Goal: Find specific page/section: Find specific page/section

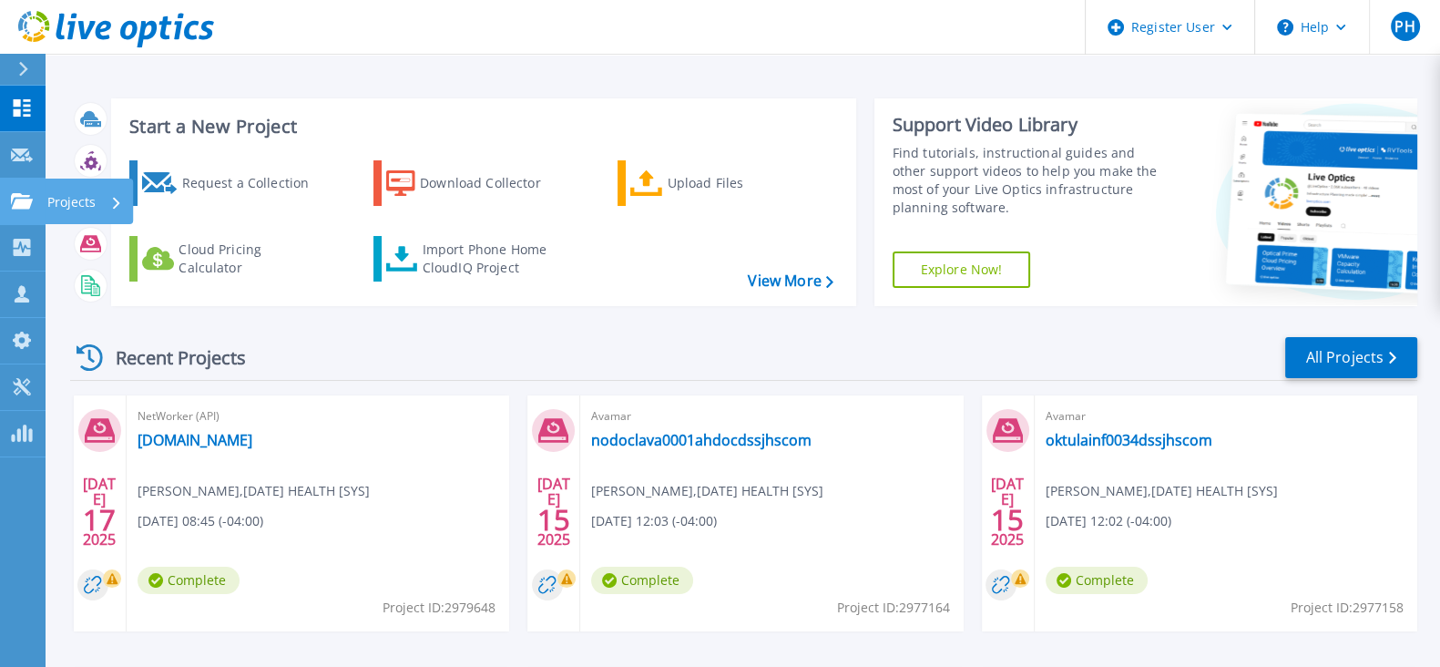
click at [12, 214] on link "Projects Projects" at bounding box center [23, 202] width 46 height 46
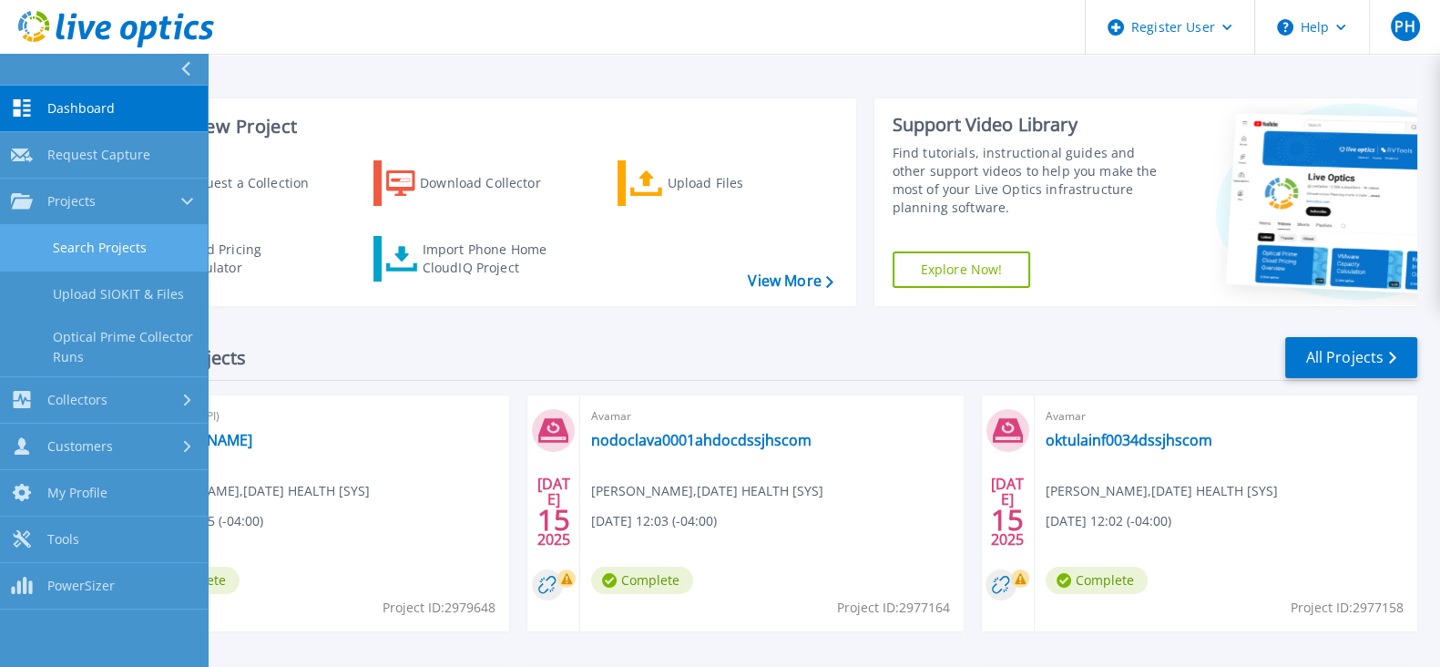
click at [163, 249] on link "Search Projects" at bounding box center [104, 248] width 208 height 46
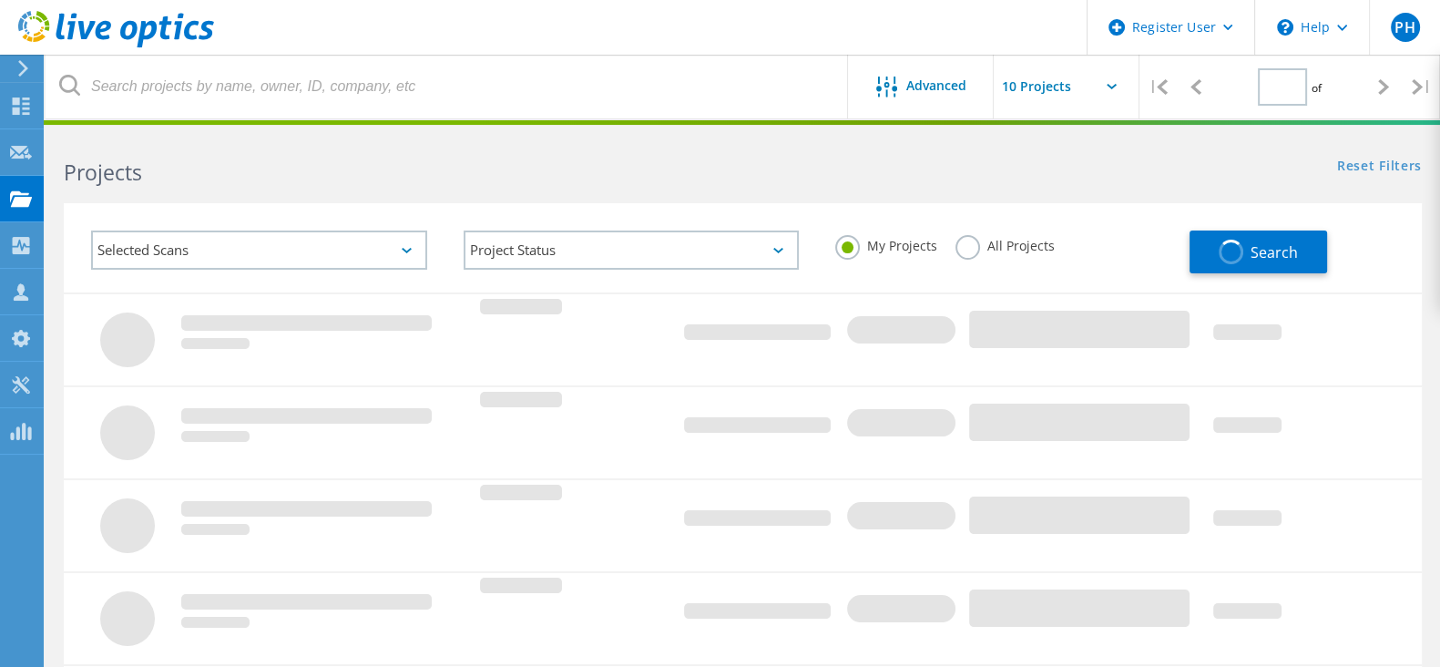
type input "1"
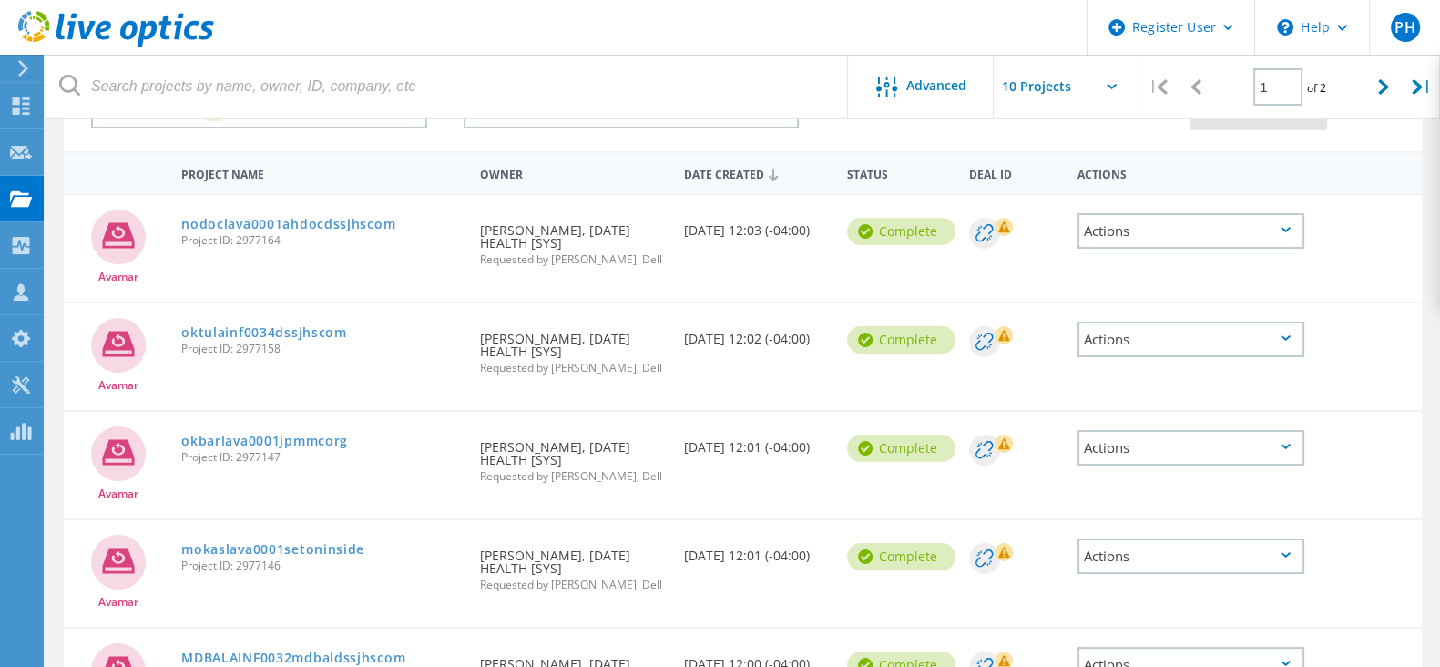
scroll to position [113, 0]
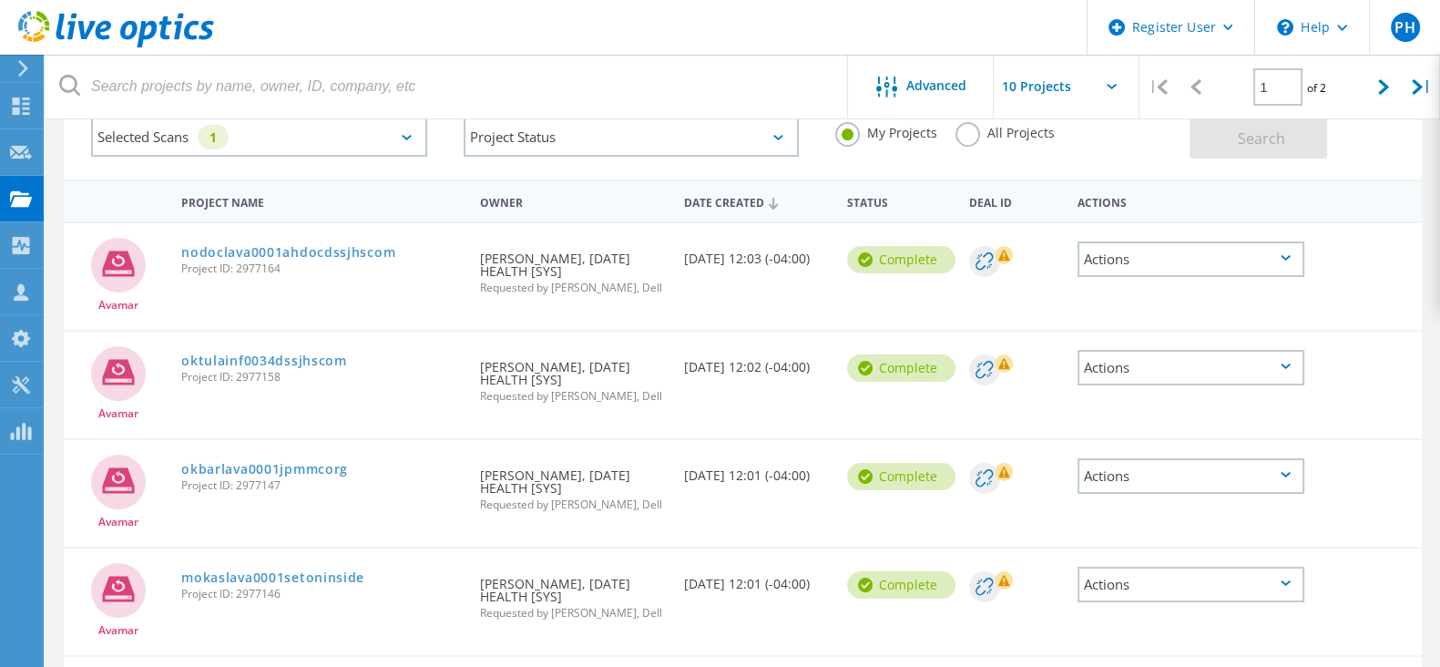
click at [773, 207] on icon at bounding box center [773, 204] width 9 height 12
click at [746, 206] on div "Date Created" at bounding box center [756, 201] width 163 height 35
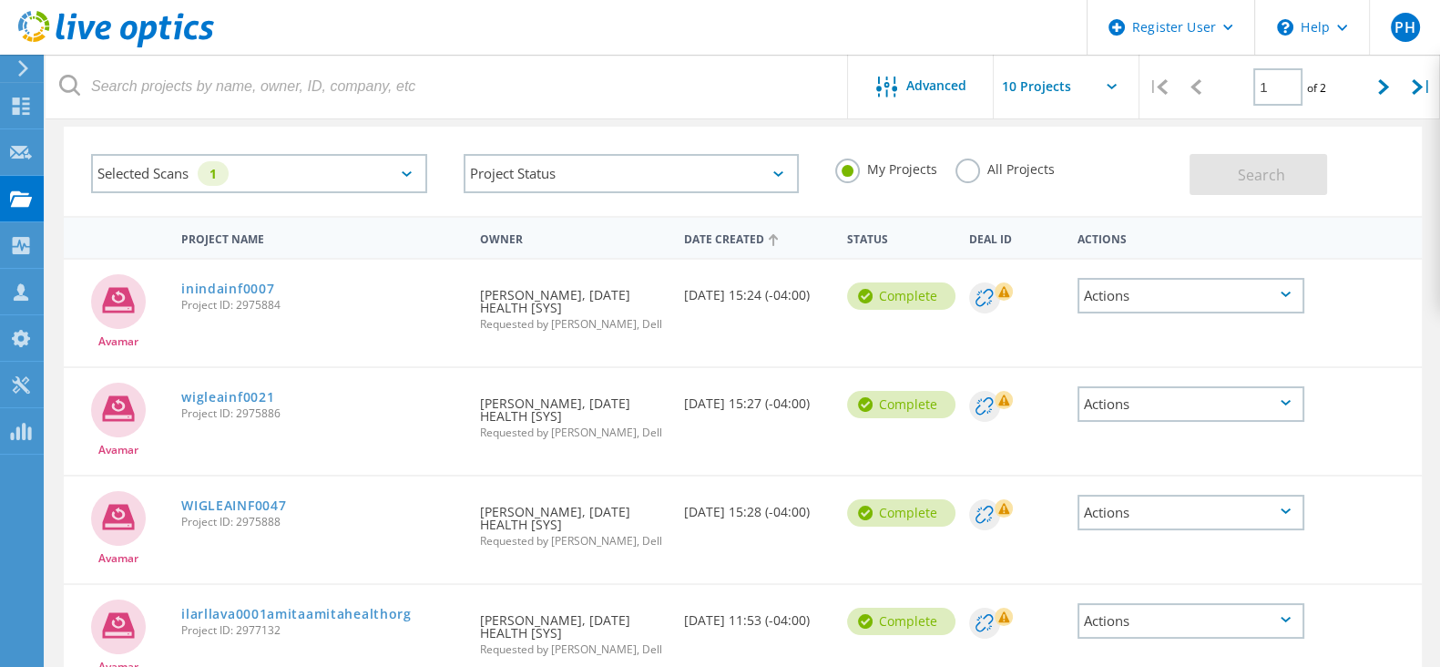
scroll to position [0, 0]
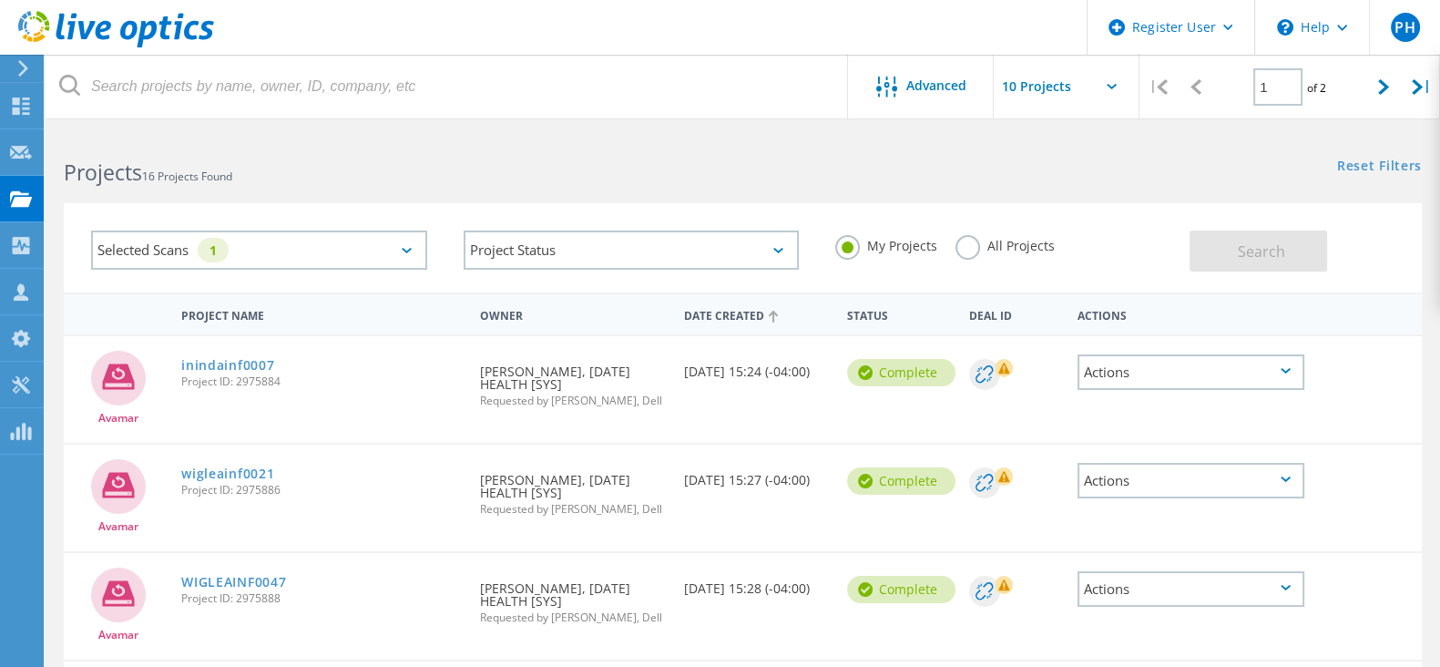
click at [289, 263] on div "Selected Scans 1" at bounding box center [259, 249] width 336 height 39
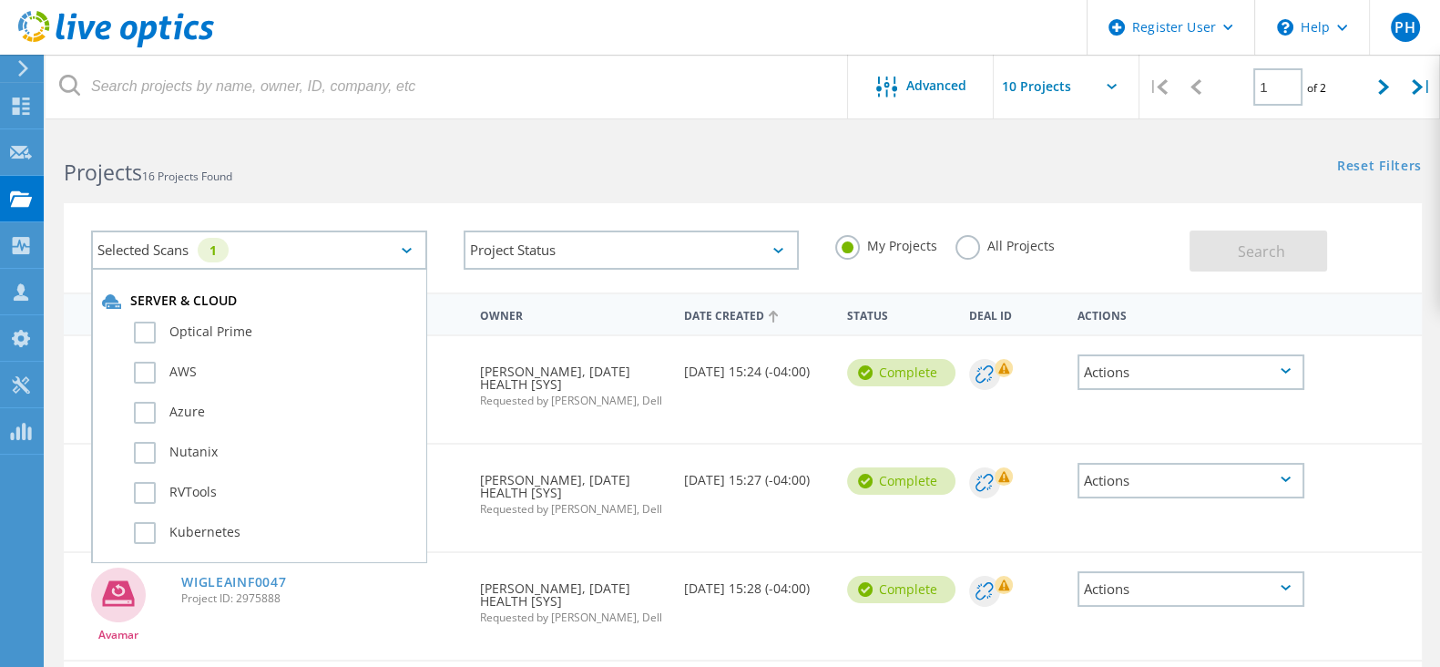
click at [289, 263] on div "Selected Scans 1" at bounding box center [259, 249] width 336 height 39
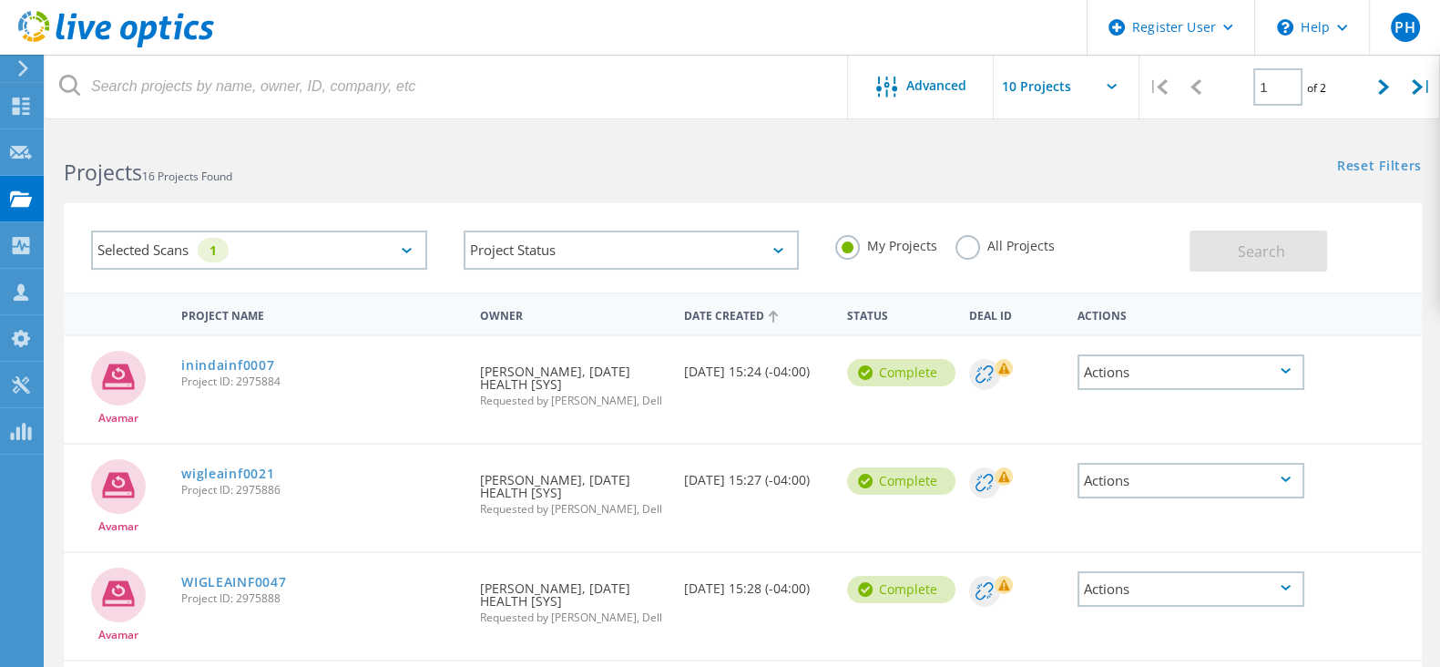
click at [987, 245] on label "All Projects" at bounding box center [1005, 243] width 99 height 17
click at [0, 0] on input "All Projects" at bounding box center [0, 0] width 0 height 0
click at [1266, 262] on button "Search" at bounding box center [1259, 250] width 138 height 41
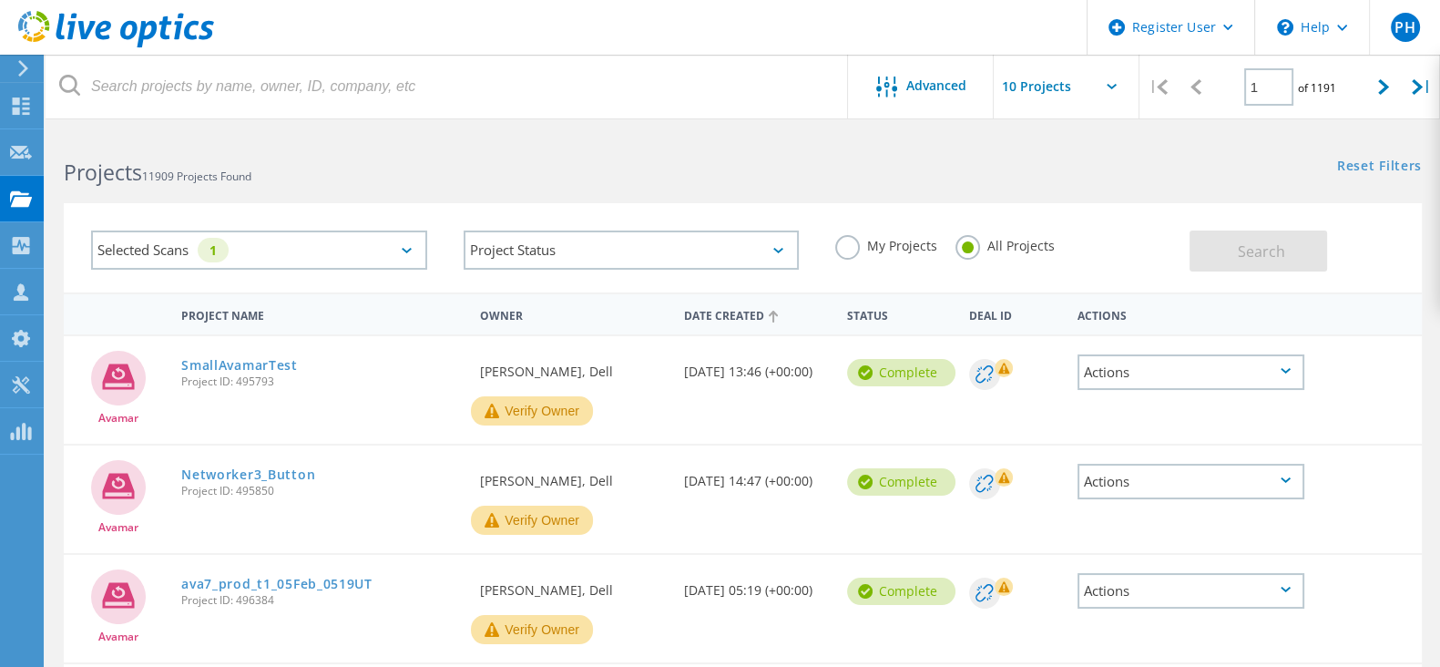
click at [855, 242] on label "My Projects" at bounding box center [886, 243] width 102 height 17
click at [0, 0] on input "My Projects" at bounding box center [0, 0] width 0 height 0
click at [1248, 253] on span "Search" at bounding box center [1261, 251] width 47 height 20
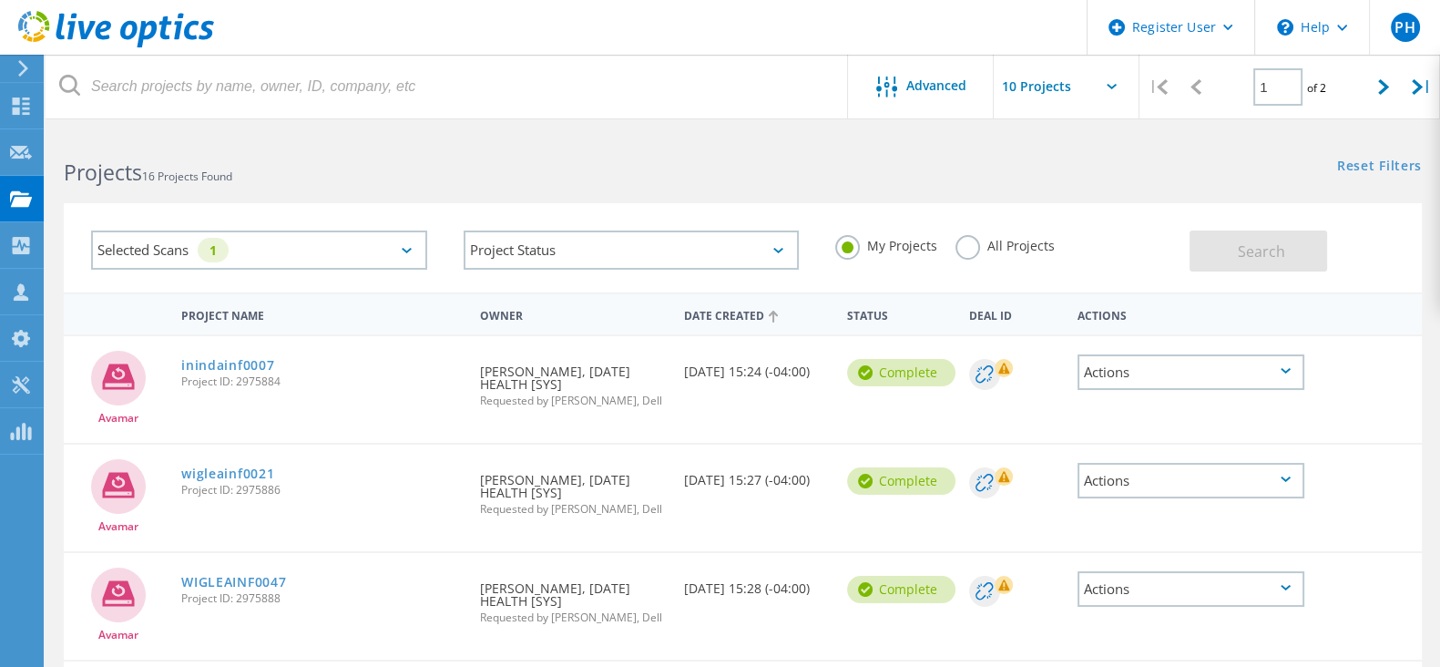
click at [1134, 93] on input "text" at bounding box center [1085, 87] width 182 height 64
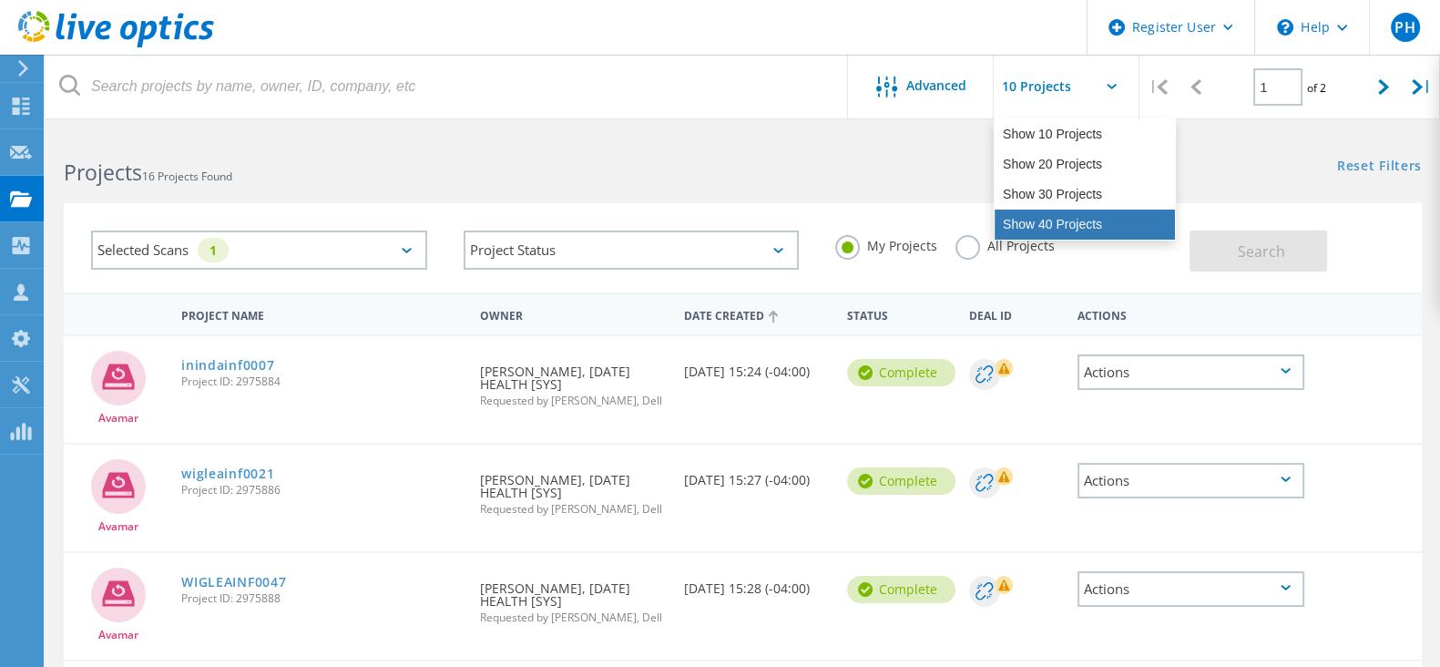
click at [1070, 212] on div "Show 40 Projects" at bounding box center [1085, 225] width 180 height 30
type input "Show 40 Projects"
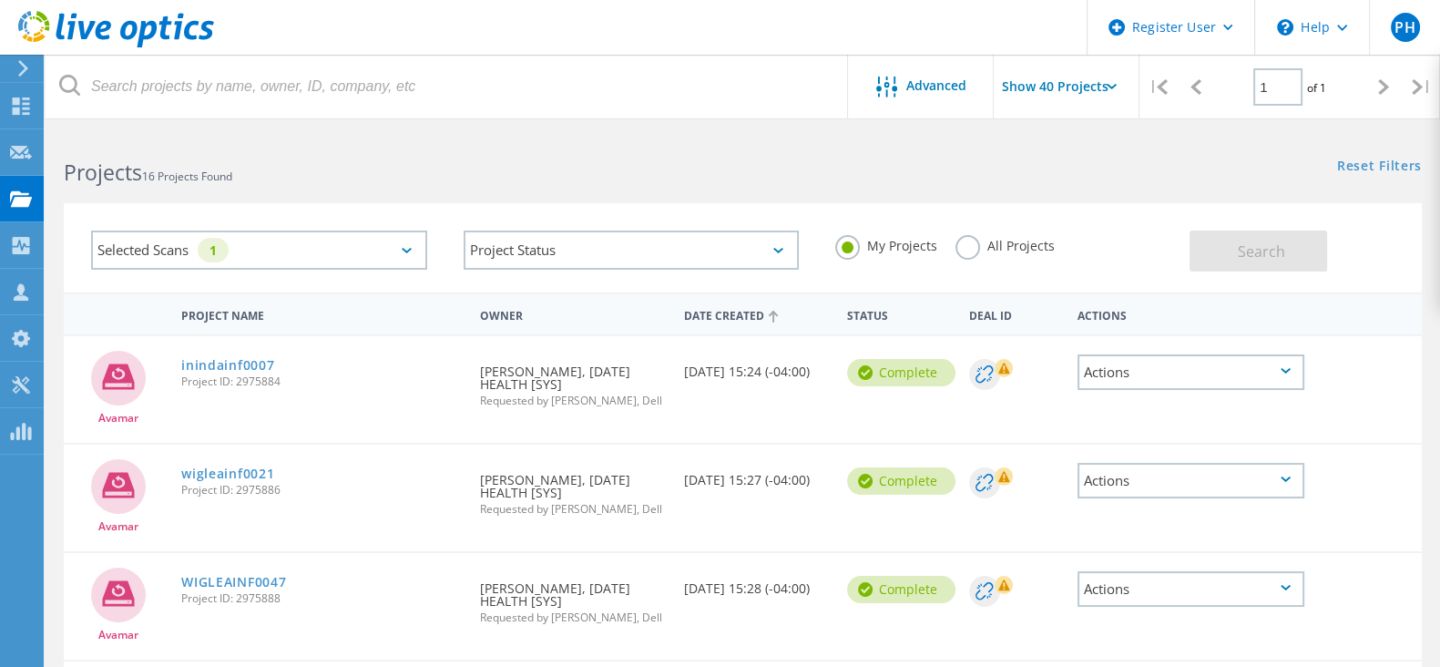
click at [751, 304] on div "Date Created" at bounding box center [756, 314] width 163 height 35
click at [752, 305] on div "Date Created" at bounding box center [756, 314] width 163 height 35
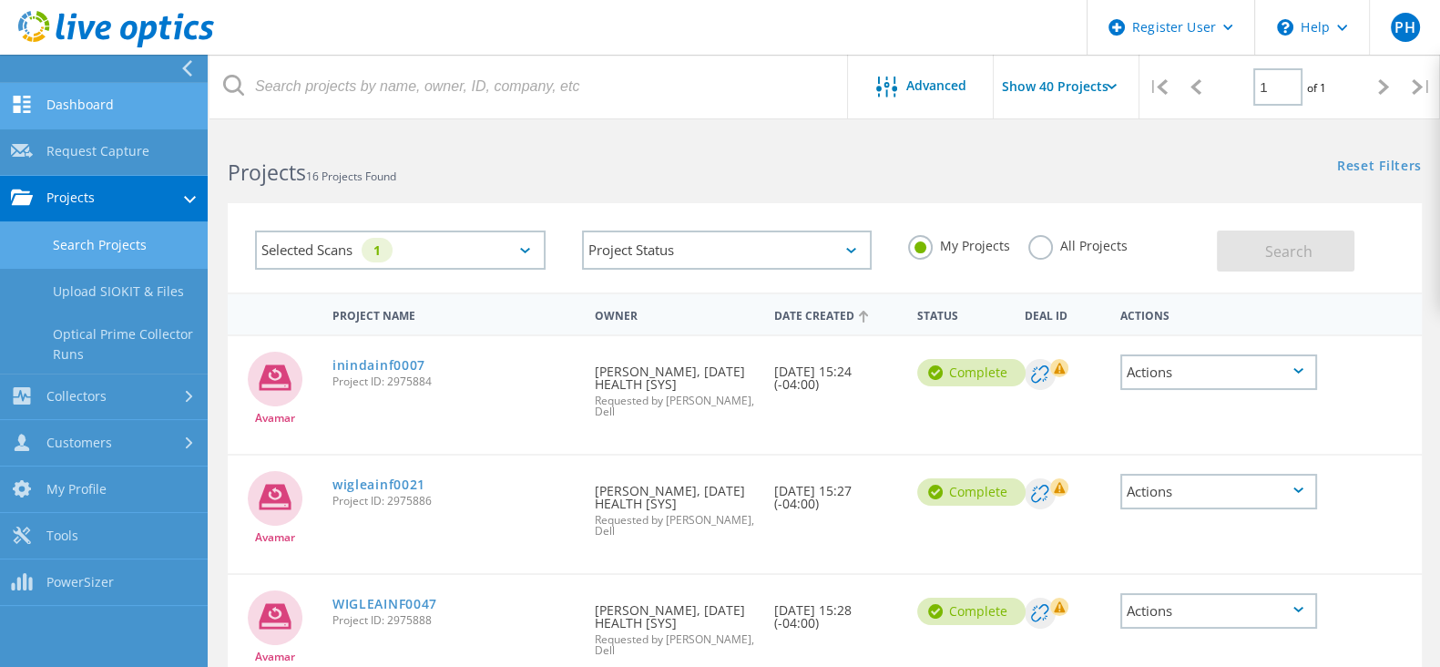
click at [100, 114] on link "Dashboard" at bounding box center [104, 106] width 208 height 46
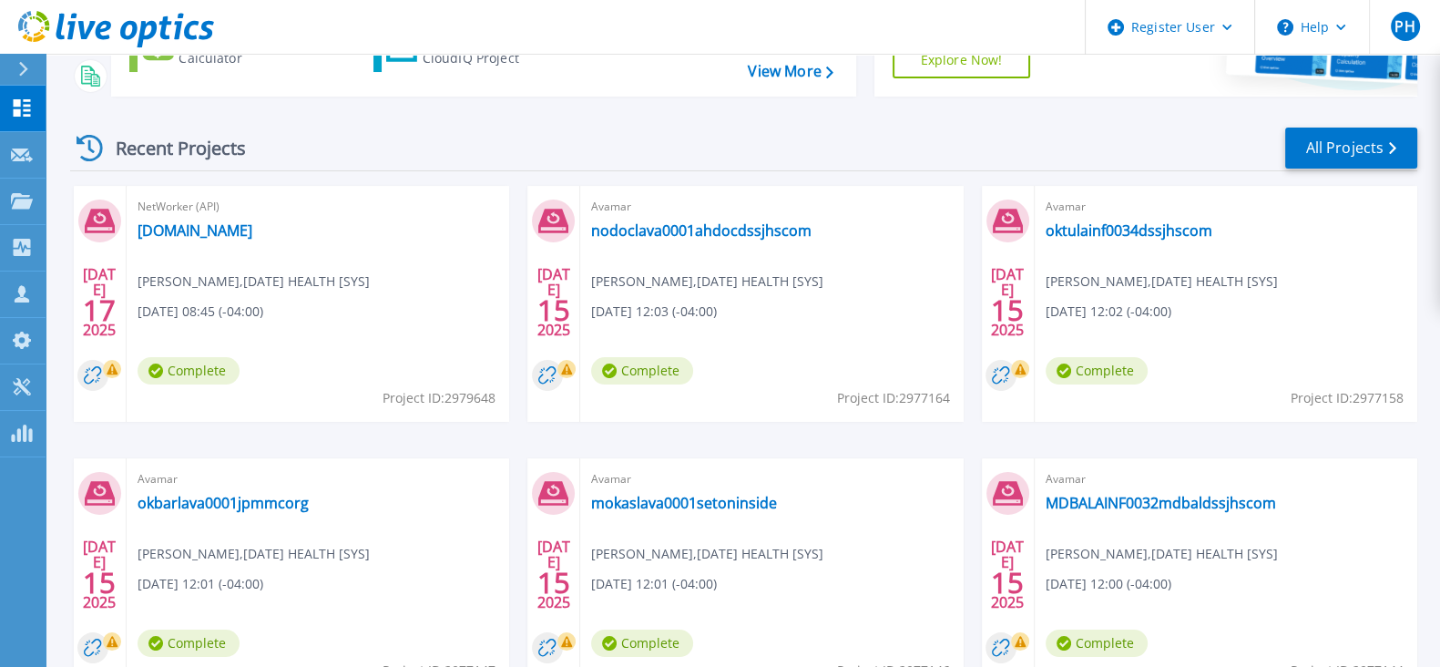
scroll to position [115, 0]
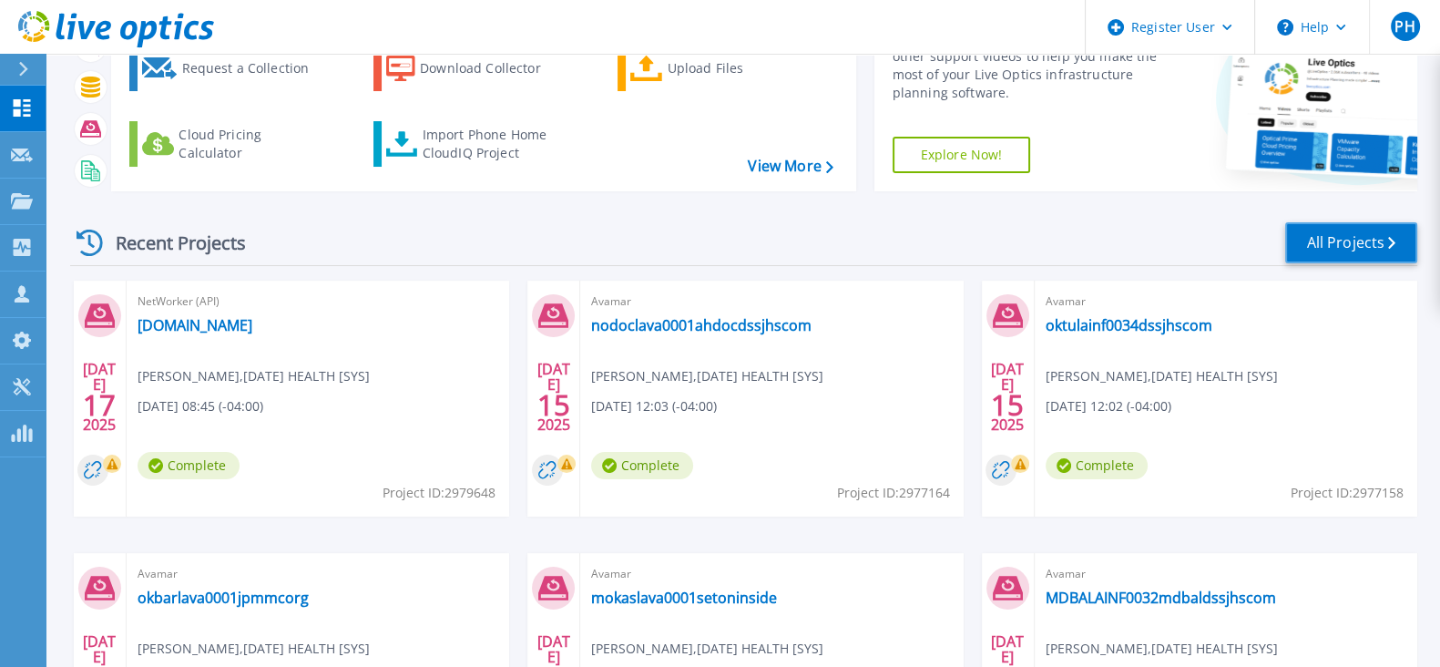
click at [1312, 257] on link "All Projects" at bounding box center [1351, 242] width 132 height 41
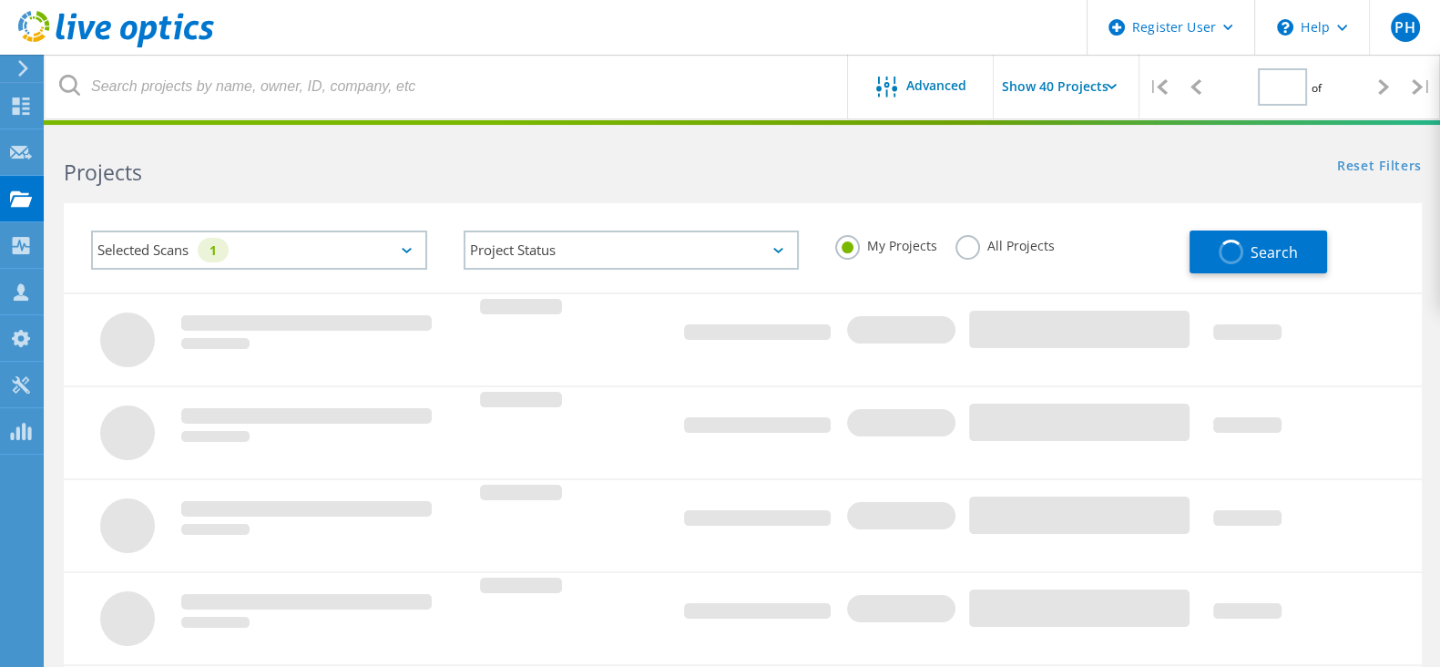
type input "1"
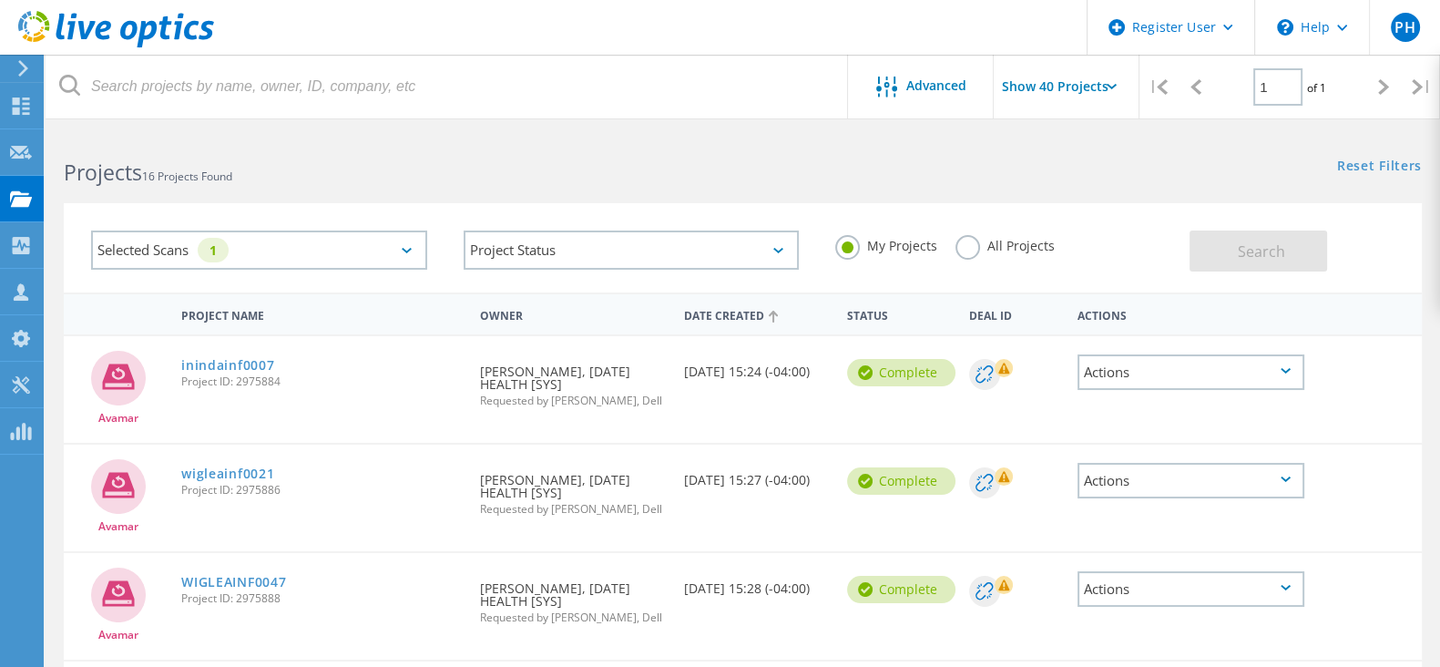
click at [1033, 74] on input "Show 40 Projects" at bounding box center [1085, 87] width 182 height 64
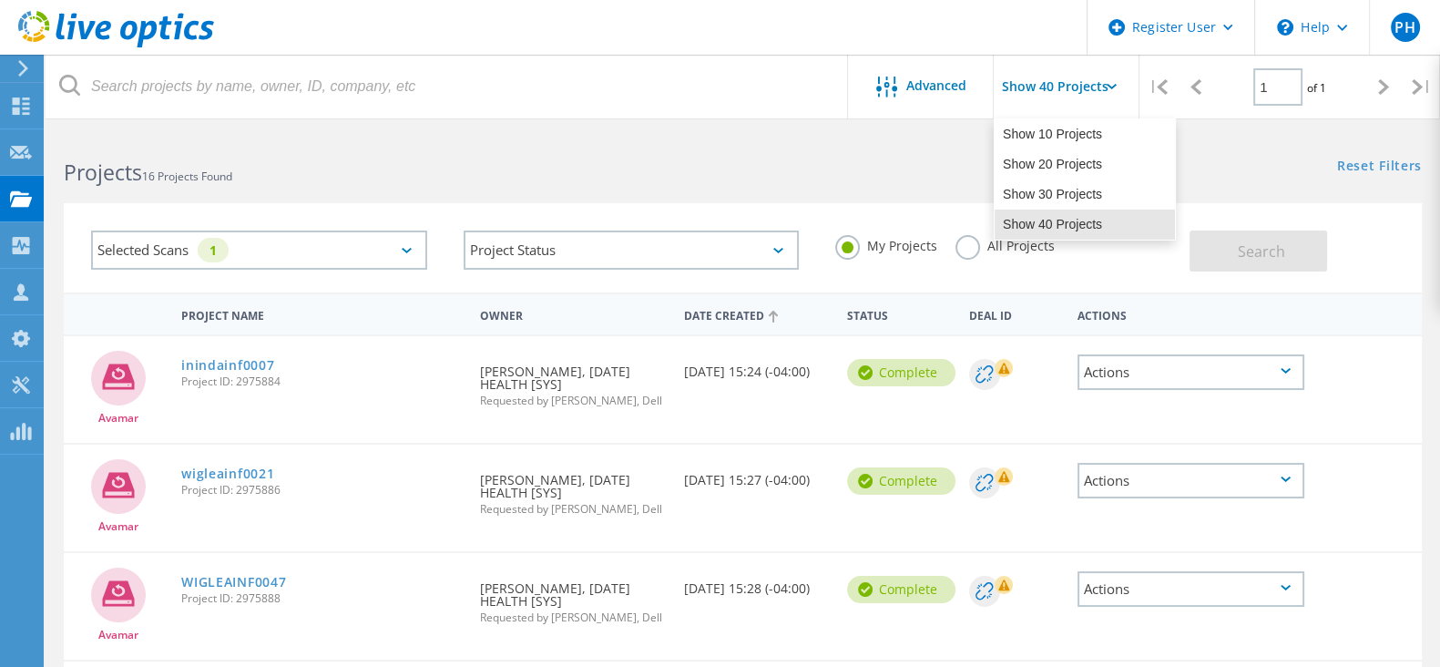
click at [324, 192] on div "Selected Scans 1 Project Status In Progress Complete Published Anonymous Archiv…" at bounding box center [743, 236] width 1395 height 112
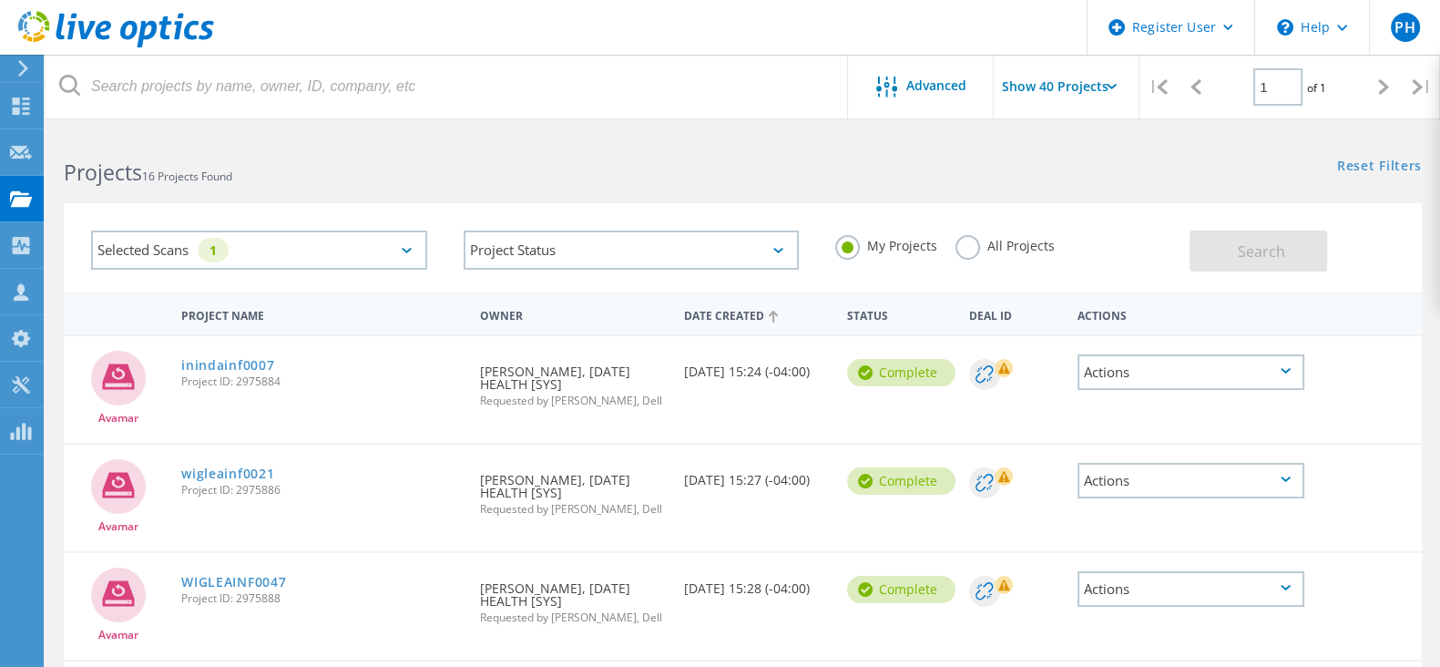
click at [338, 259] on div "Selected Scans 1" at bounding box center [259, 249] width 336 height 39
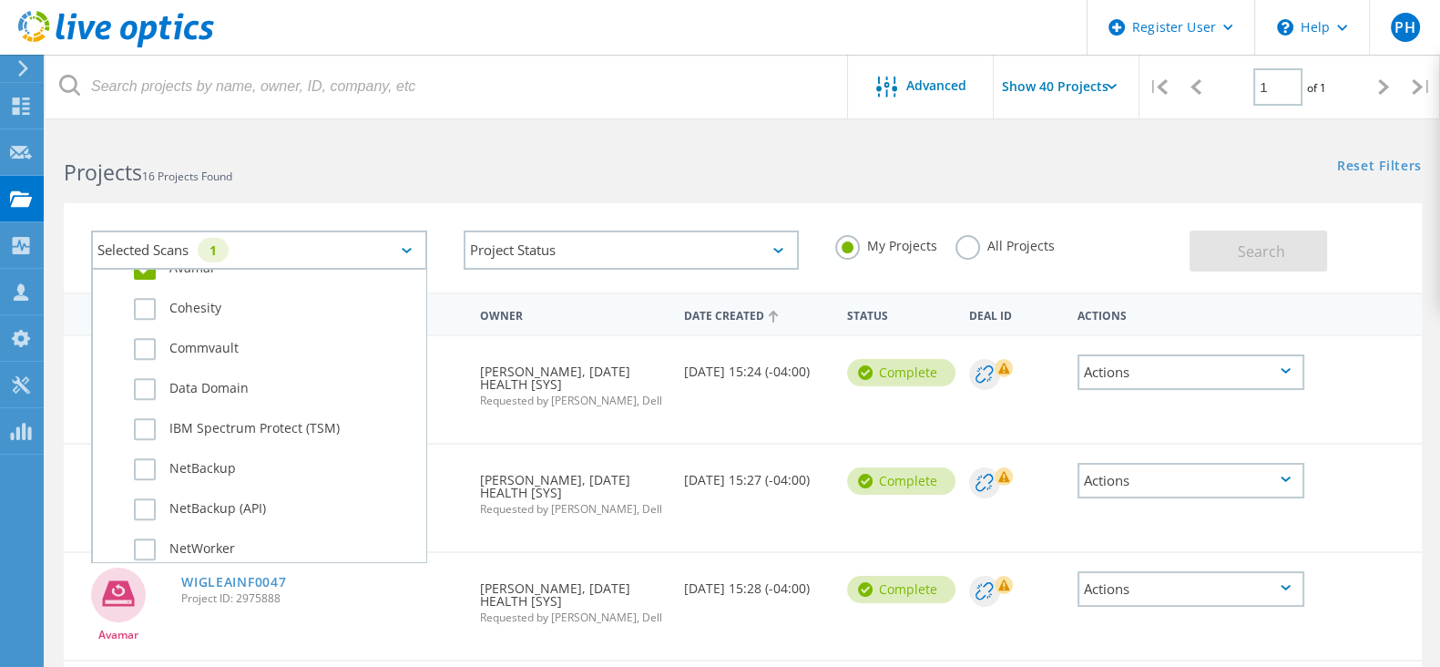
scroll to position [1025, 0]
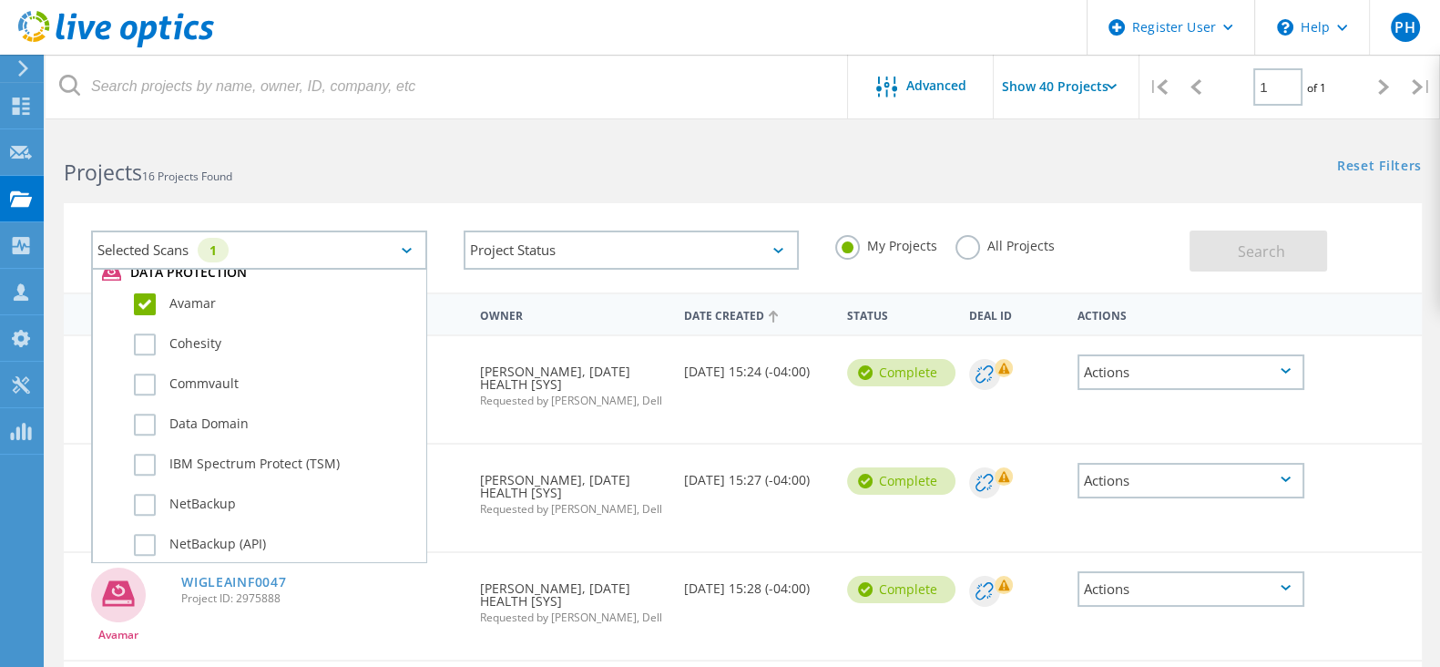
click at [139, 293] on label "Avamar" at bounding box center [275, 304] width 282 height 22
click at [0, 0] on input "Avamar" at bounding box center [0, 0] width 0 height 0
click at [1247, 251] on span "Search" at bounding box center [1261, 251] width 47 height 20
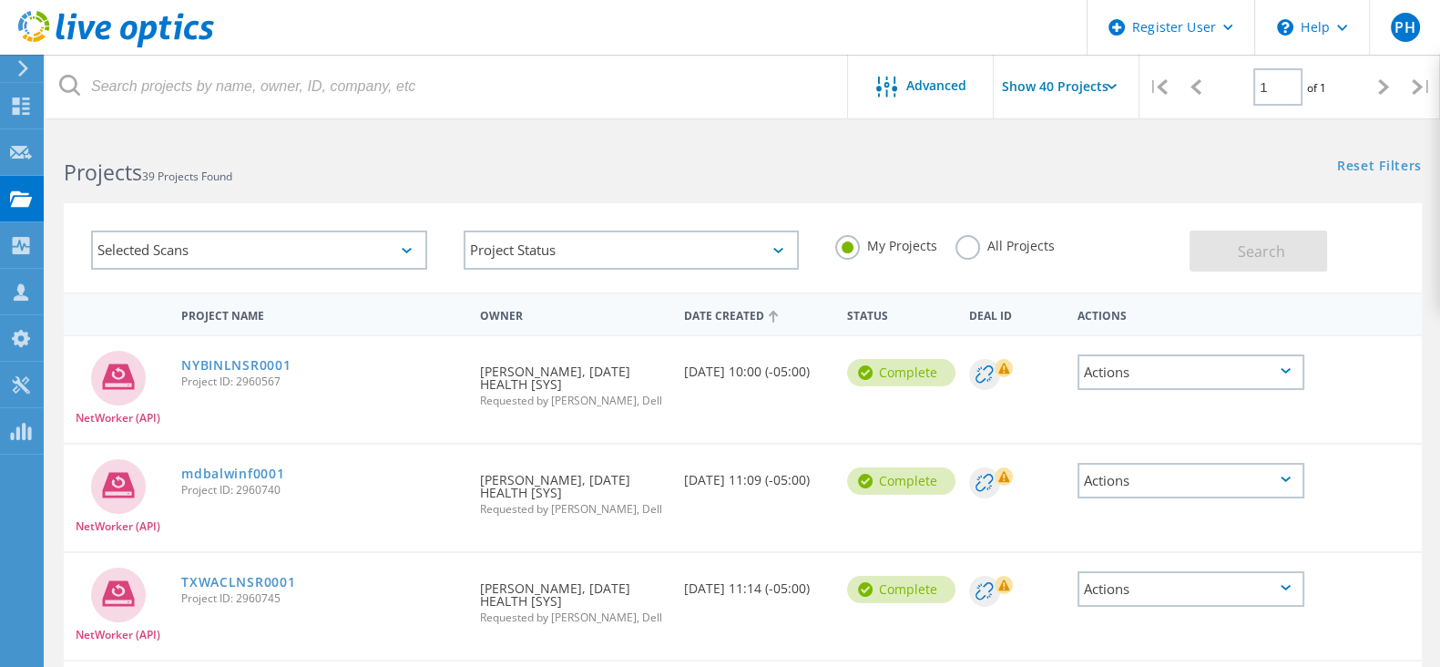
click at [784, 326] on div "Date Created" at bounding box center [756, 314] width 163 height 35
click at [356, 256] on div "Selected Scans" at bounding box center [259, 249] width 336 height 39
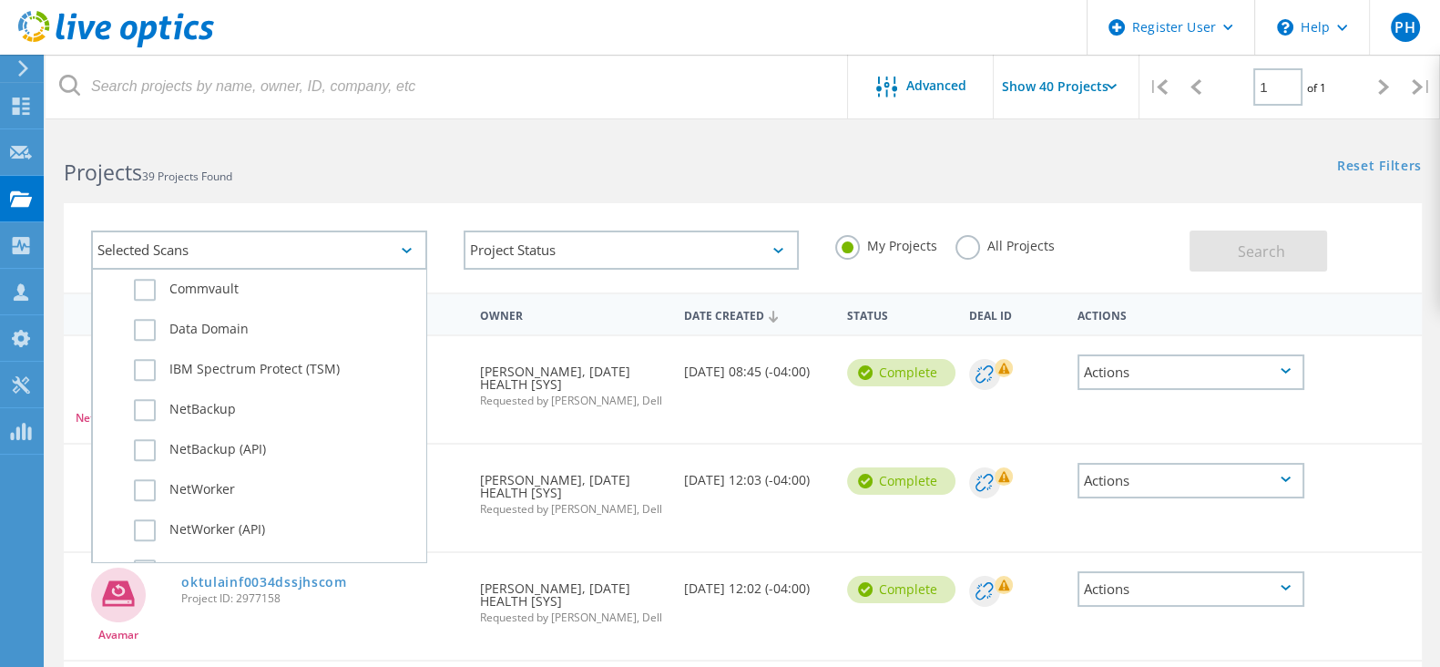
scroll to position [1253, 0]
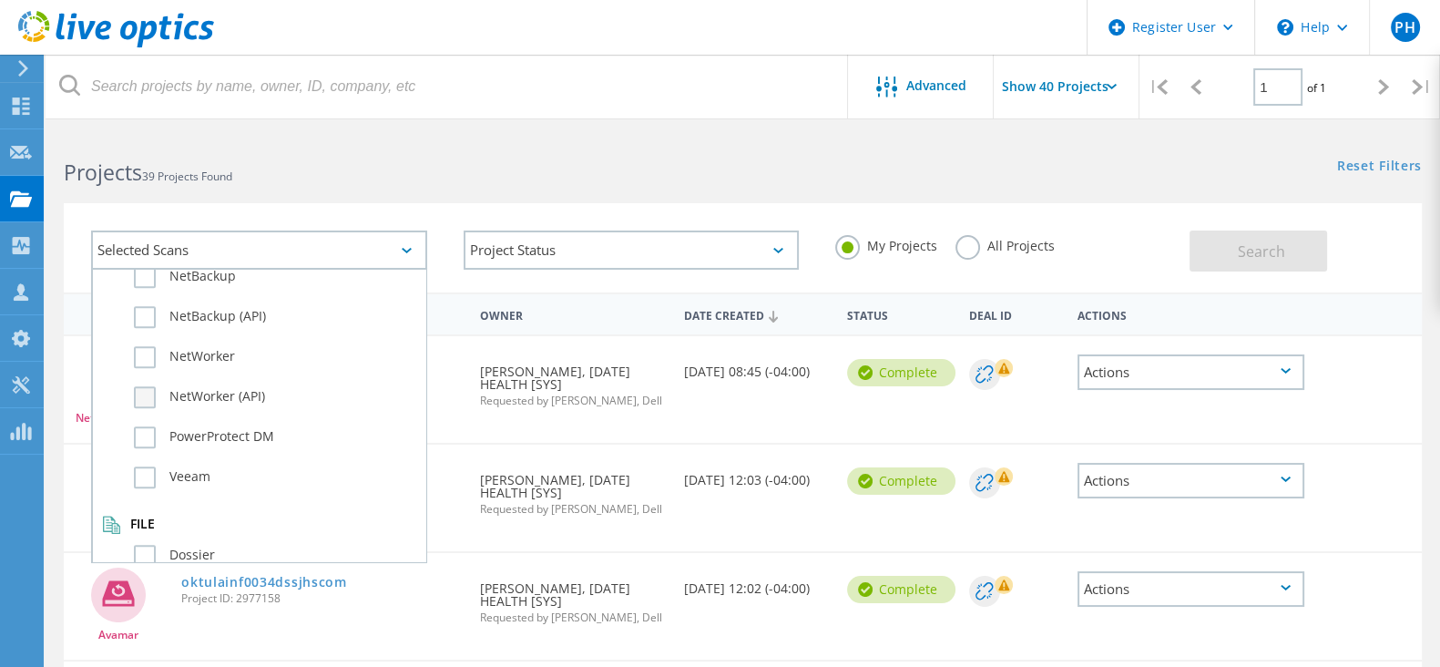
click at [138, 386] on label "NetWorker (API)" at bounding box center [275, 397] width 282 height 22
click at [0, 0] on input "NetWorker (API)" at bounding box center [0, 0] width 0 height 0
click at [146, 346] on label "NetWorker" at bounding box center [275, 357] width 282 height 22
click at [0, 0] on input "NetWorker" at bounding box center [0, 0] width 0 height 0
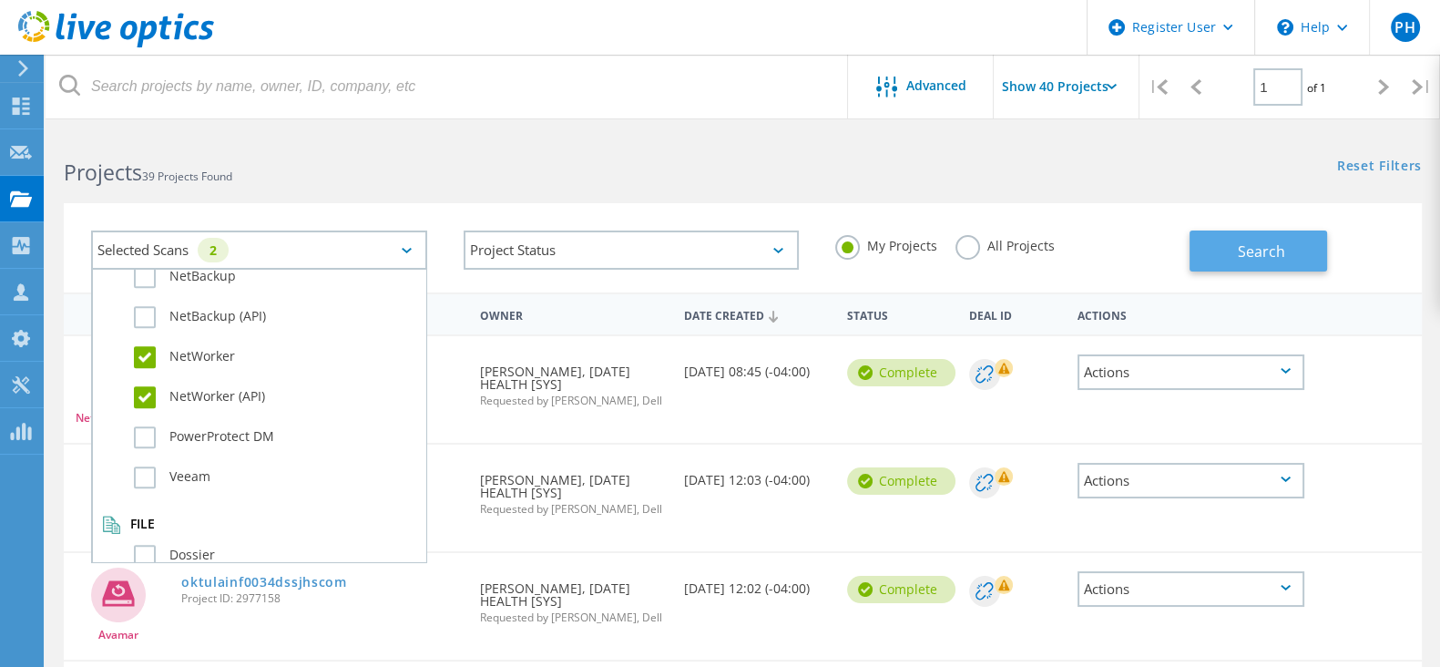
click at [1232, 255] on button "Search" at bounding box center [1259, 250] width 138 height 41
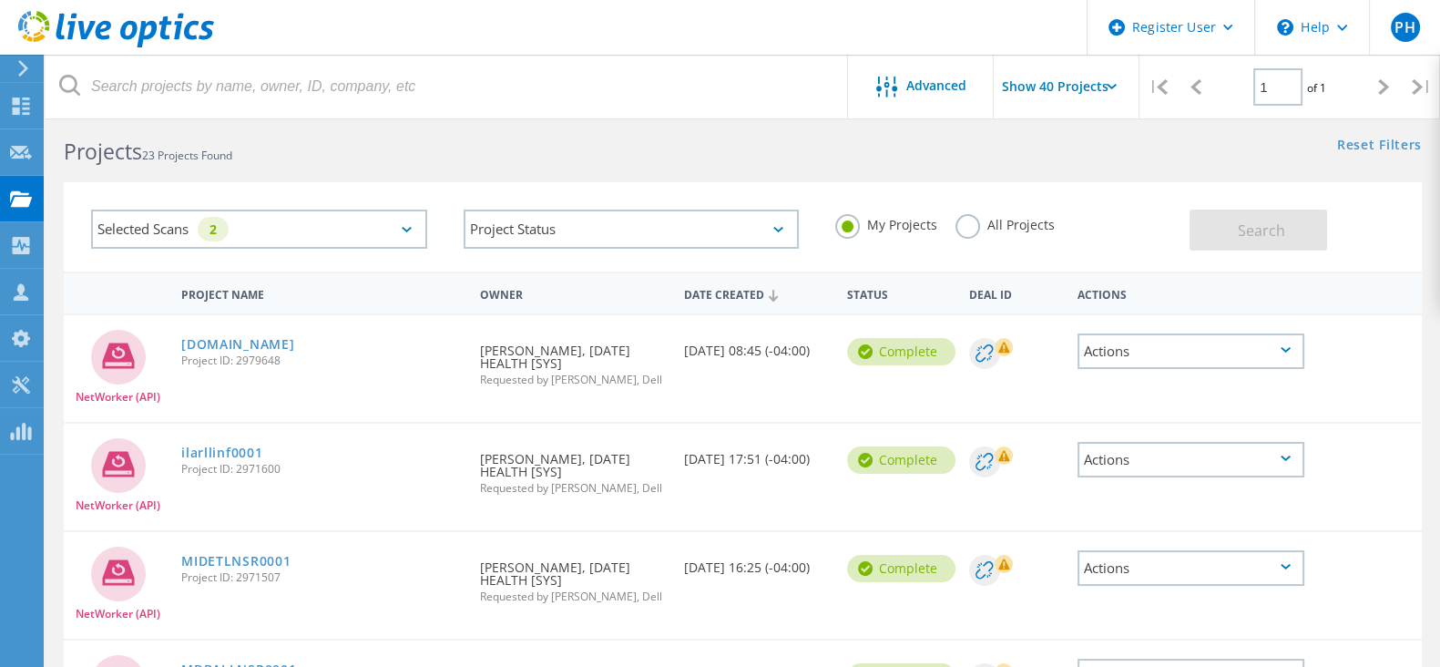
scroll to position [0, 0]
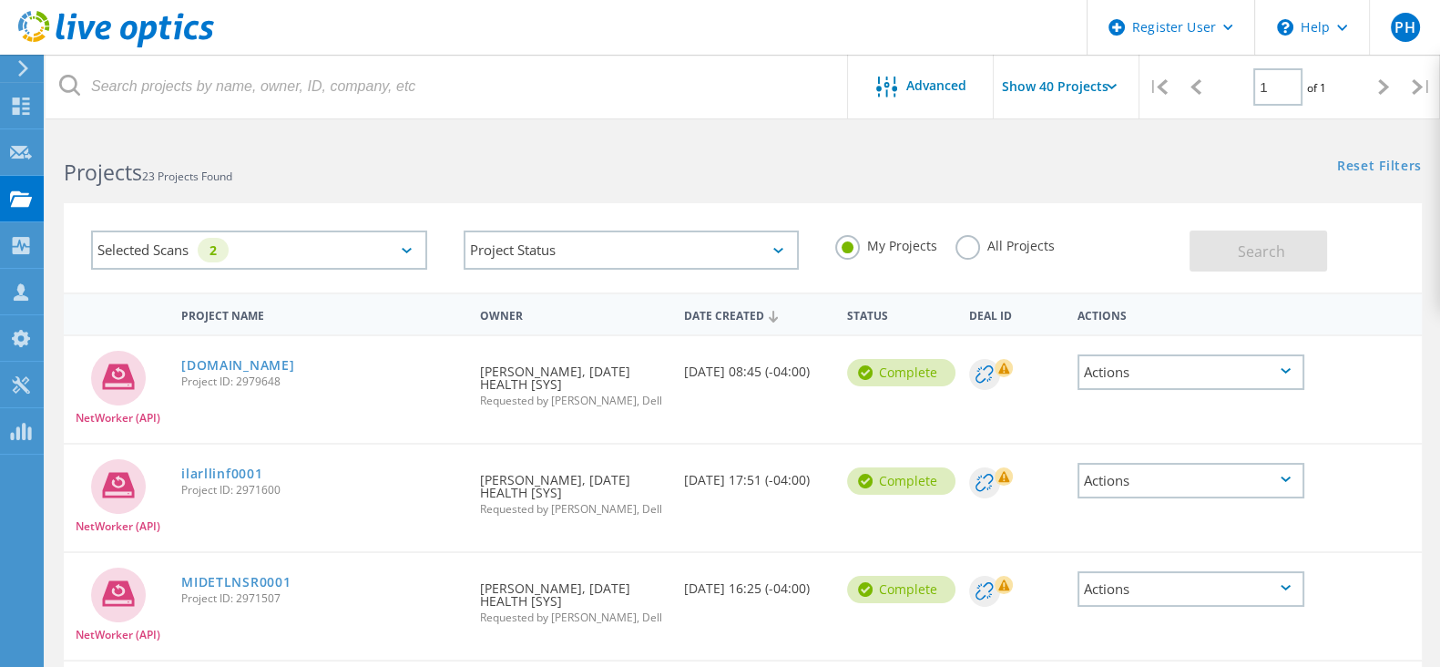
click at [406, 246] on div "Selected Scans 2" at bounding box center [259, 249] width 336 height 39
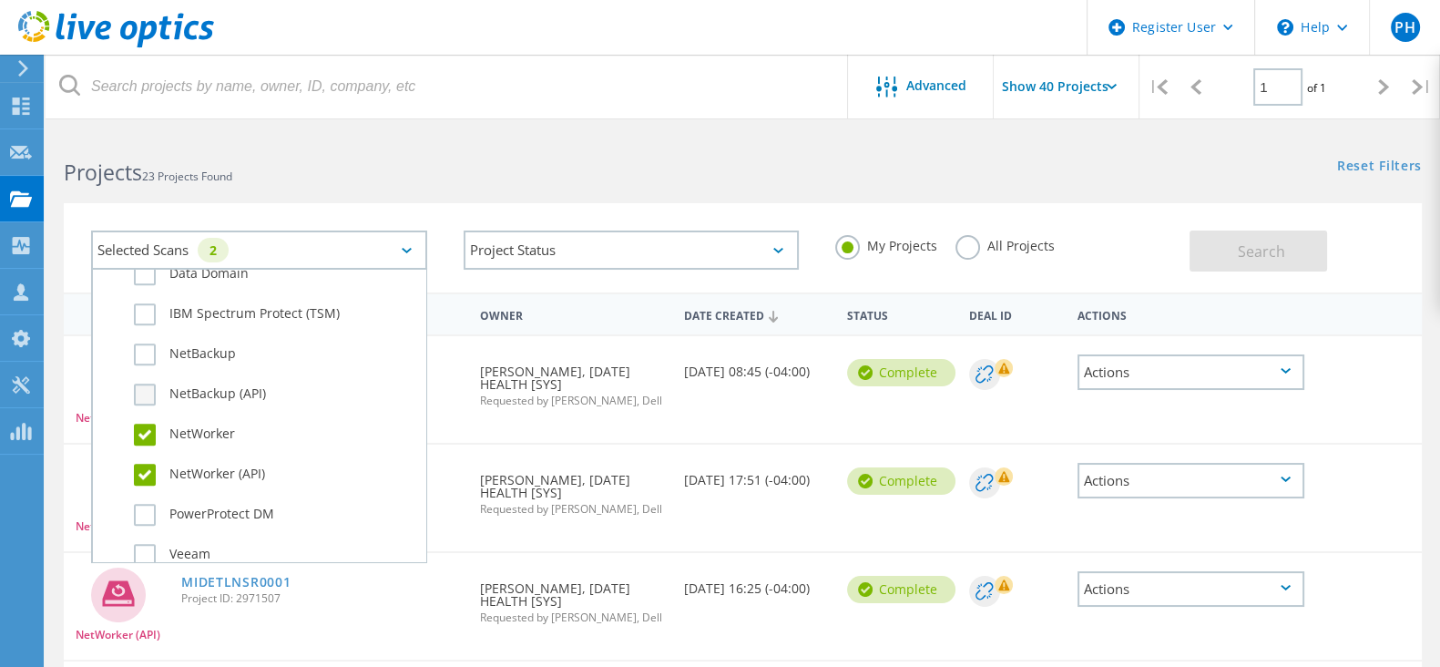
scroll to position [1146, 0]
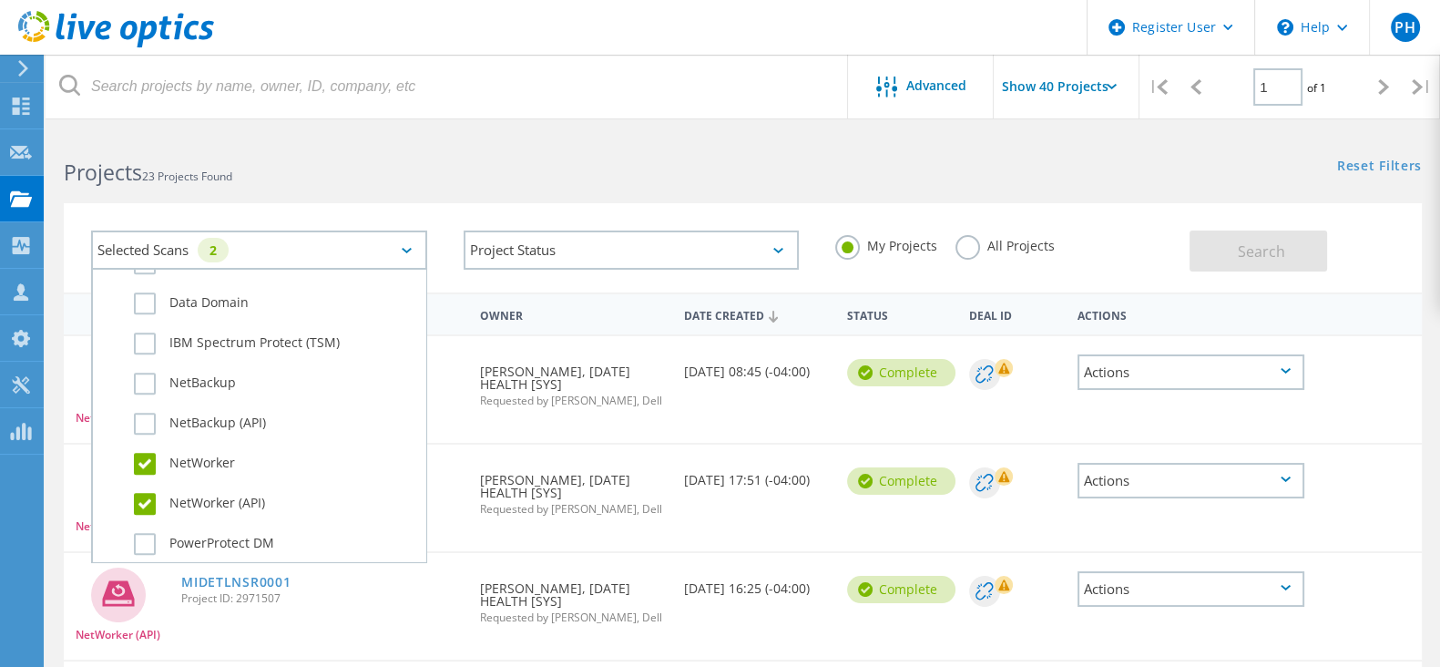
click at [140, 493] on label "NetWorker (API)" at bounding box center [275, 504] width 282 height 22
click at [0, 0] on input "NetWorker (API)" at bounding box center [0, 0] width 0 height 0
click at [148, 453] on label "NetWorker" at bounding box center [275, 464] width 282 height 22
click at [0, 0] on input "NetWorker" at bounding box center [0, 0] width 0 height 0
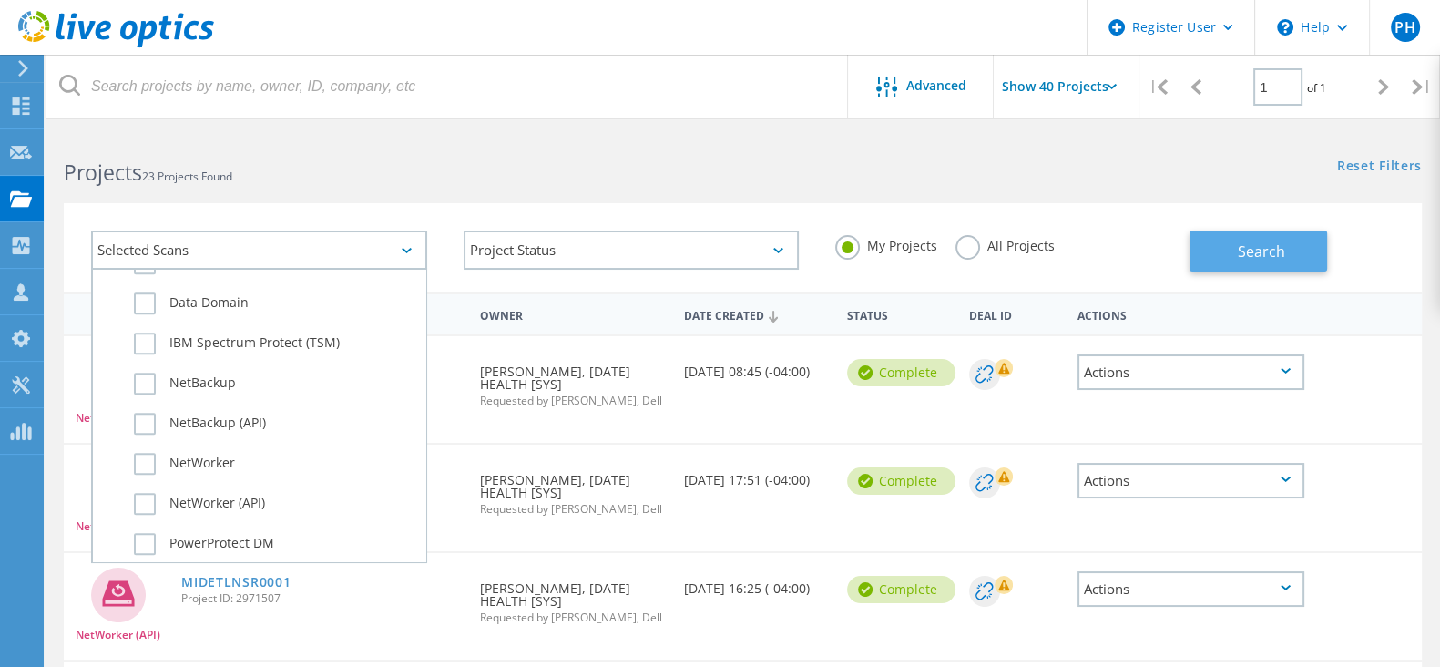
click at [1253, 243] on span "Search" at bounding box center [1261, 251] width 47 height 20
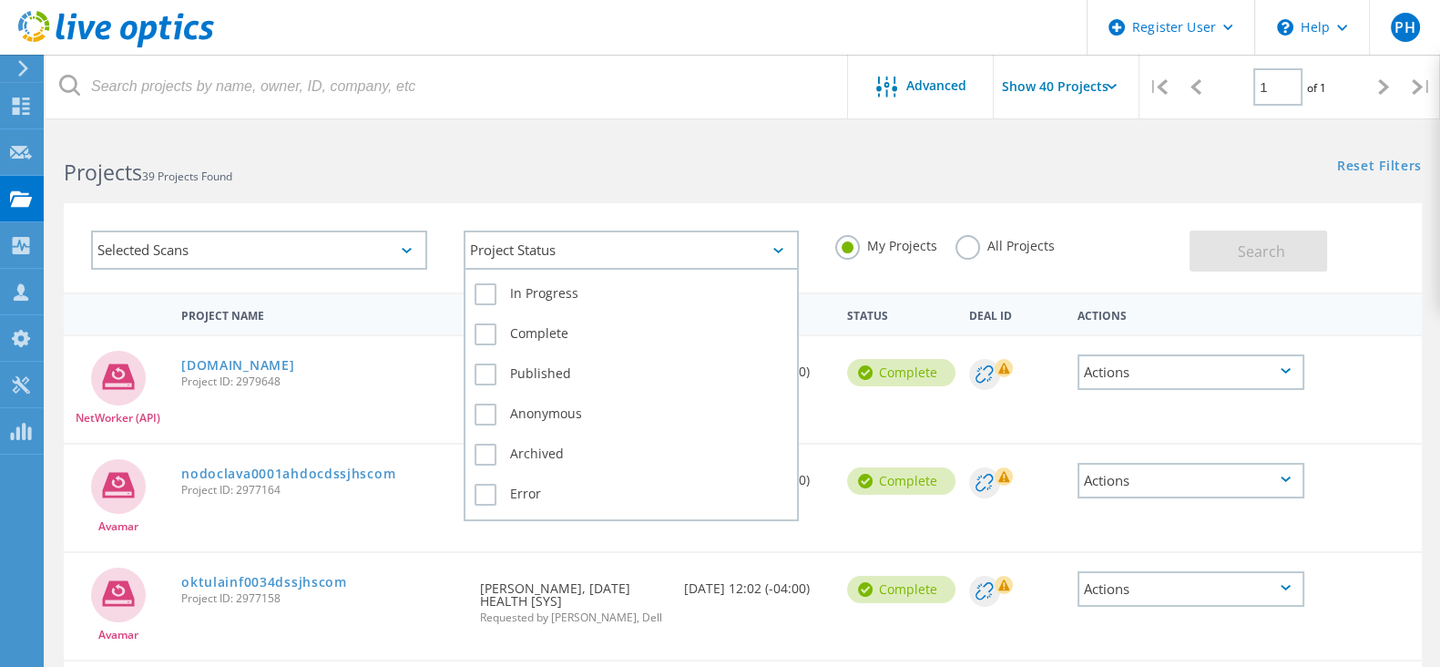
click at [583, 242] on div "Project Status" at bounding box center [632, 249] width 336 height 39
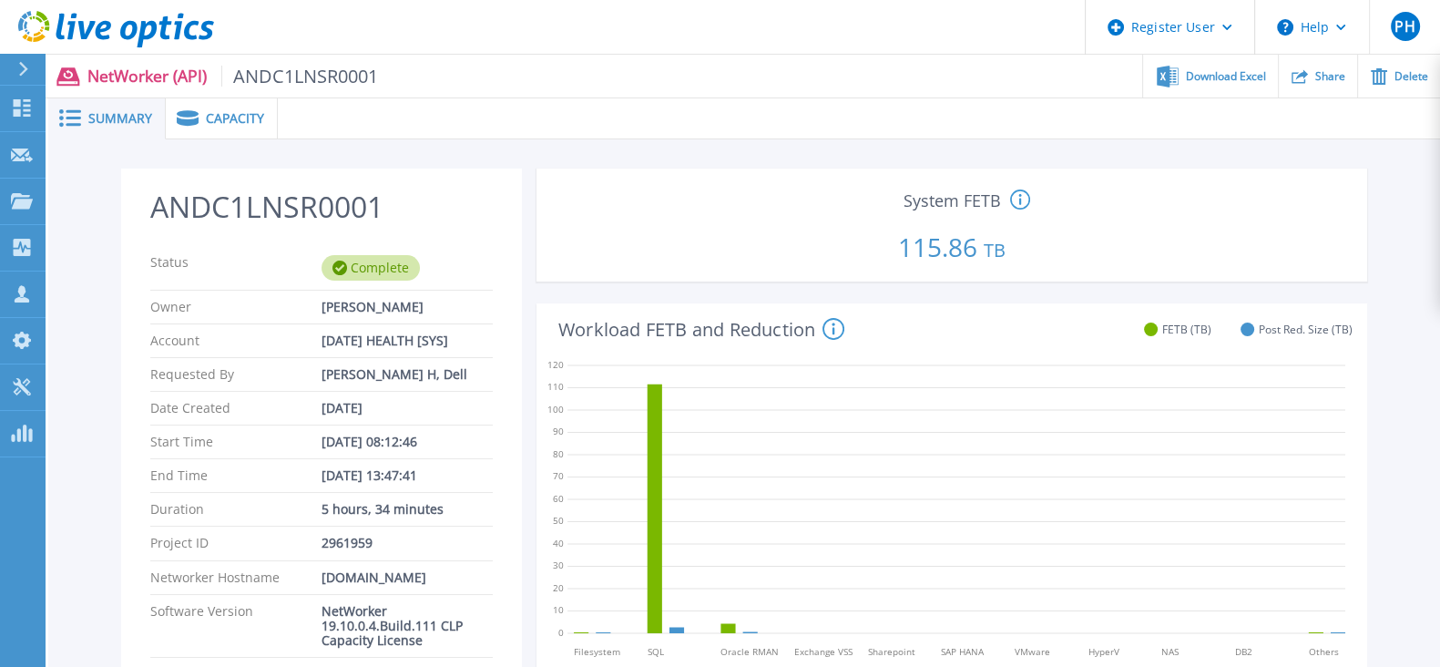
drag, startPoint x: 892, startPoint y: 255, endPoint x: 1009, endPoint y: 248, distance: 117.7
click at [1009, 248] on p "115.86 TB" at bounding box center [952, 243] width 816 height 62
copy p "115.86 TB"
click at [100, 51] on link at bounding box center [107, 27] width 214 height 55
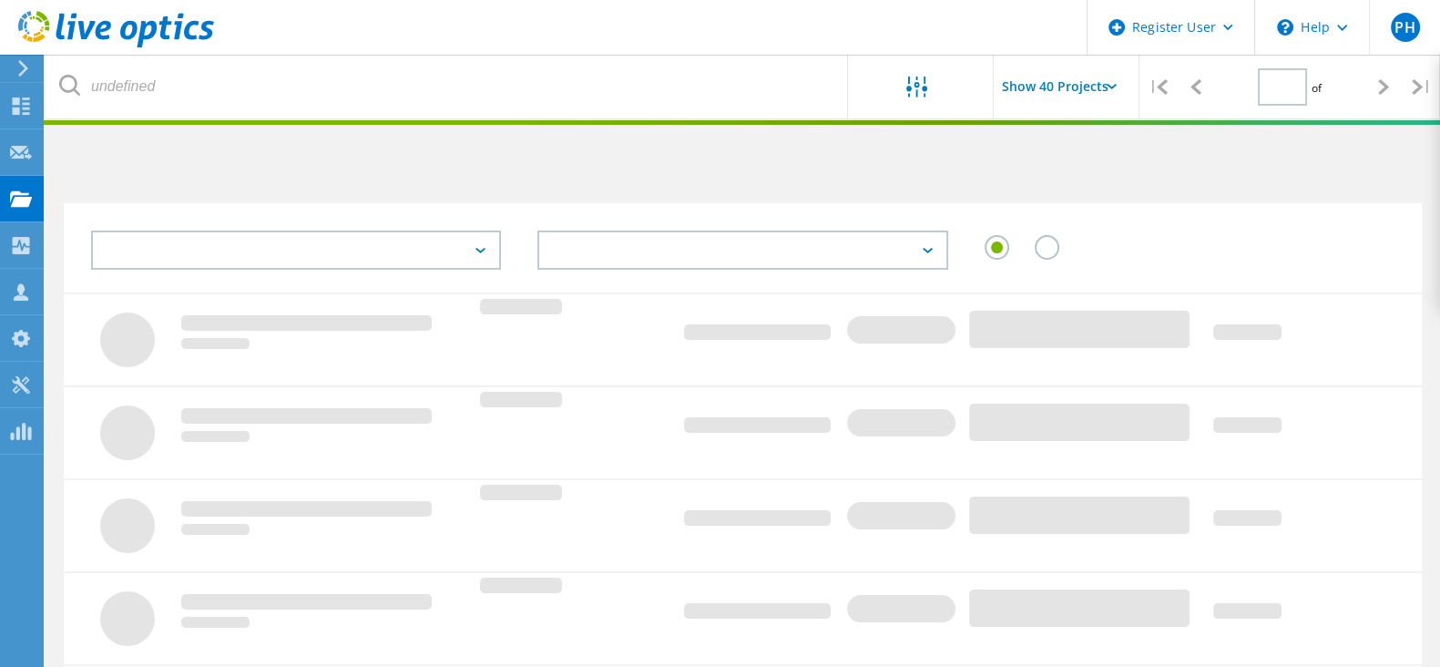
type input "1"
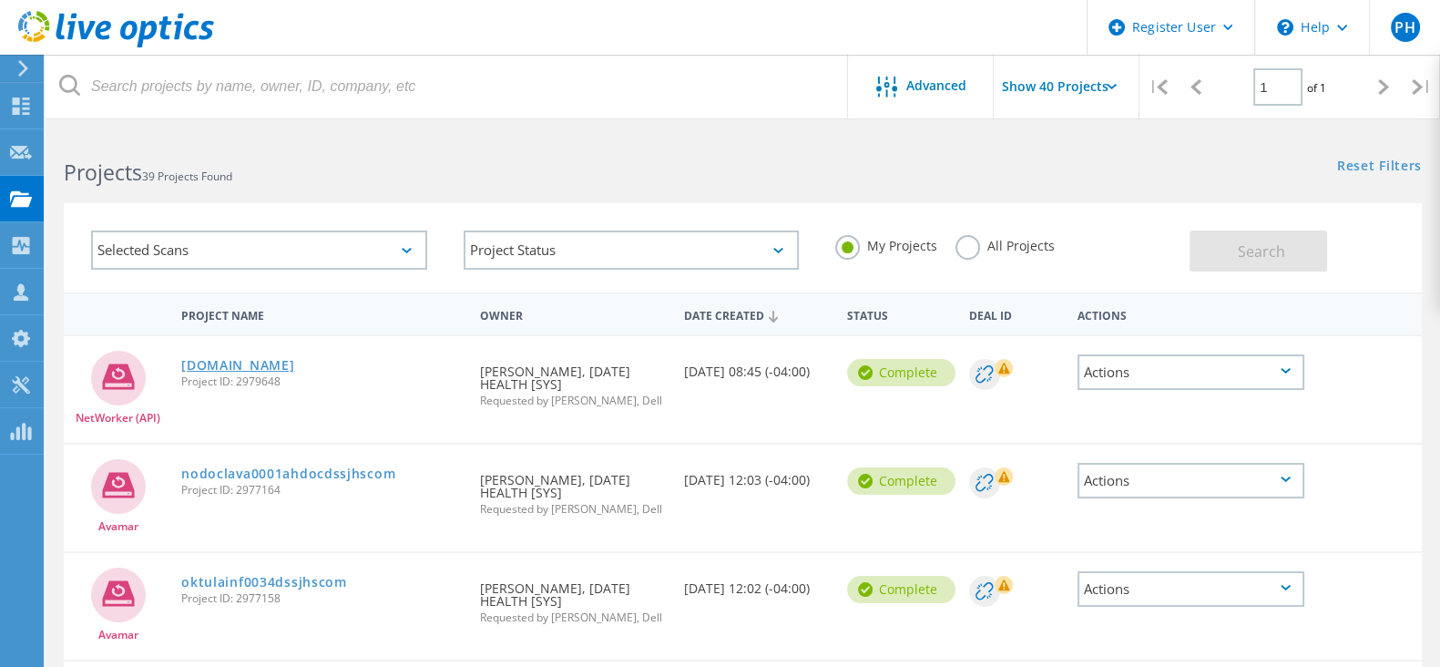
click at [294, 364] on link "[DOMAIN_NAME]" at bounding box center [237, 365] width 113 height 13
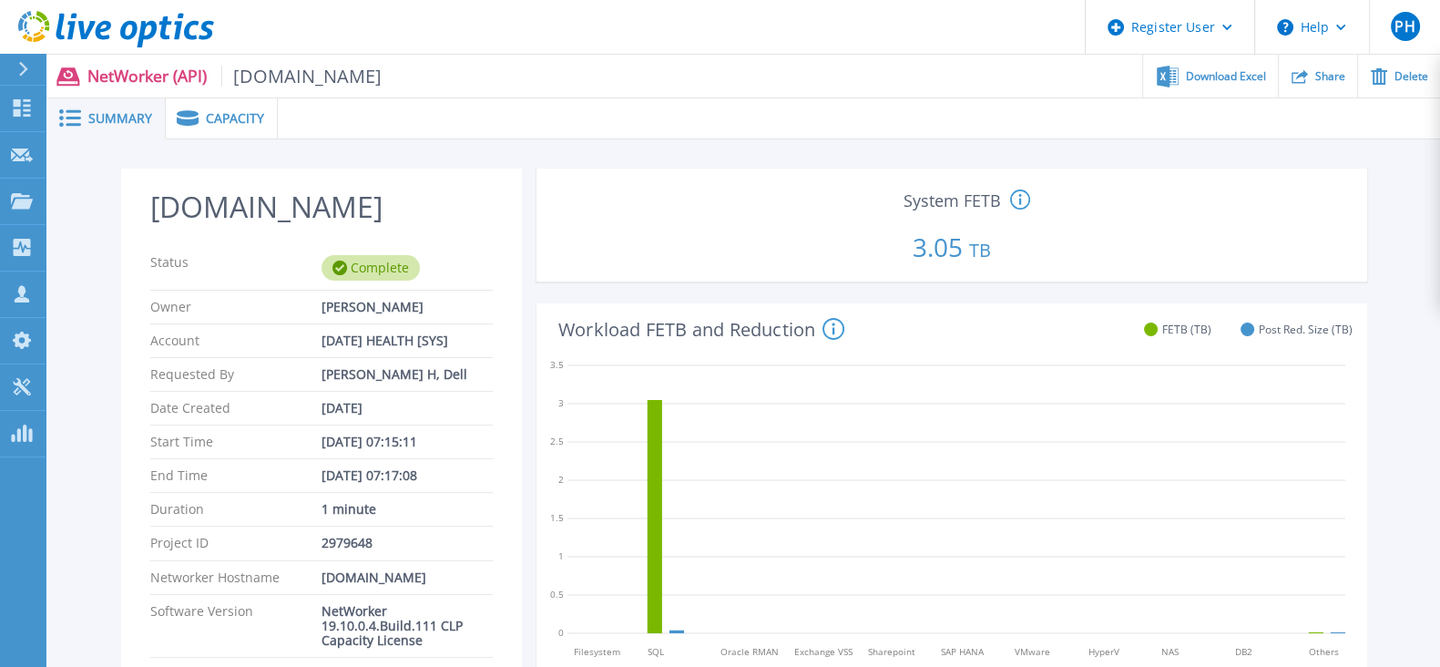
drag, startPoint x: 902, startPoint y: 252, endPoint x: 1029, endPoint y: 252, distance: 127.5
click at [1029, 252] on p "3.05 TB" at bounding box center [952, 243] width 816 height 62
copy p "3.05 TB"
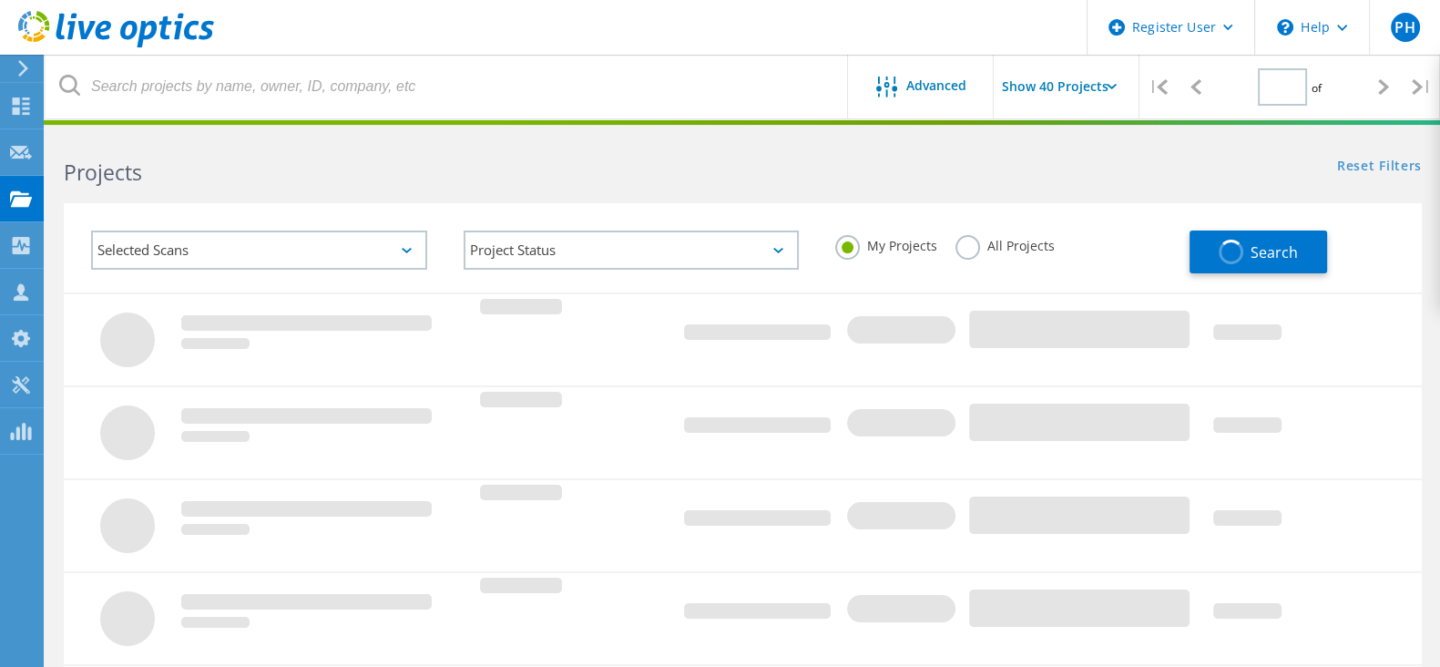
type input "1"
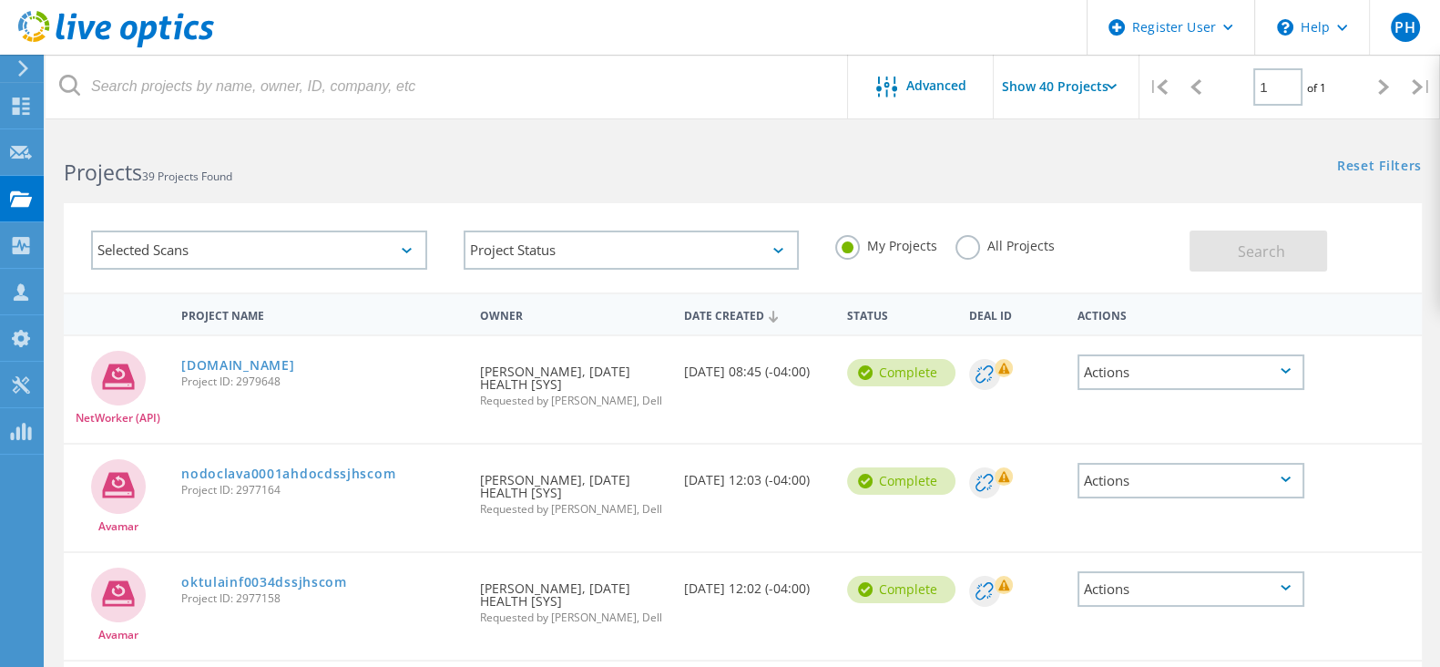
click at [1062, 95] on input "Show 40 Projects" at bounding box center [1085, 87] width 182 height 64
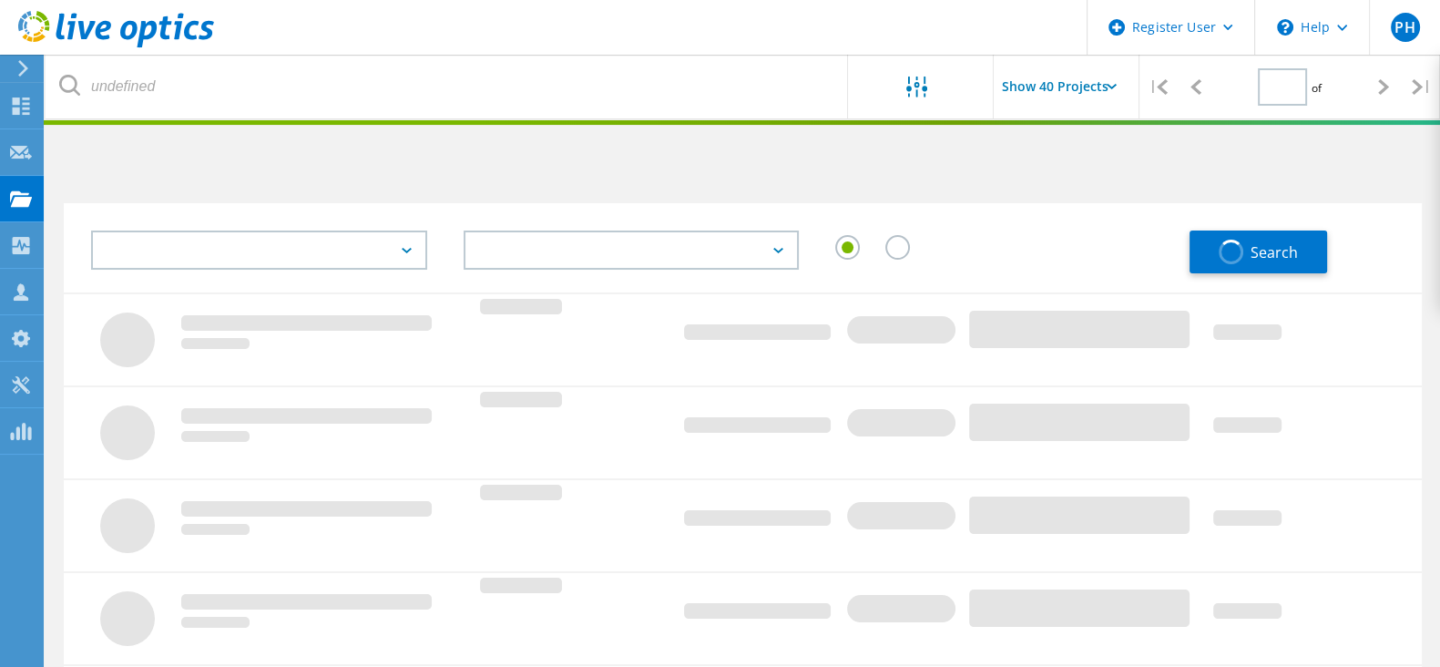
type input "1"
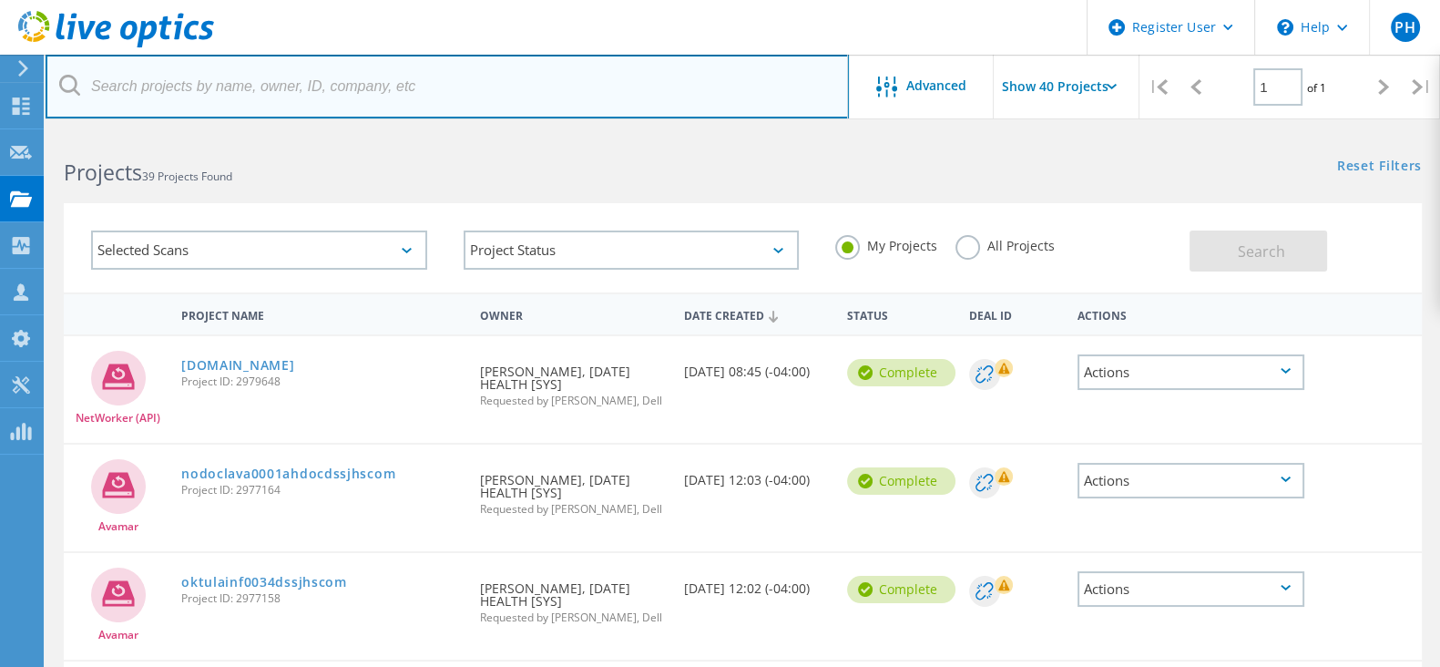
click at [346, 79] on input "text" at bounding box center [448, 87] width 804 height 64
click at [477, 96] on input "text" at bounding box center [448, 87] width 804 height 64
paste input "KSWICLNSR0001"
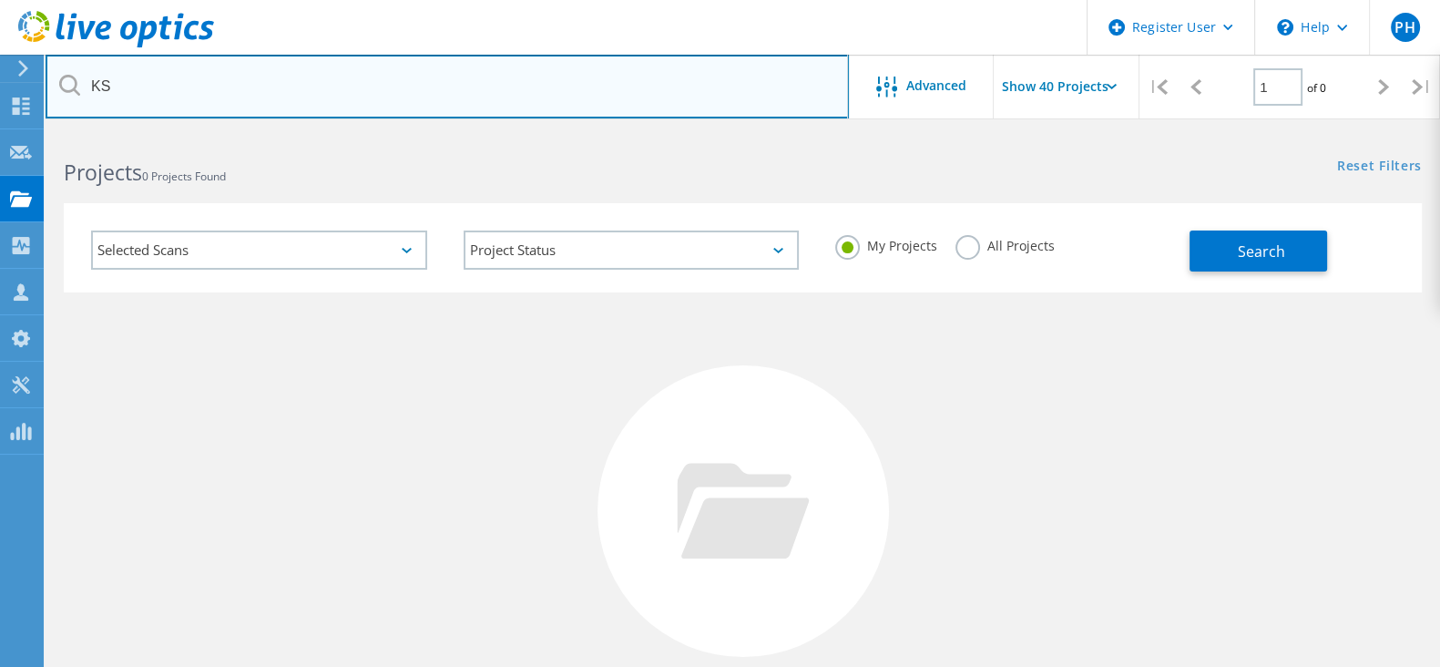
type input "K"
click at [348, 66] on input "text" at bounding box center [448, 87] width 804 height 64
paste input "MIGRALNSR0001"
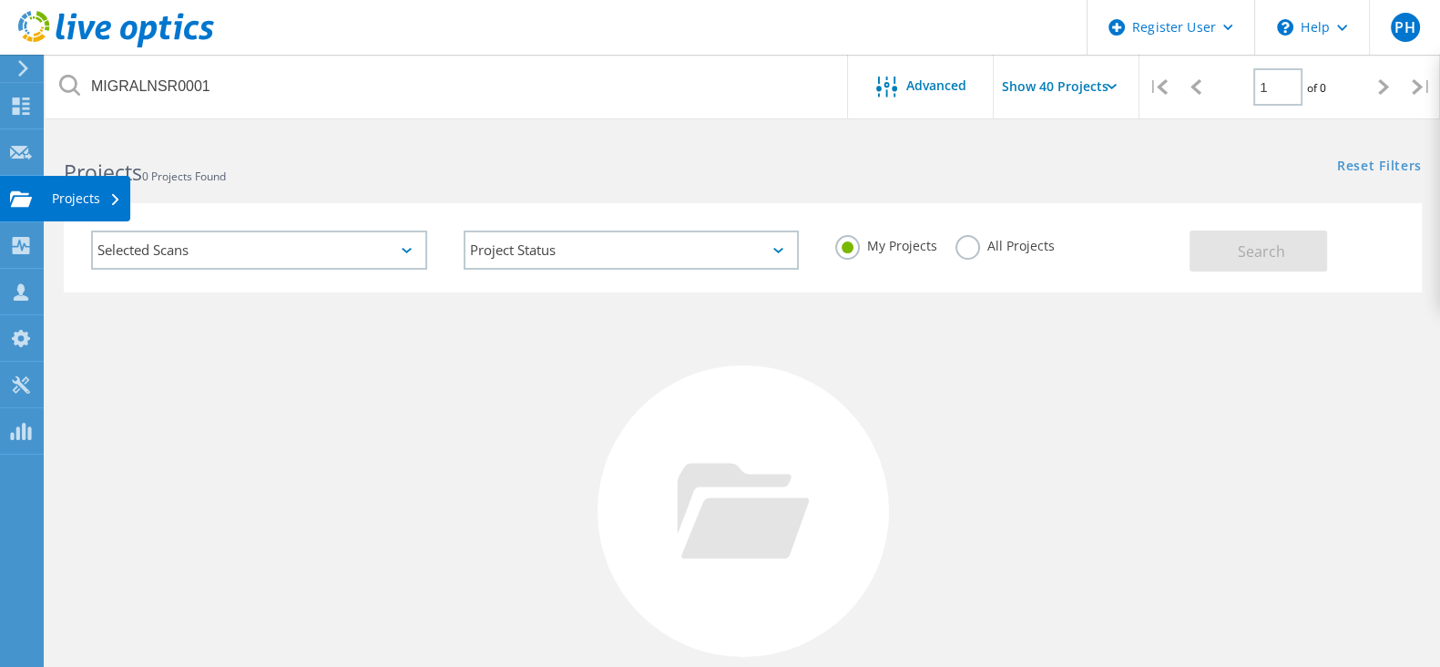
click at [18, 204] on use at bounding box center [21, 197] width 22 height 15
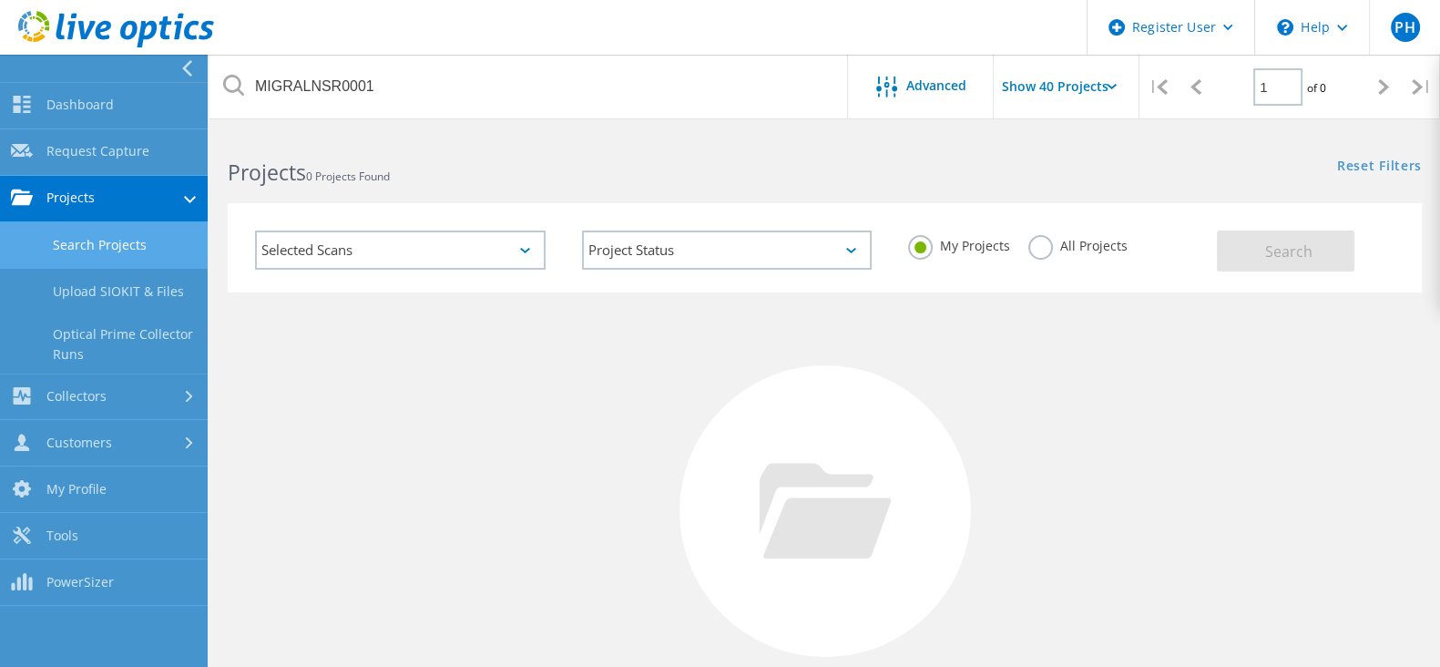
click at [121, 261] on link "Search Projects" at bounding box center [104, 245] width 208 height 46
click at [118, 247] on link "Search Projects" at bounding box center [104, 245] width 208 height 46
click at [946, 243] on label "My Projects" at bounding box center [959, 243] width 102 height 17
click at [0, 0] on input "My Projects" at bounding box center [0, 0] width 0 height 0
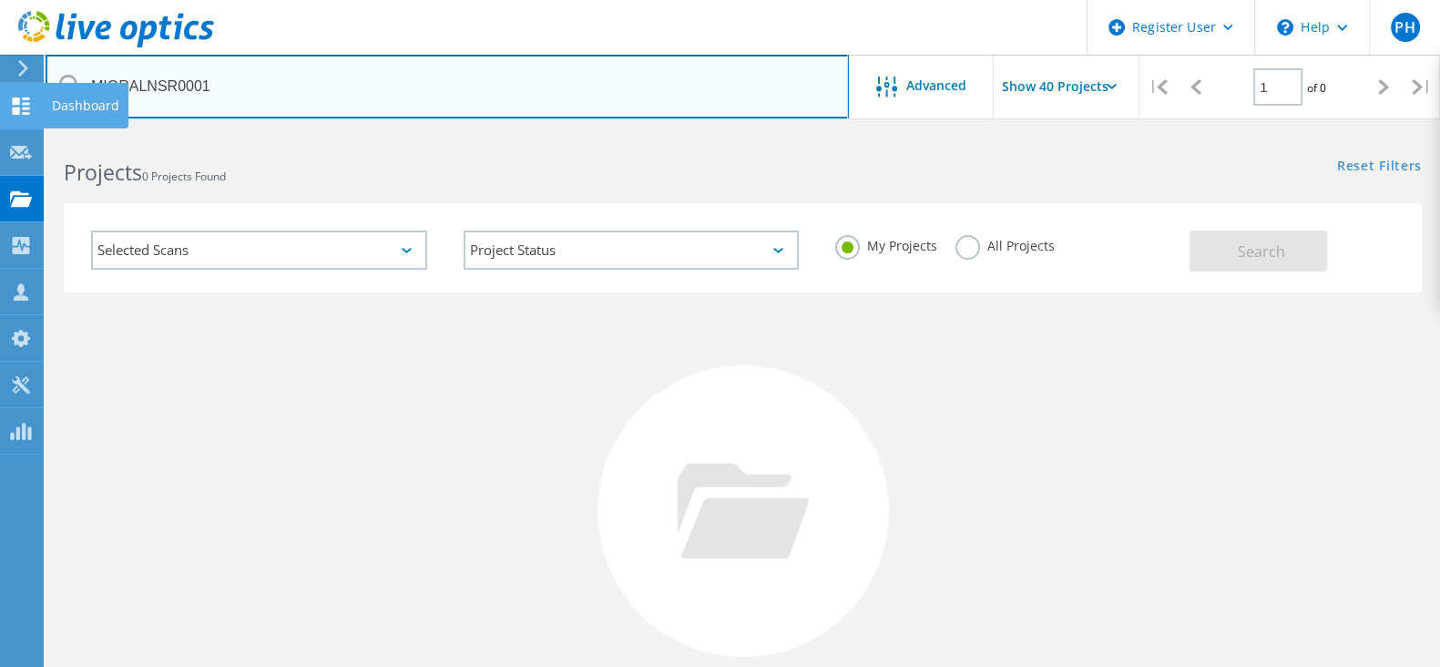
click at [0, 132] on div "Register User \n Help Explore Helpful Articles Contact Support PH Dell User Pra…" at bounding box center [720, 485] width 1440 height 707
drag, startPoint x: 126, startPoint y: 101, endPoint x: 0, endPoint y: 97, distance: 125.8
click at [0, 132] on div "Register User \n Help Explore Helpful Articles Contact Support PH Dell User Pra…" at bounding box center [720, 485] width 1440 height 707
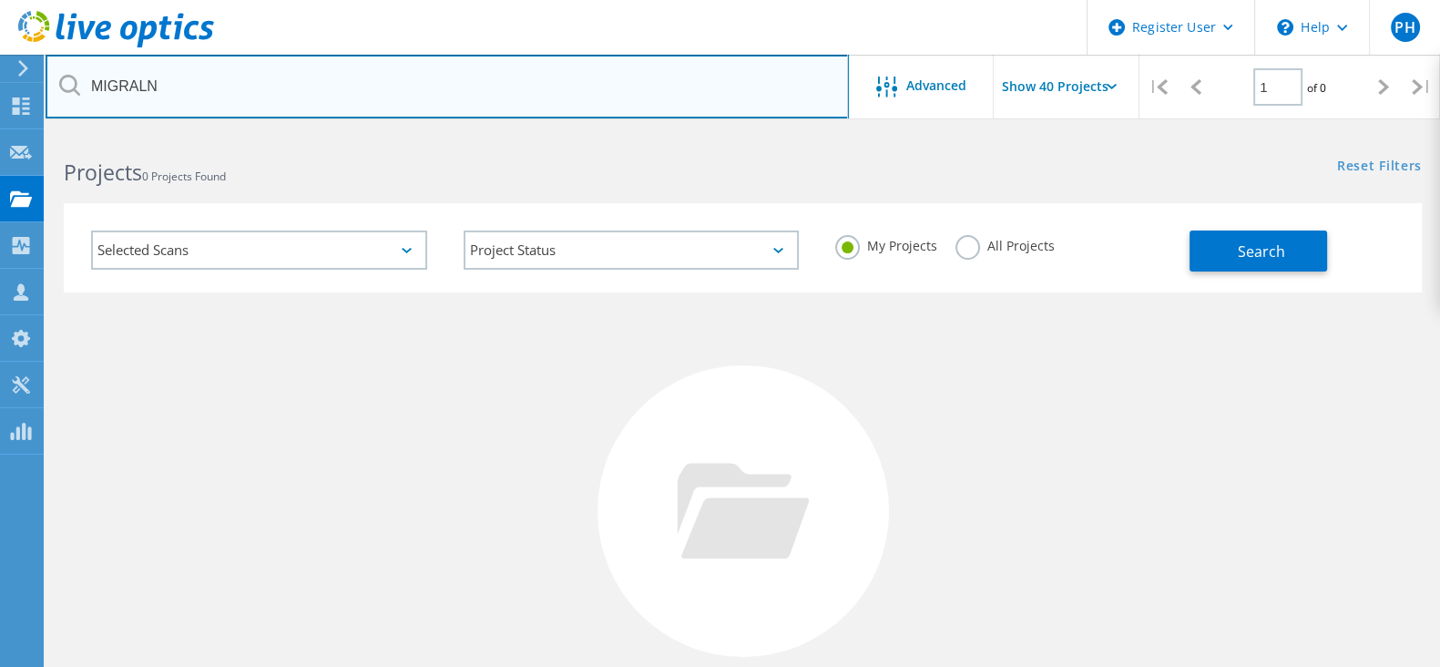
click at [281, 70] on input "MIGRALN" at bounding box center [448, 87] width 804 height 64
type input "MIGRALN"
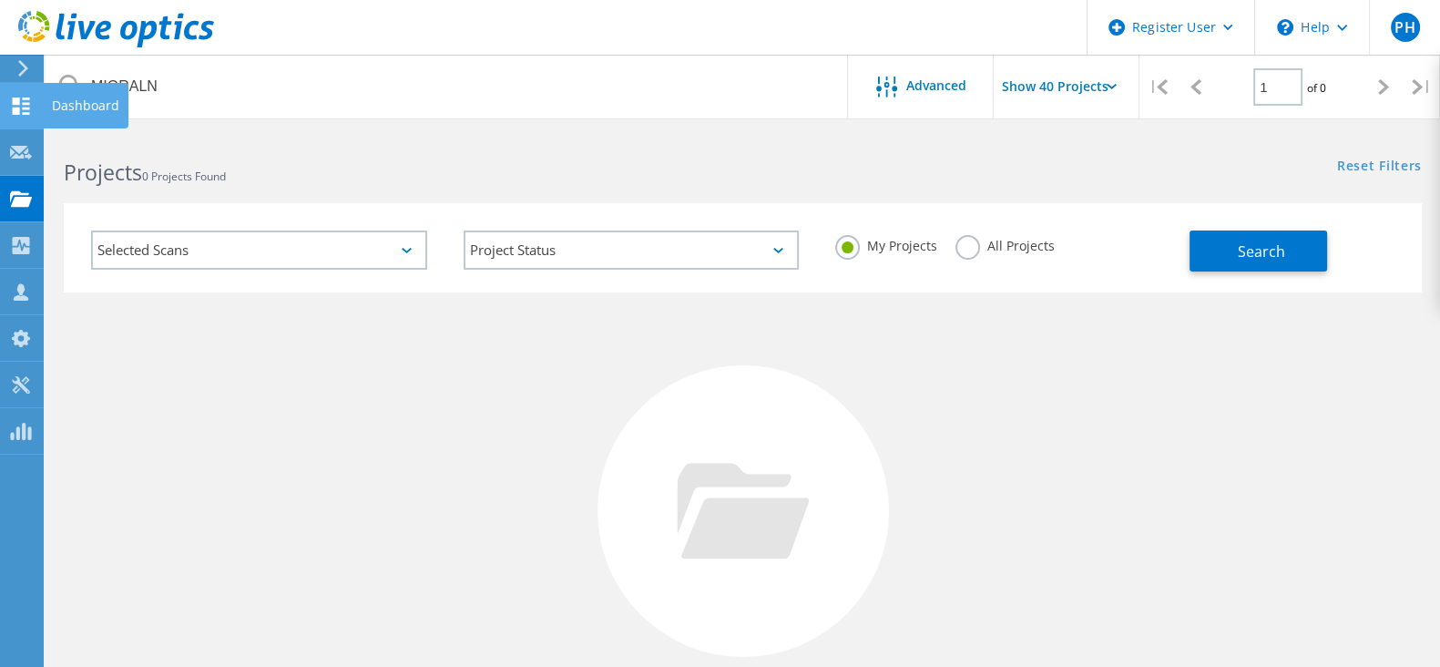
click at [26, 99] on icon at bounding box center [21, 105] width 22 height 17
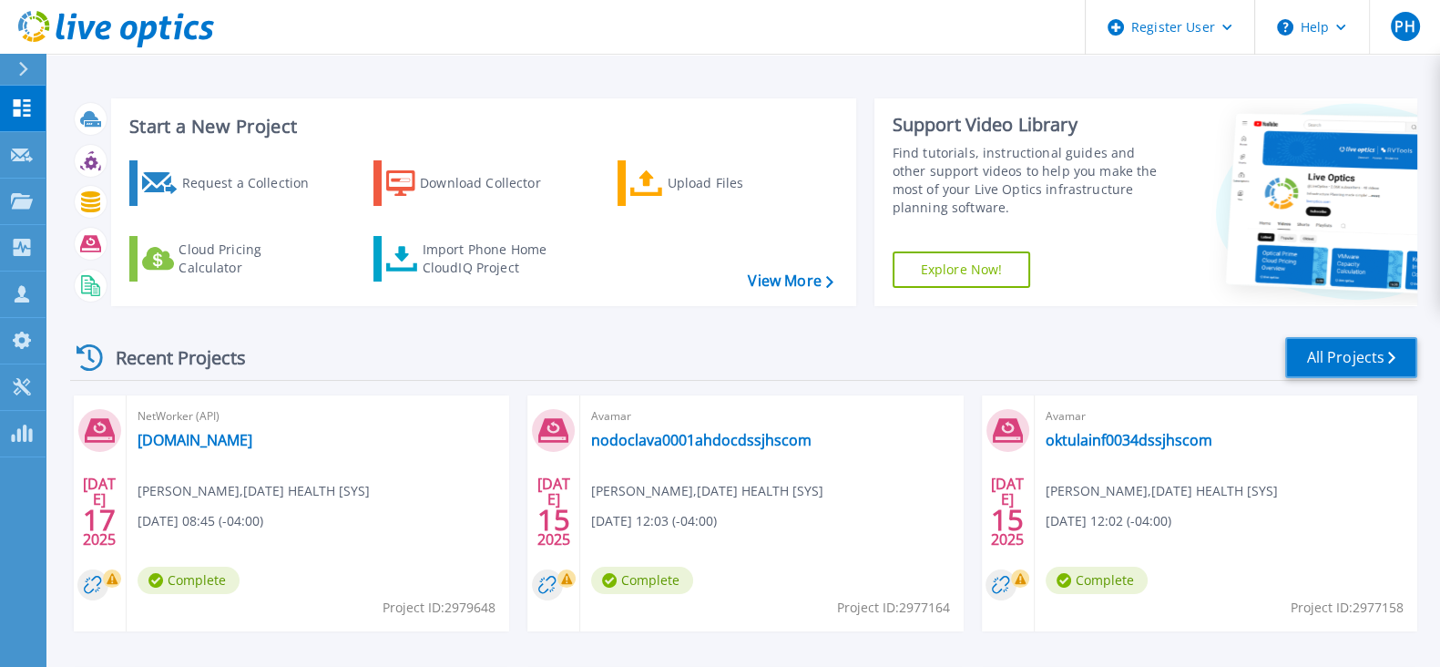
click at [1323, 362] on link "All Projects" at bounding box center [1351, 357] width 132 height 41
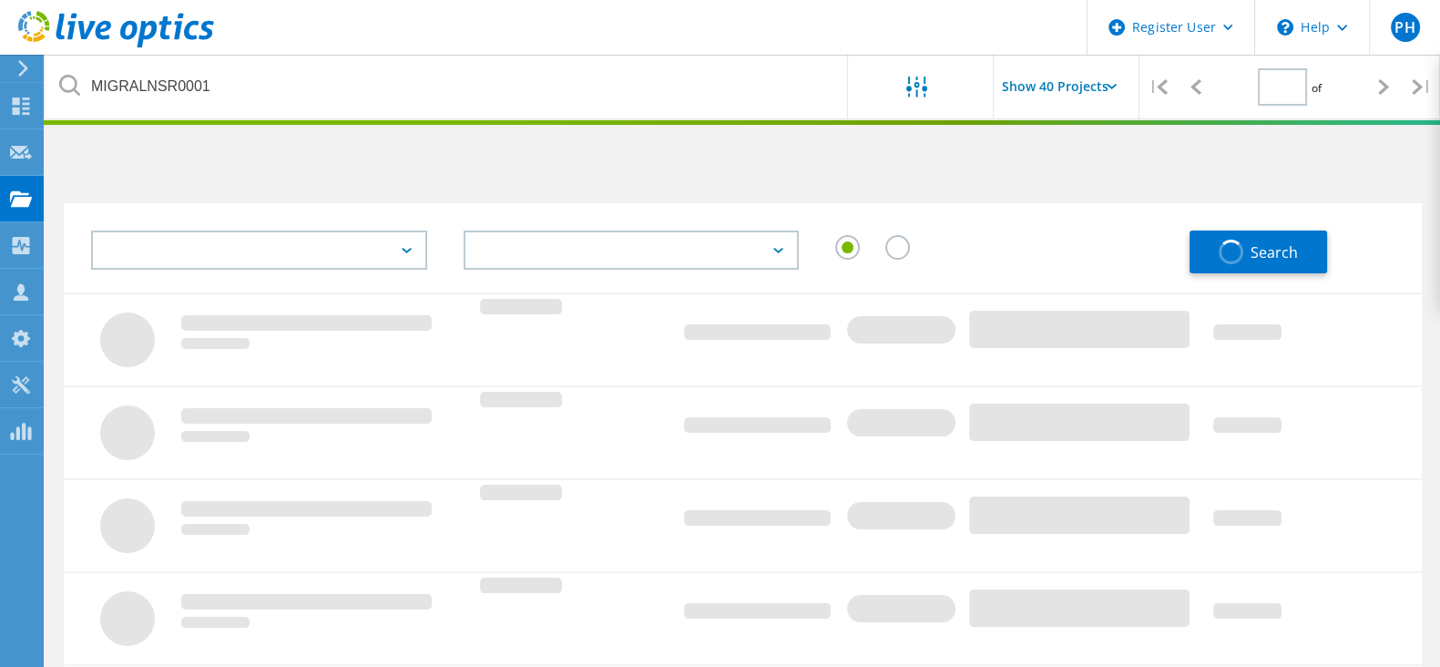
type input "1"
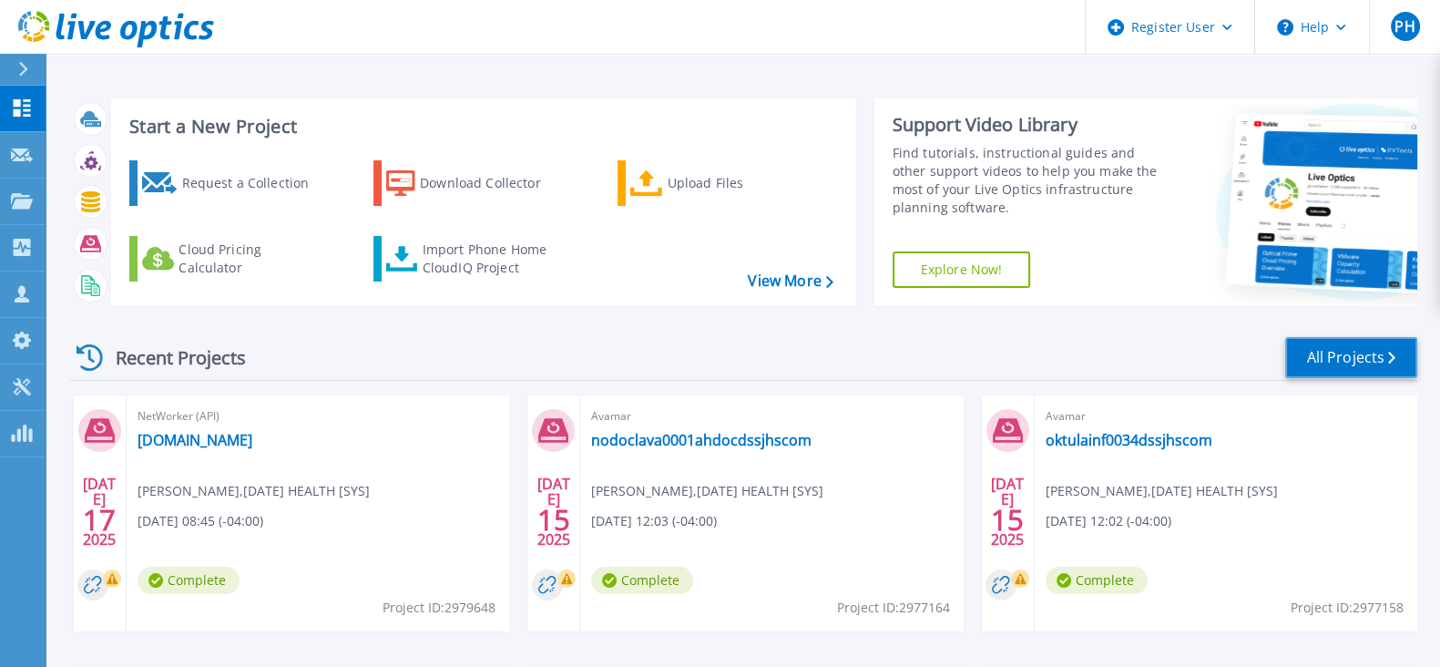
click at [1368, 372] on link "All Projects" at bounding box center [1351, 357] width 132 height 41
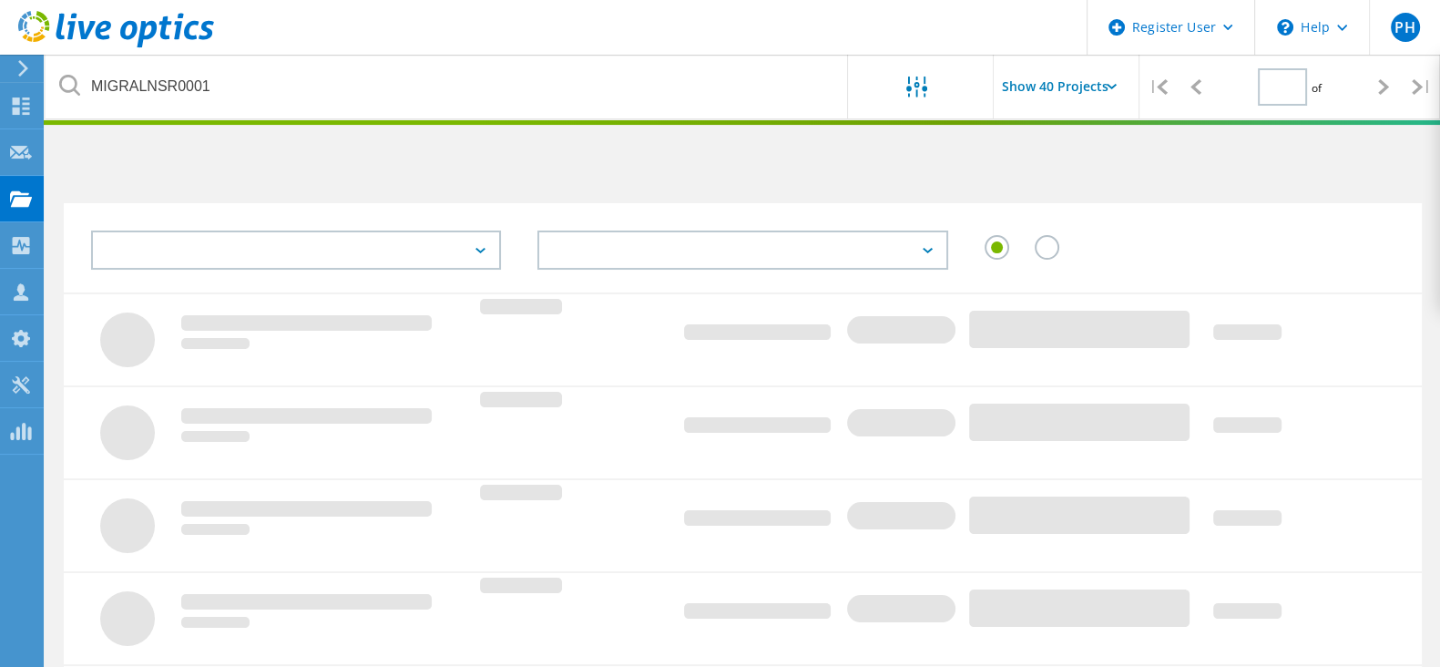
type input "1"
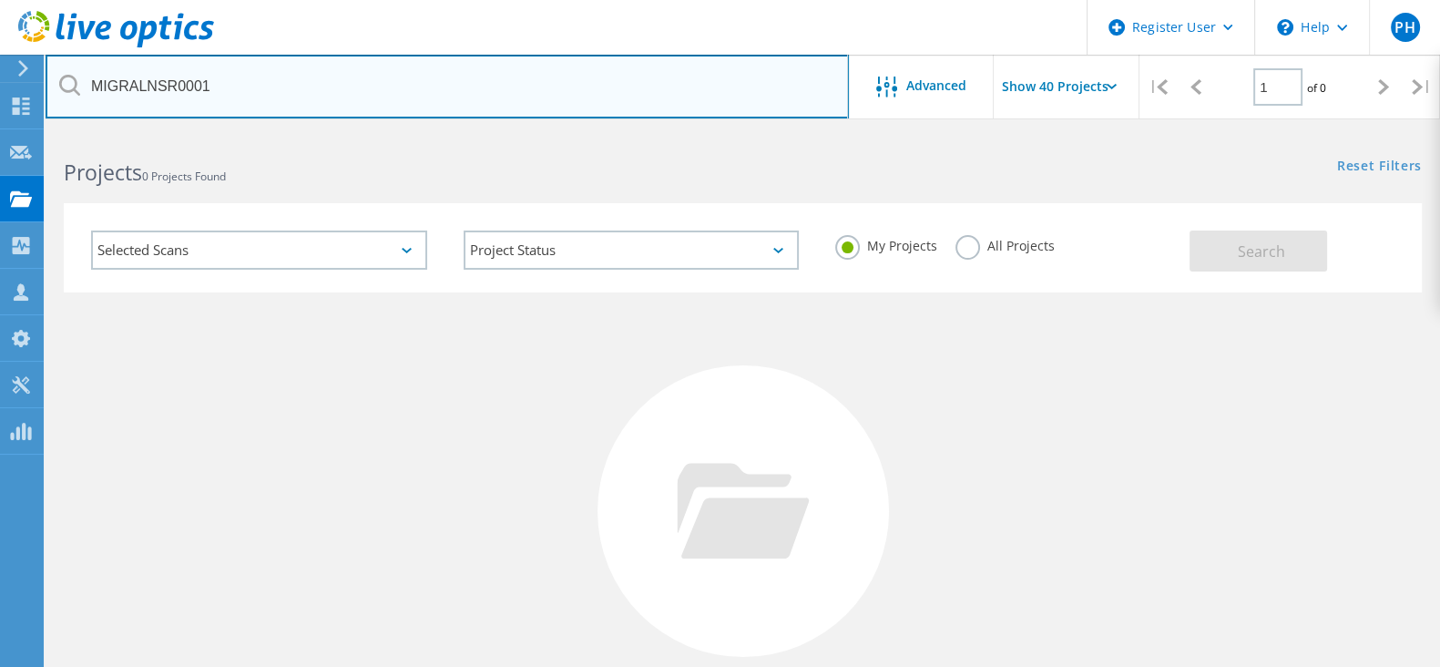
click at [225, 83] on input "MIGRALNSR0001" at bounding box center [448, 87] width 804 height 64
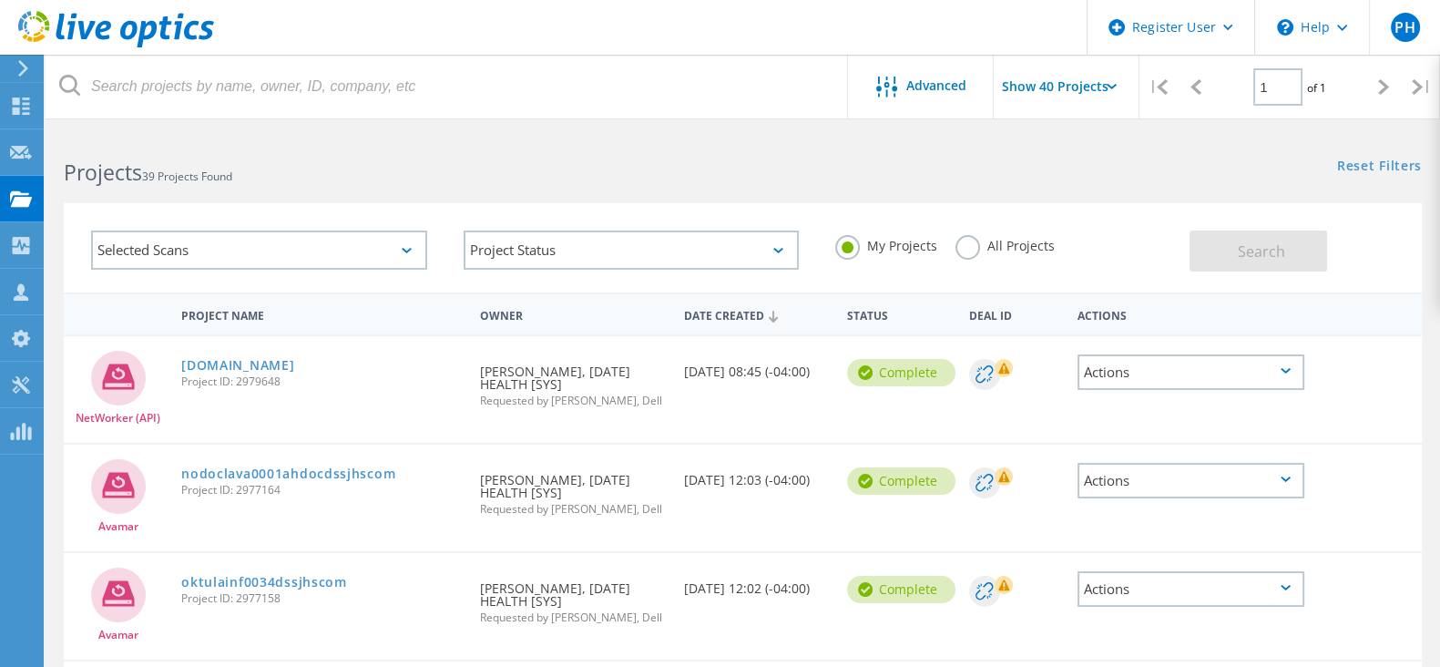
click at [292, 257] on div "Selected Scans" at bounding box center [259, 249] width 336 height 39
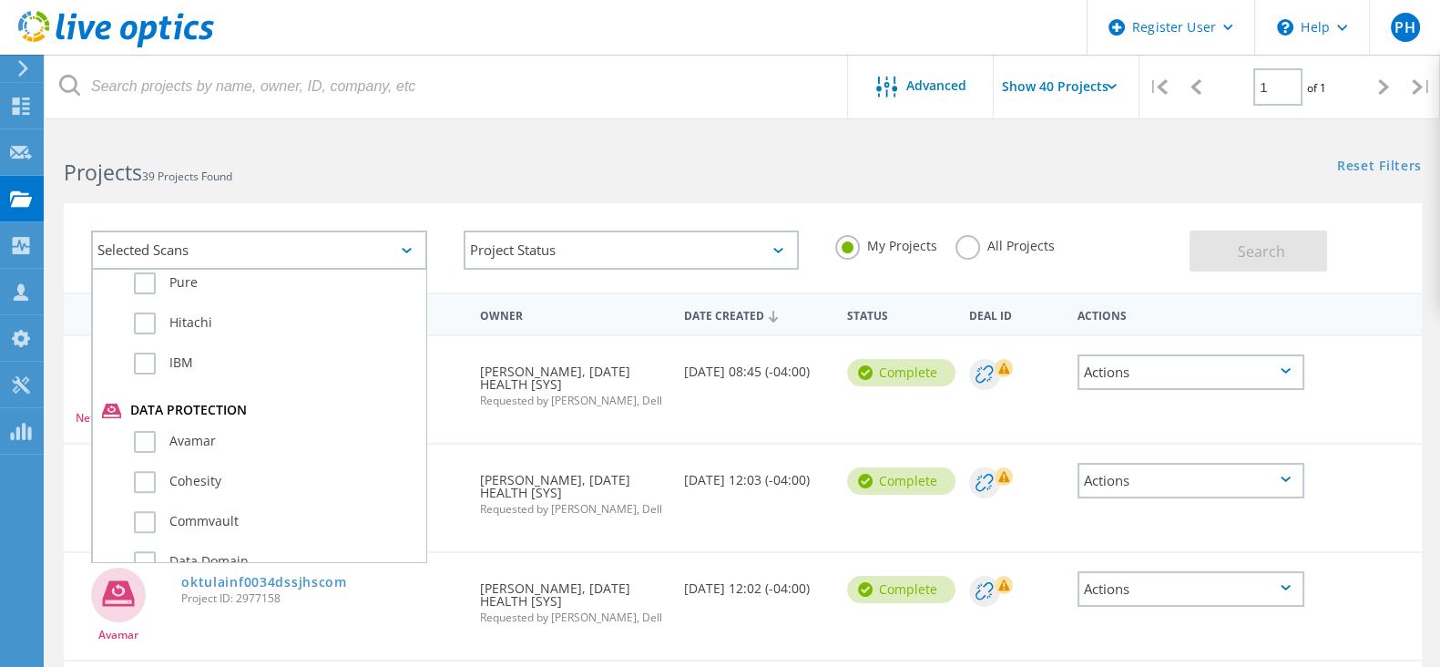
scroll to position [918, 0]
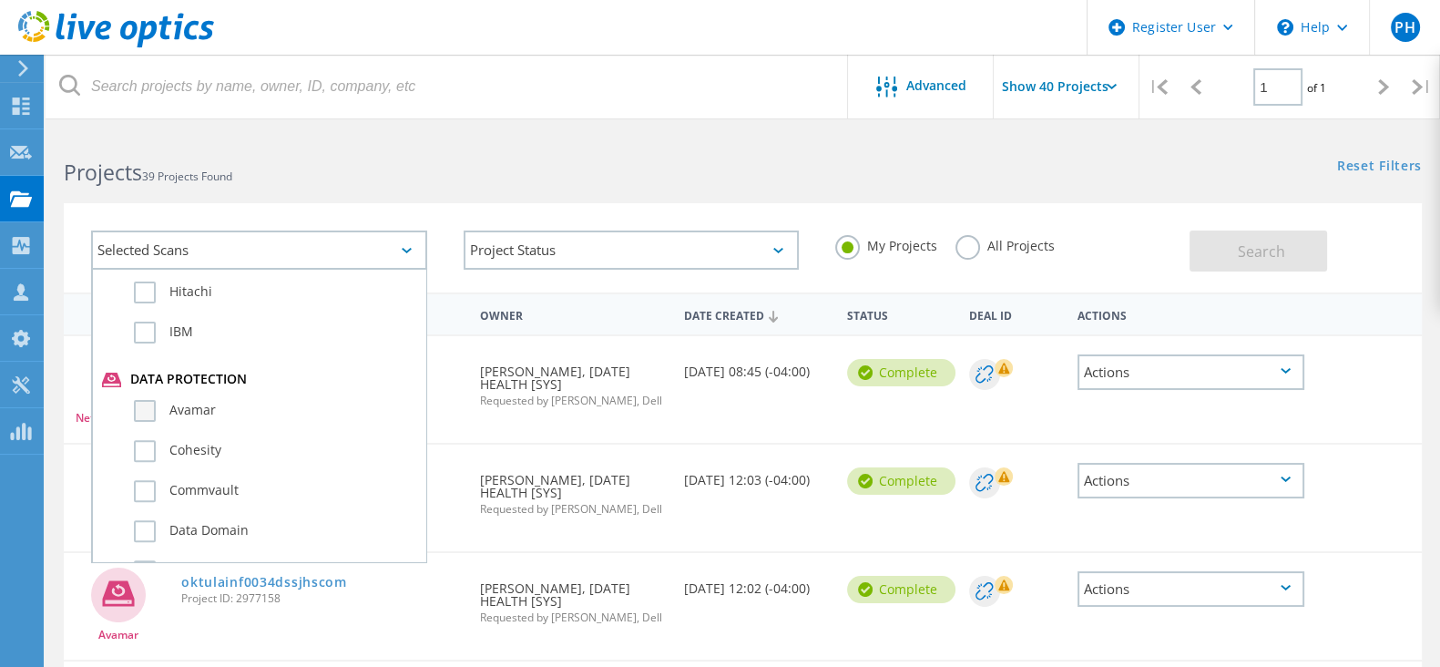
click at [203, 401] on label "Avamar" at bounding box center [275, 411] width 282 height 22
click at [0, 0] on input "Avamar" at bounding box center [0, 0] width 0 height 0
click at [1258, 242] on span "Search" at bounding box center [1261, 251] width 47 height 20
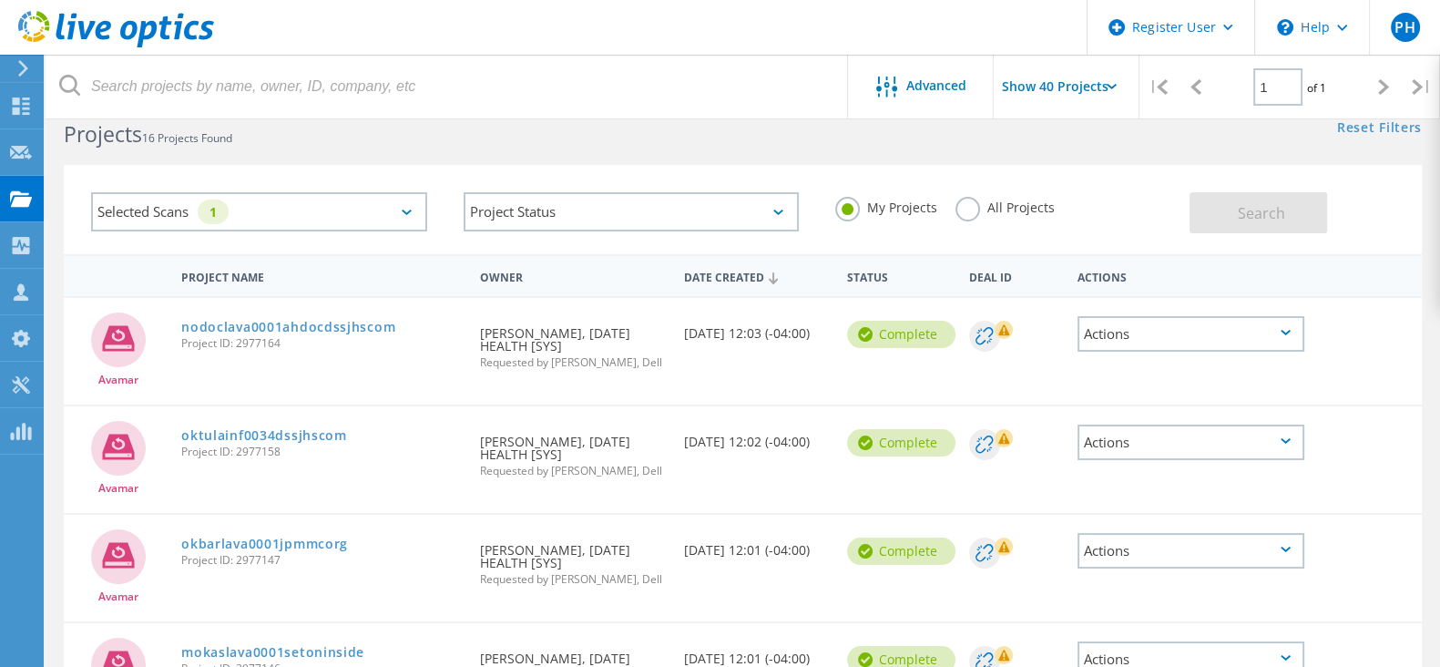
scroll to position [0, 0]
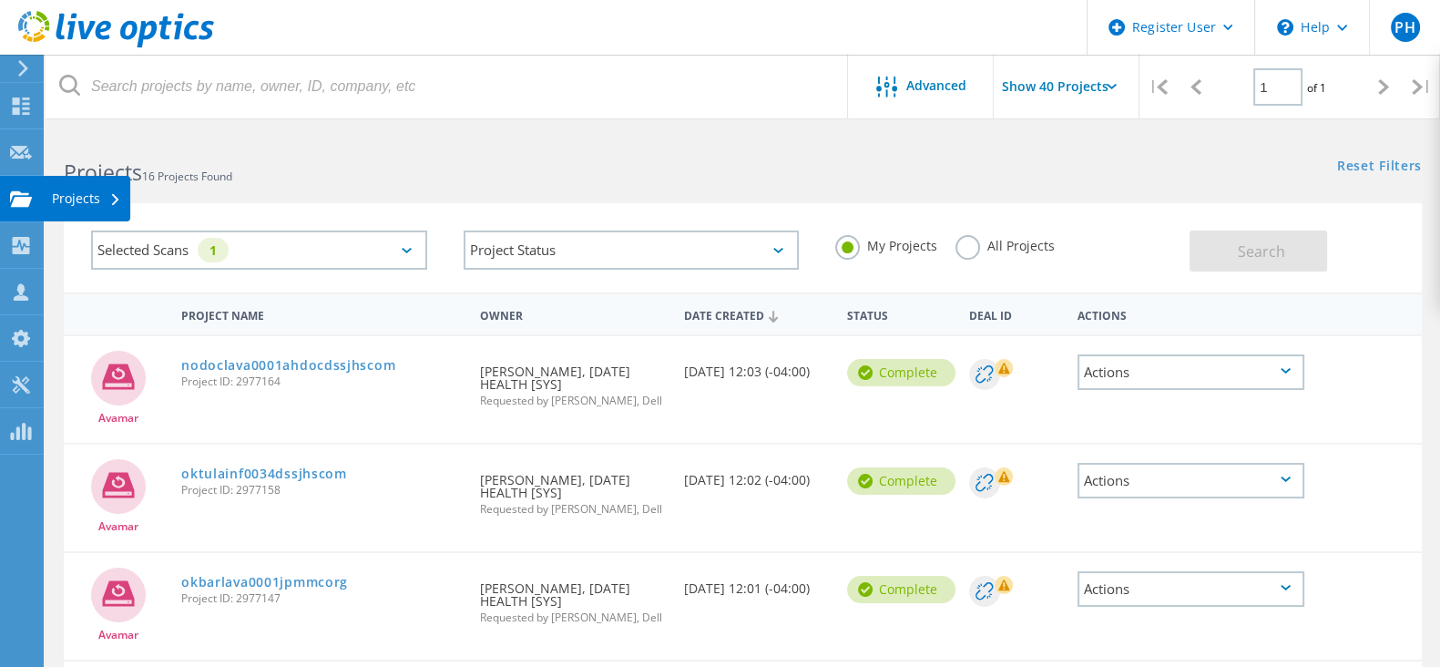
click at [18, 191] on use at bounding box center [21, 197] width 22 height 15
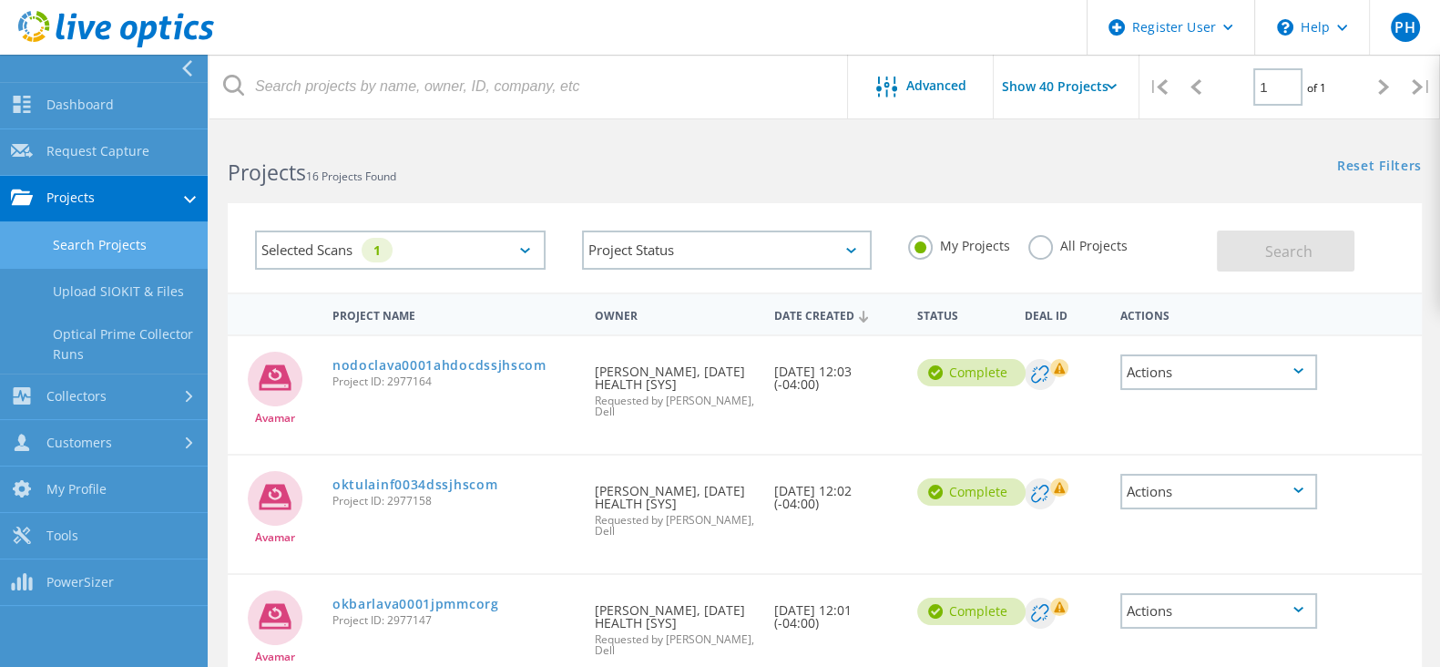
click at [409, 244] on div "Selected Scans 1" at bounding box center [400, 249] width 291 height 39
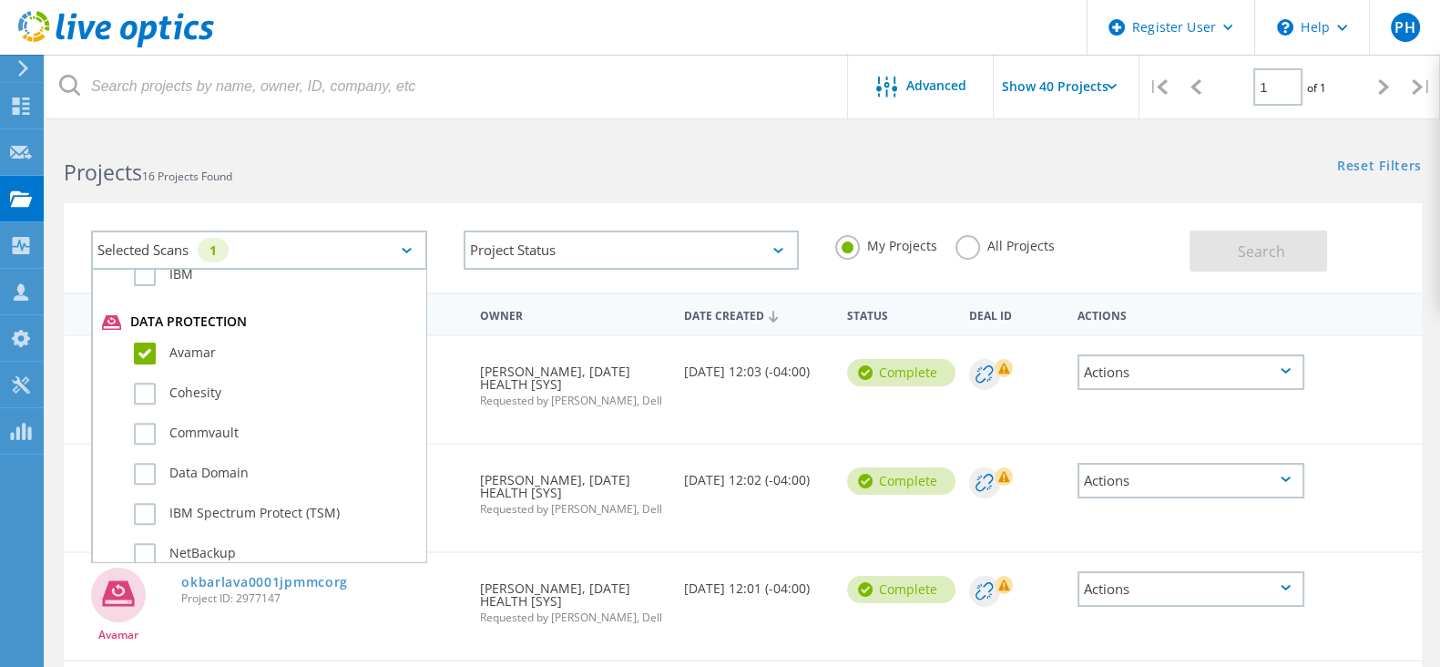
scroll to position [910, 0]
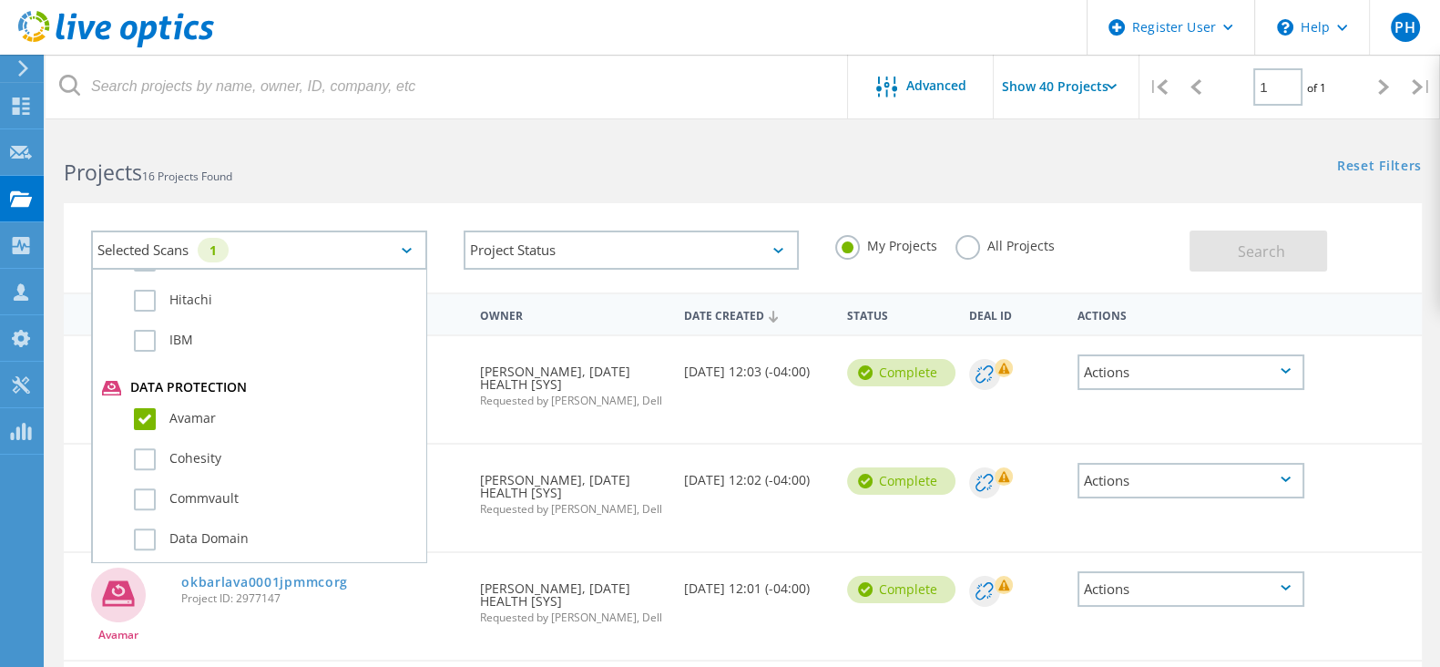
click at [149, 411] on label "Avamar" at bounding box center [275, 419] width 282 height 22
click at [0, 0] on input "Avamar" at bounding box center [0, 0] width 0 height 0
click at [1294, 239] on button "Search" at bounding box center [1259, 250] width 138 height 41
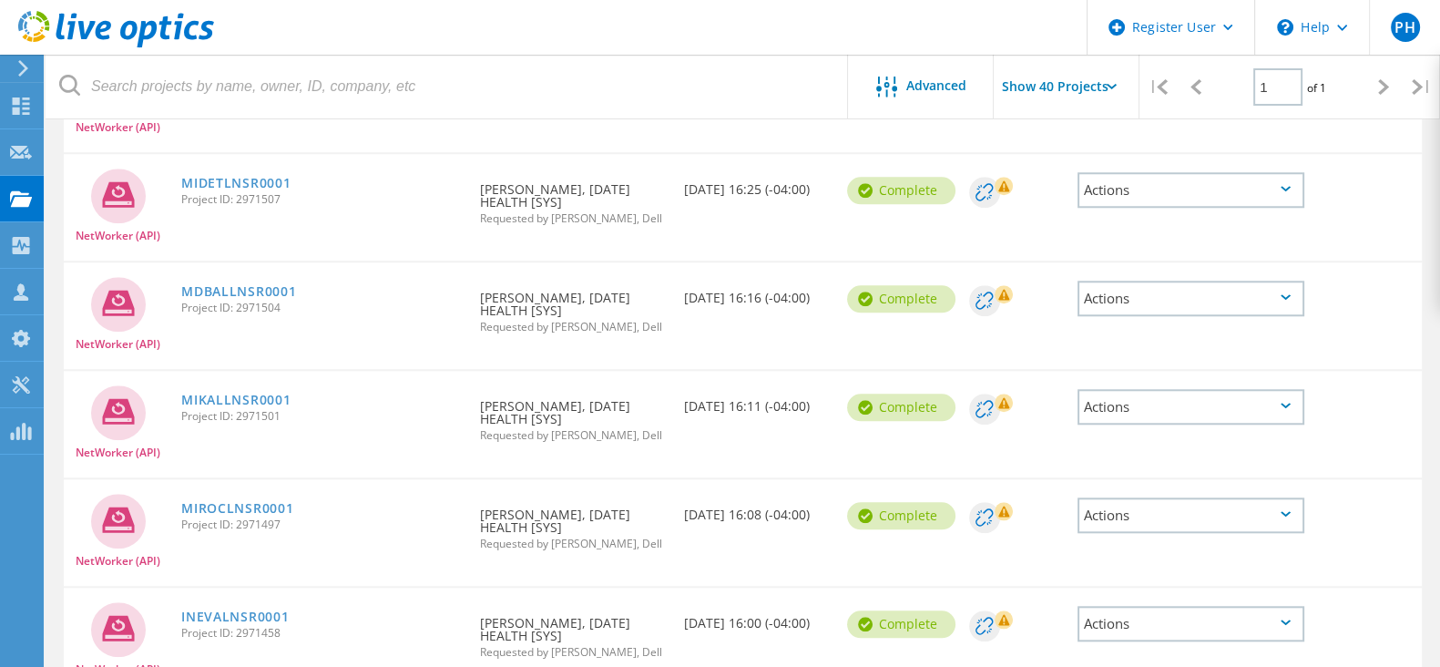
scroll to position [1678, 0]
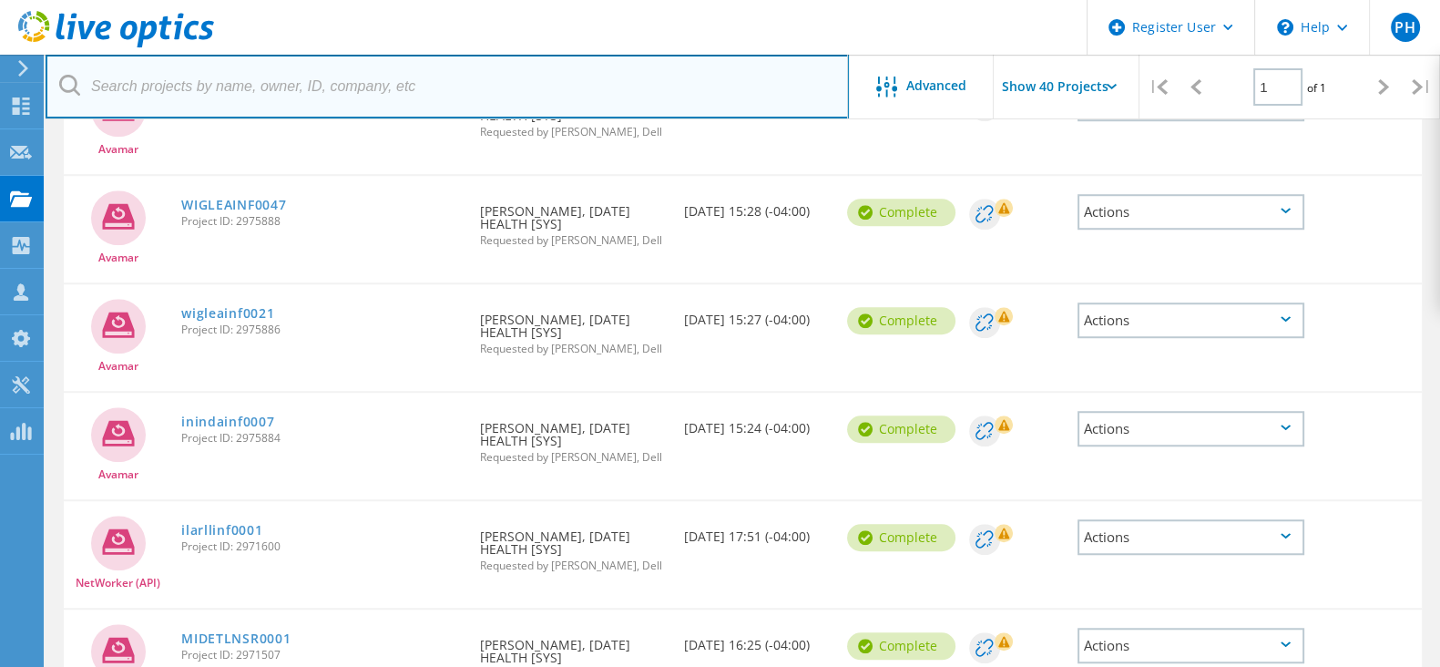
click at [319, 67] on input "text" at bounding box center [448, 87] width 804 height 64
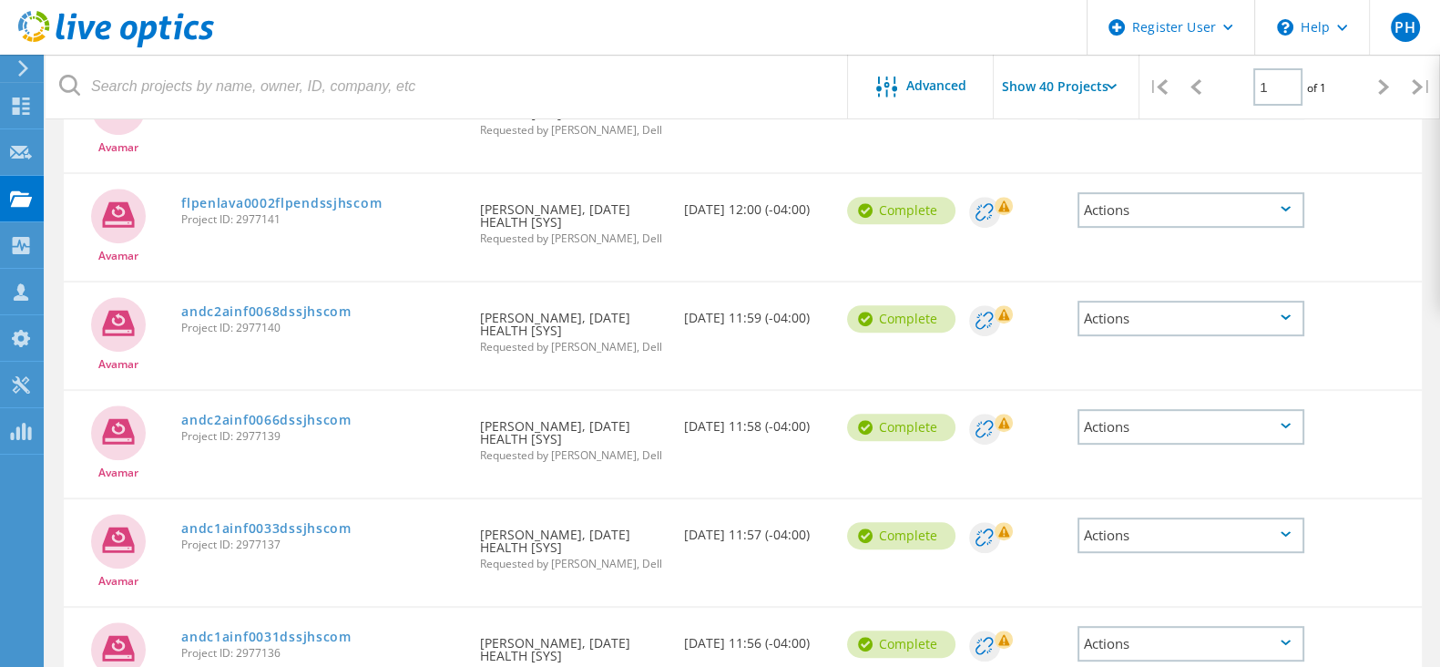
scroll to position [895, 0]
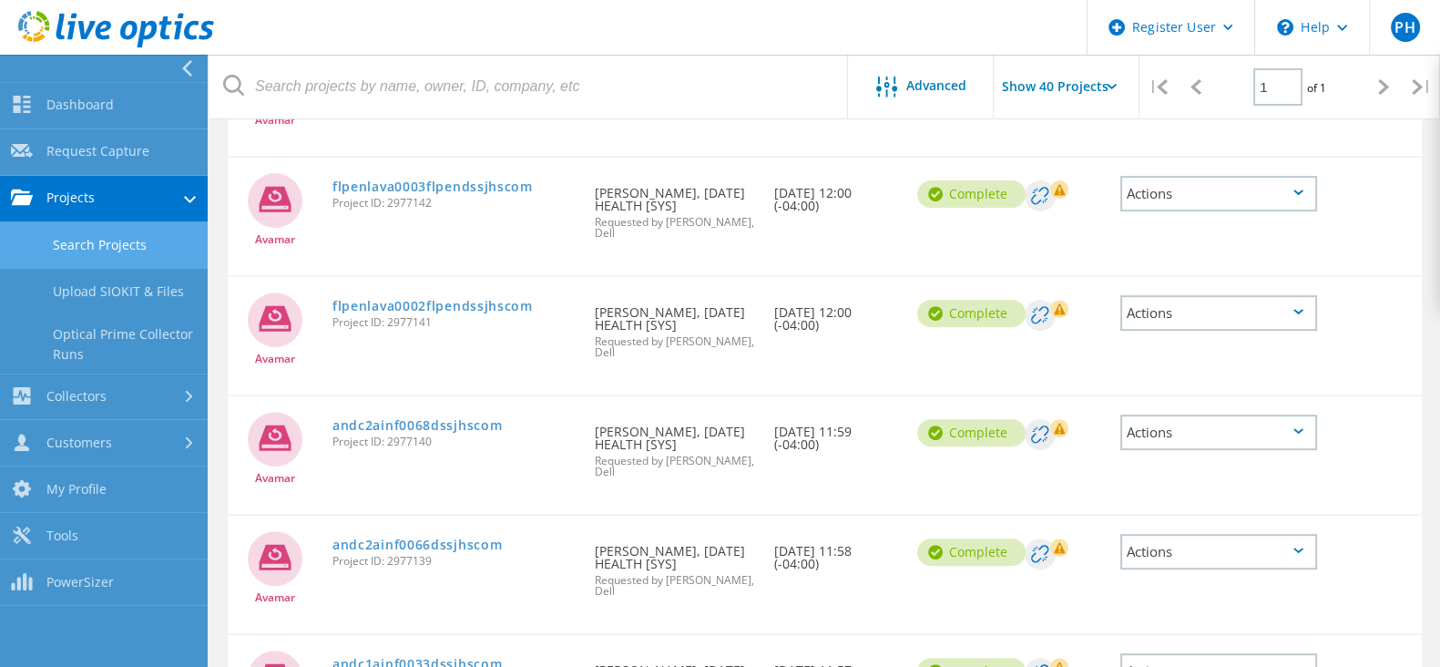
click at [52, 236] on link "Search Projects" at bounding box center [104, 245] width 208 height 46
click at [147, 243] on link "Search Projects" at bounding box center [104, 245] width 208 height 46
click at [139, 120] on link "Dashboard" at bounding box center [104, 106] width 208 height 46
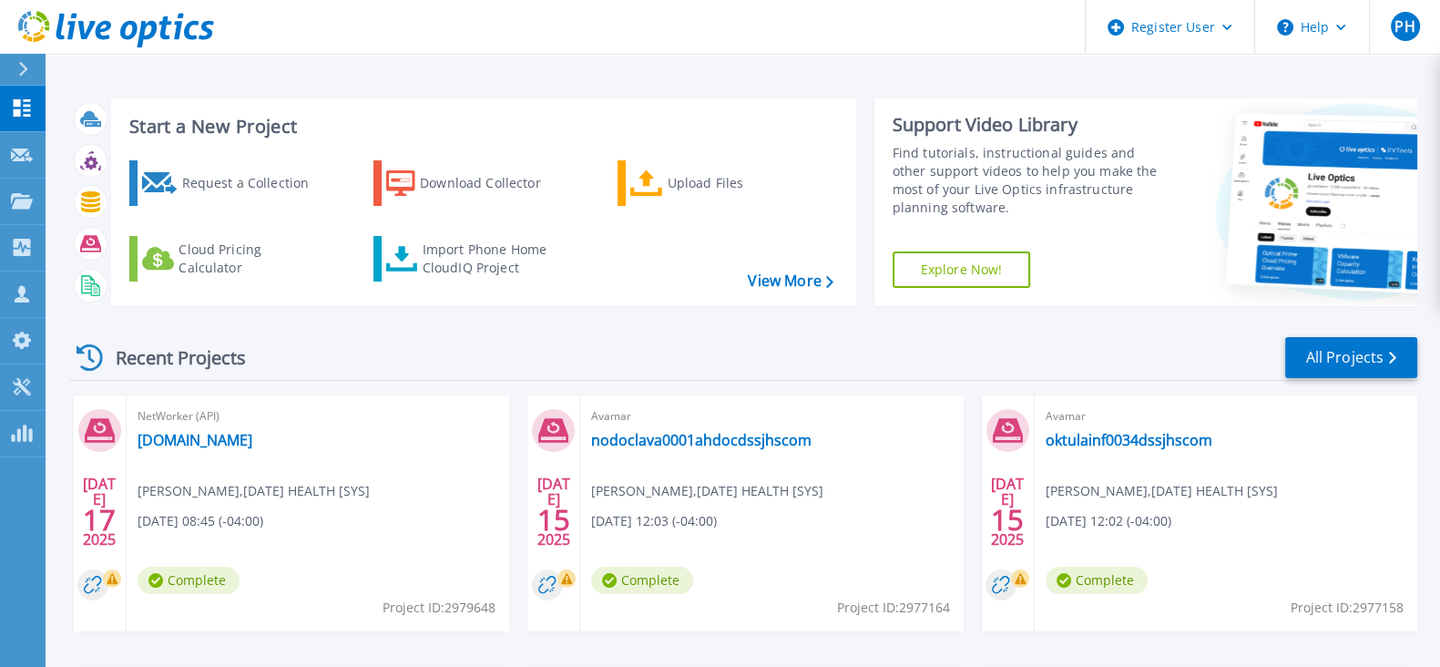
scroll to position [150, 0]
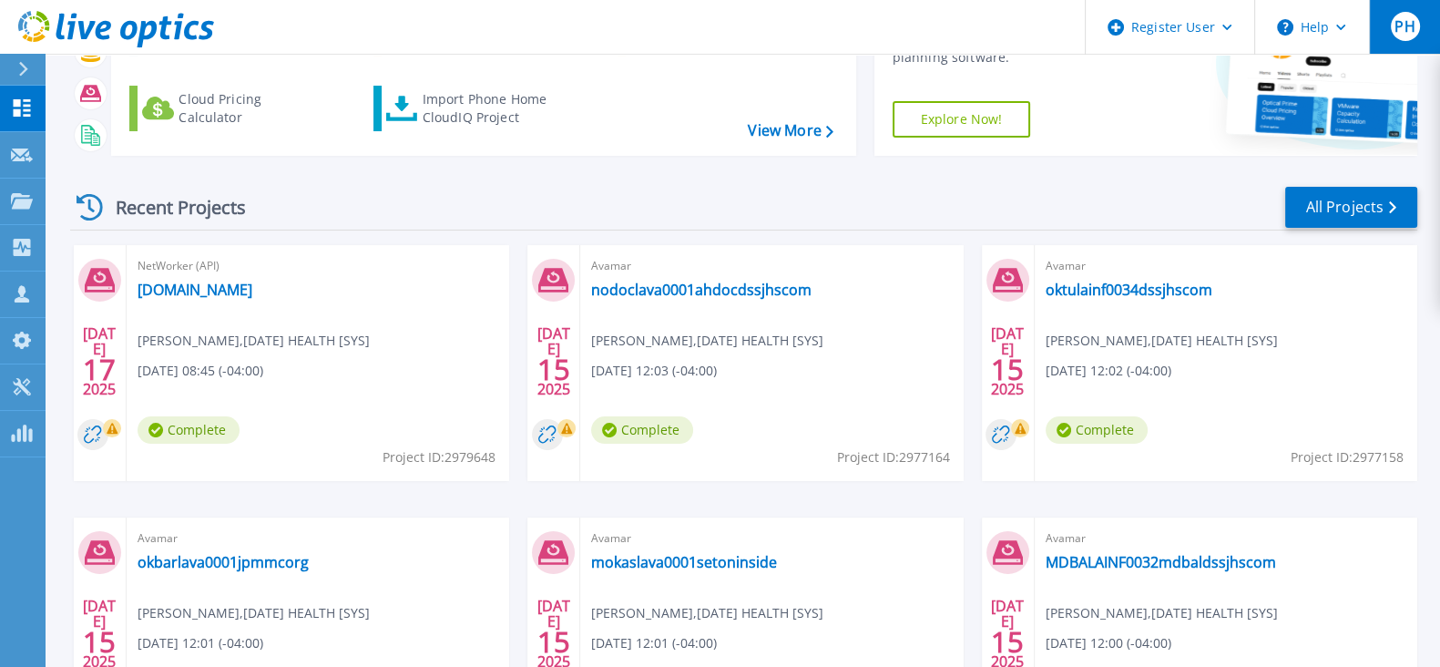
click at [1409, 26] on span "PH" at bounding box center [1405, 26] width 20 height 15
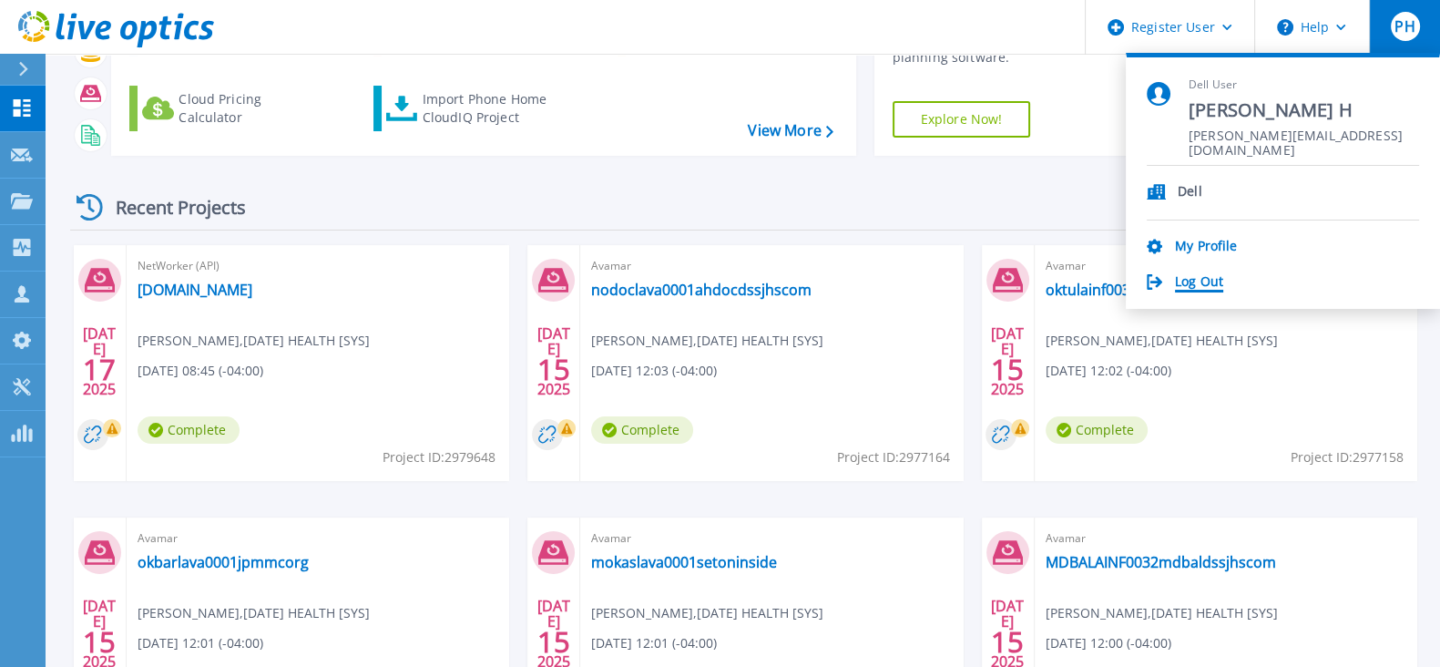
click at [1187, 282] on link "Log Out" at bounding box center [1199, 282] width 48 height 17
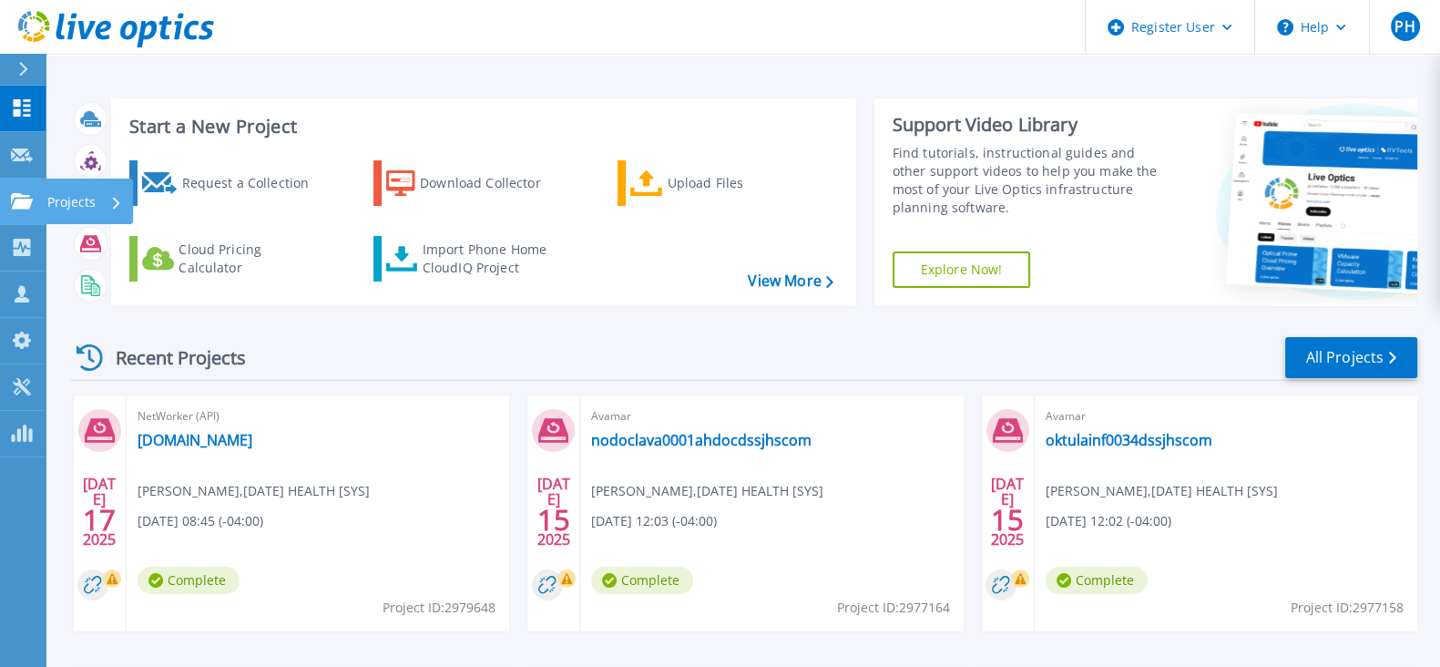
click at [14, 189] on link "Projects Projects" at bounding box center [23, 202] width 46 height 46
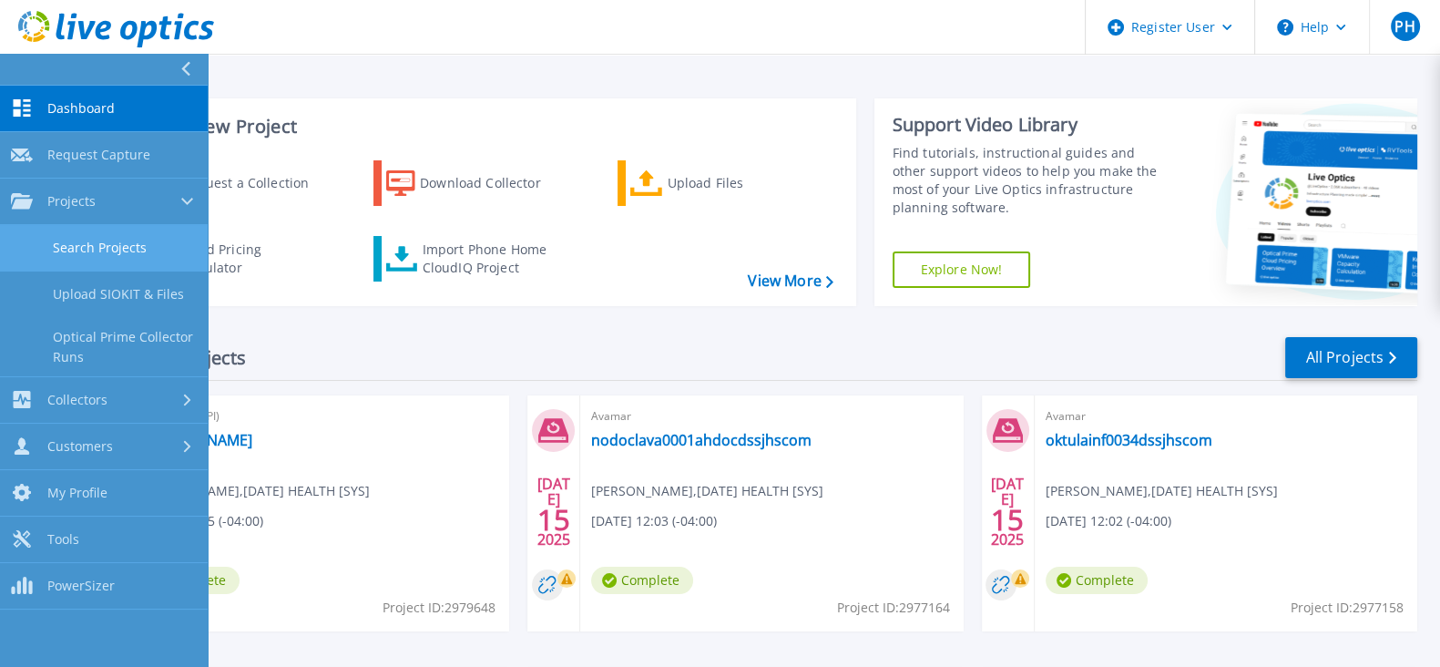
click at [81, 244] on link "Search Projects" at bounding box center [104, 248] width 208 height 46
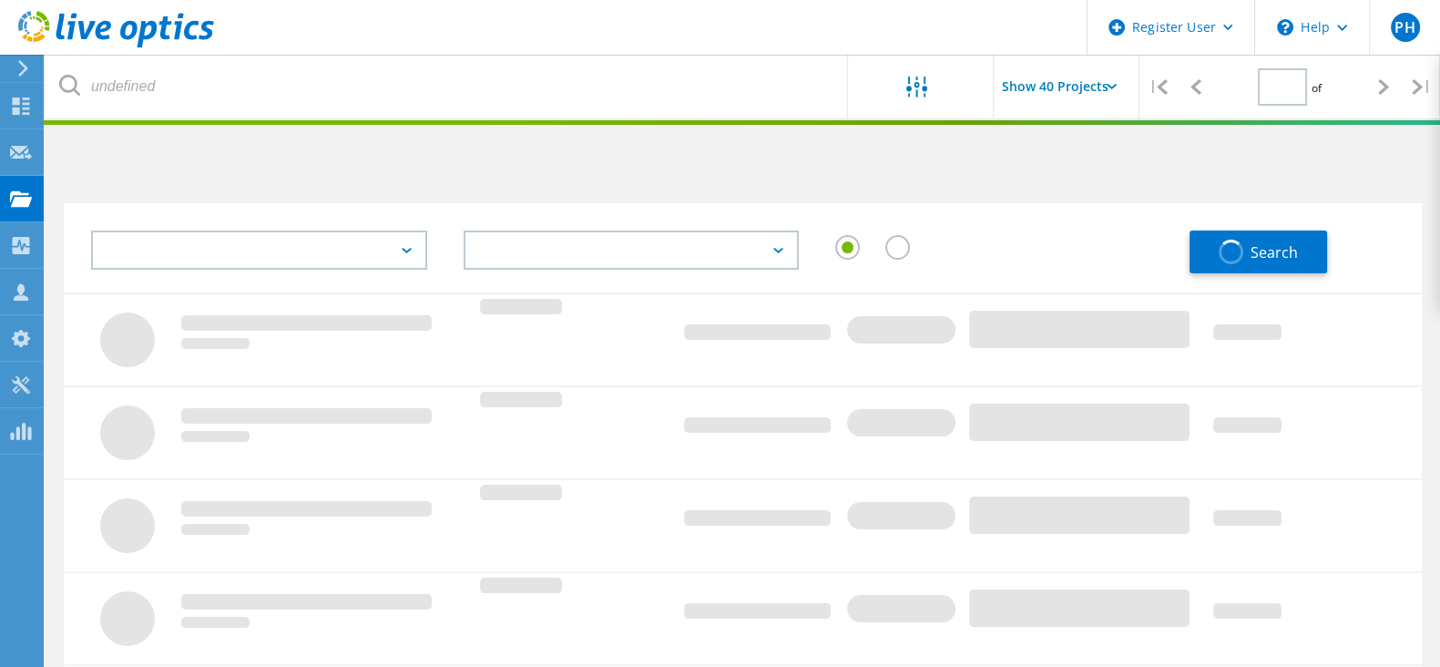
type input "1"
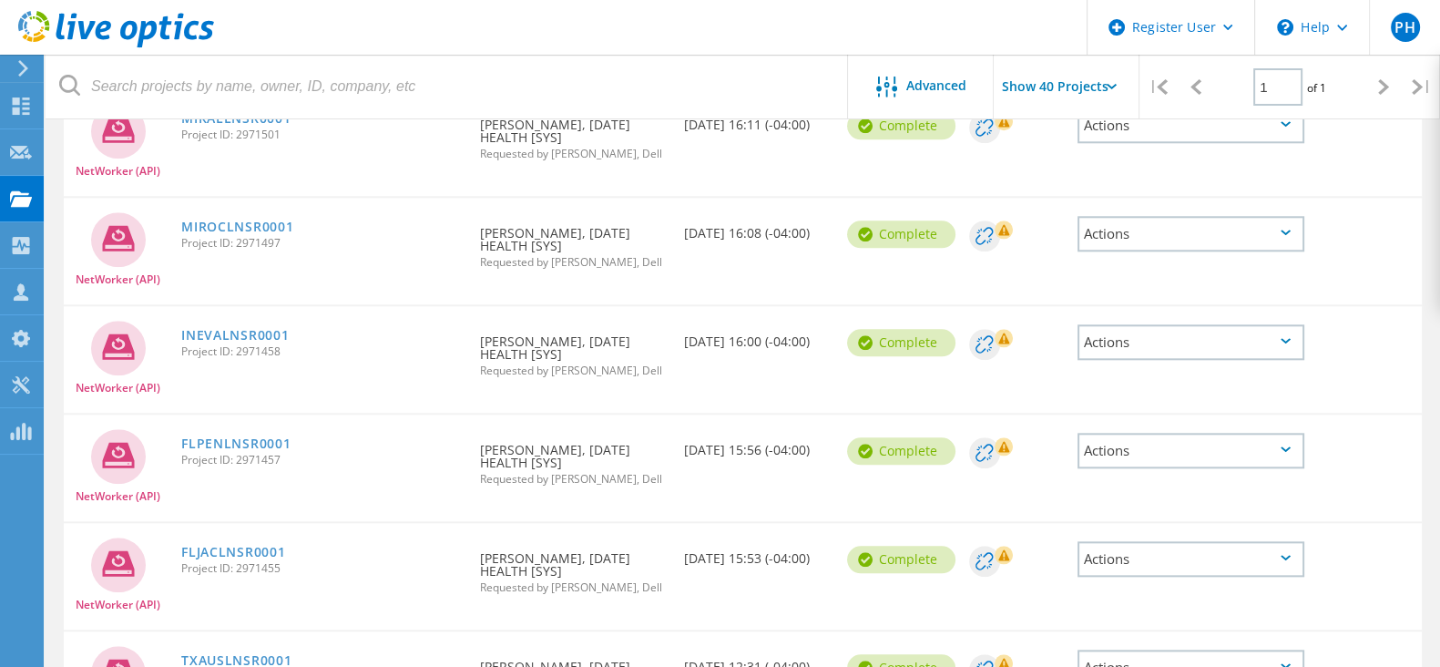
scroll to position [2414, 0]
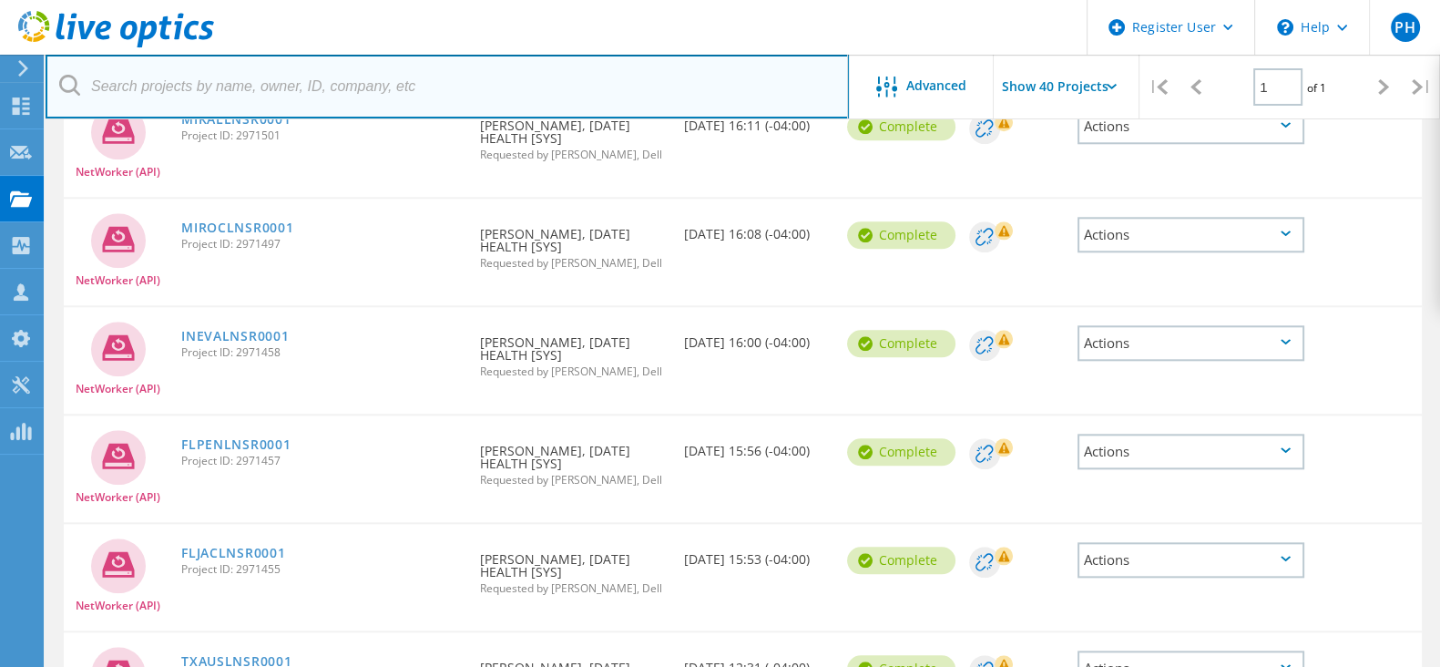
click at [246, 92] on input "text" at bounding box center [448, 87] width 804 height 64
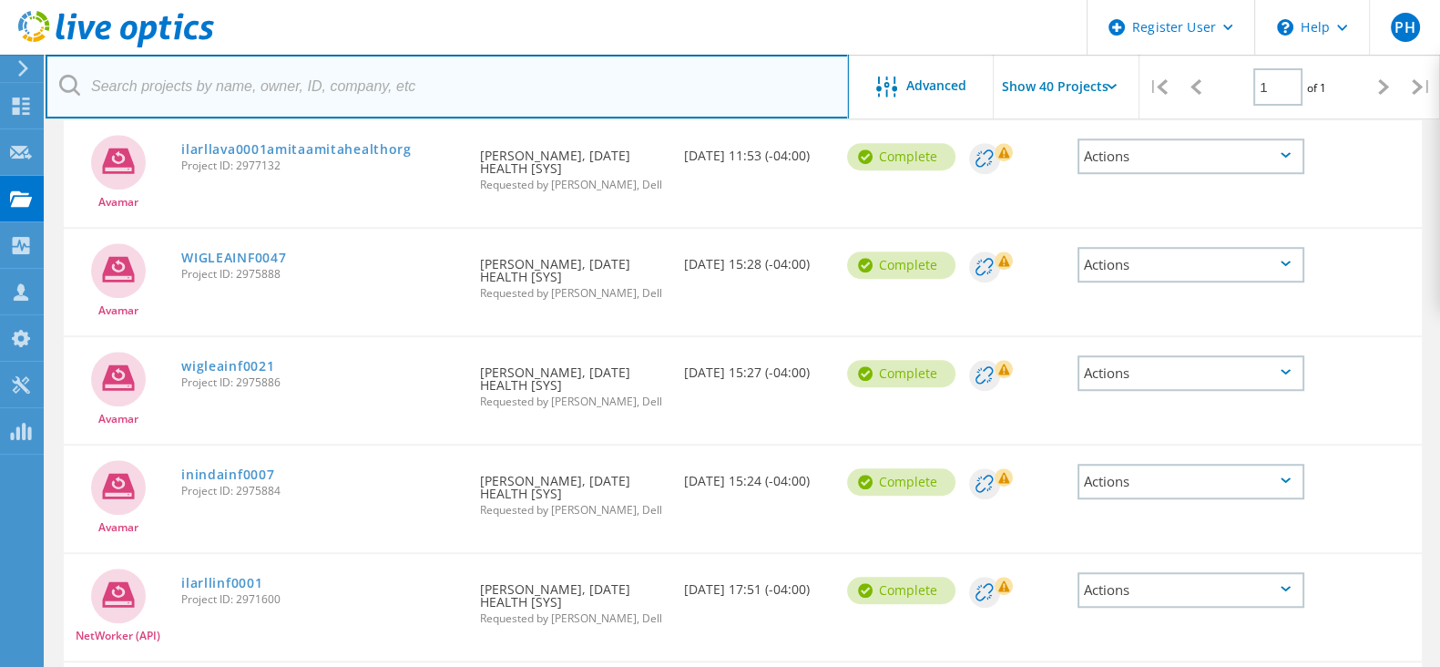
scroll to position [1619, 0]
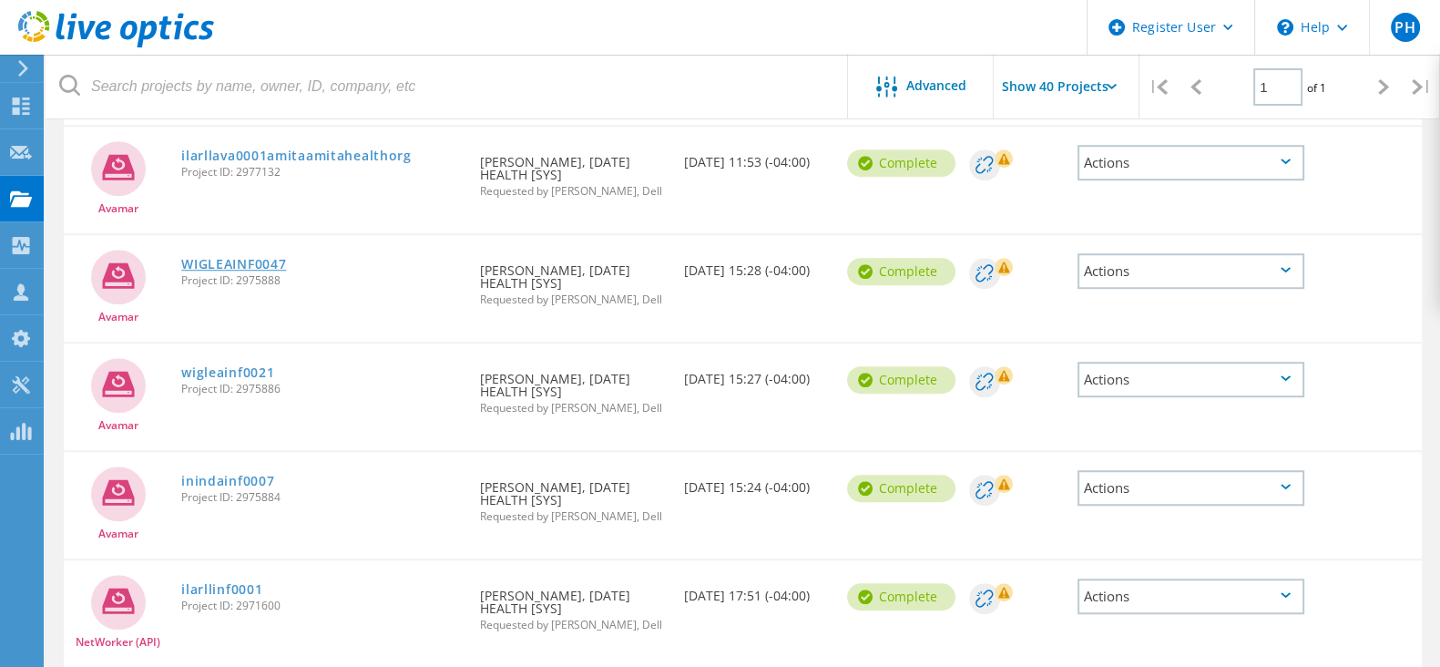
click at [208, 260] on link "WIGLEAINF0047" at bounding box center [233, 264] width 105 height 13
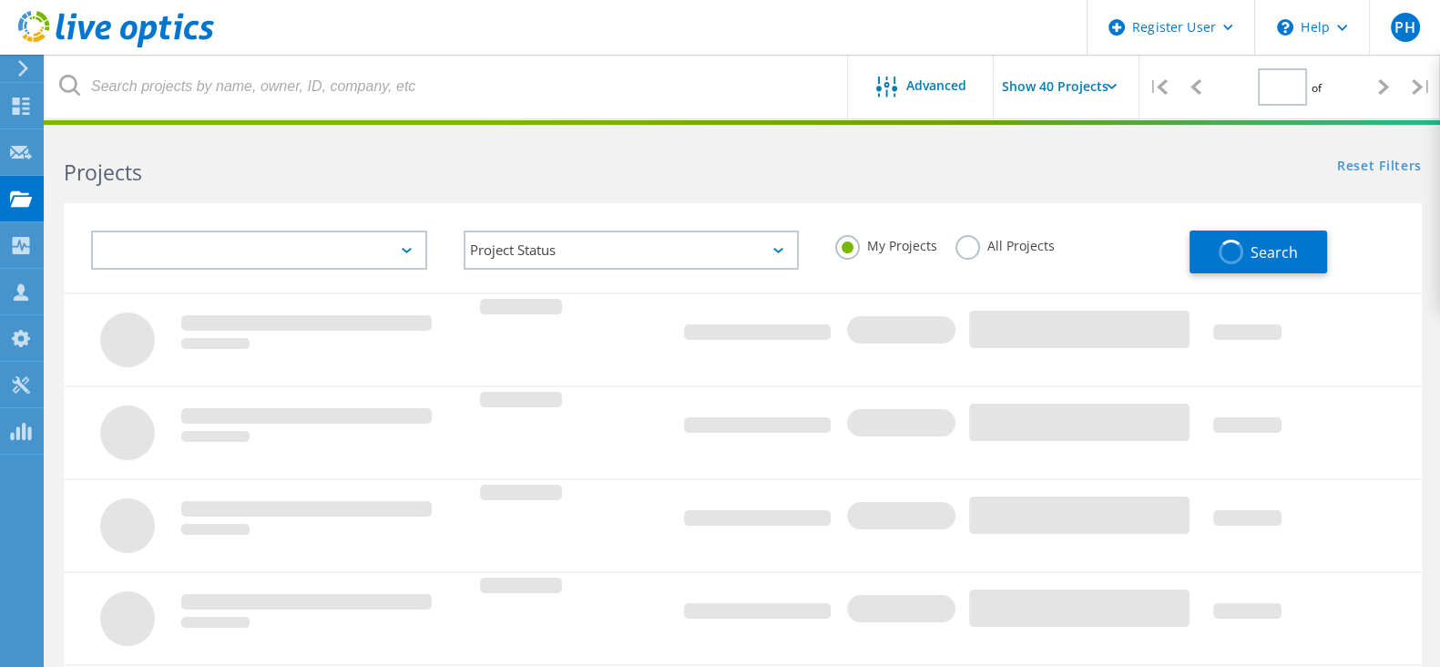
type input "1"
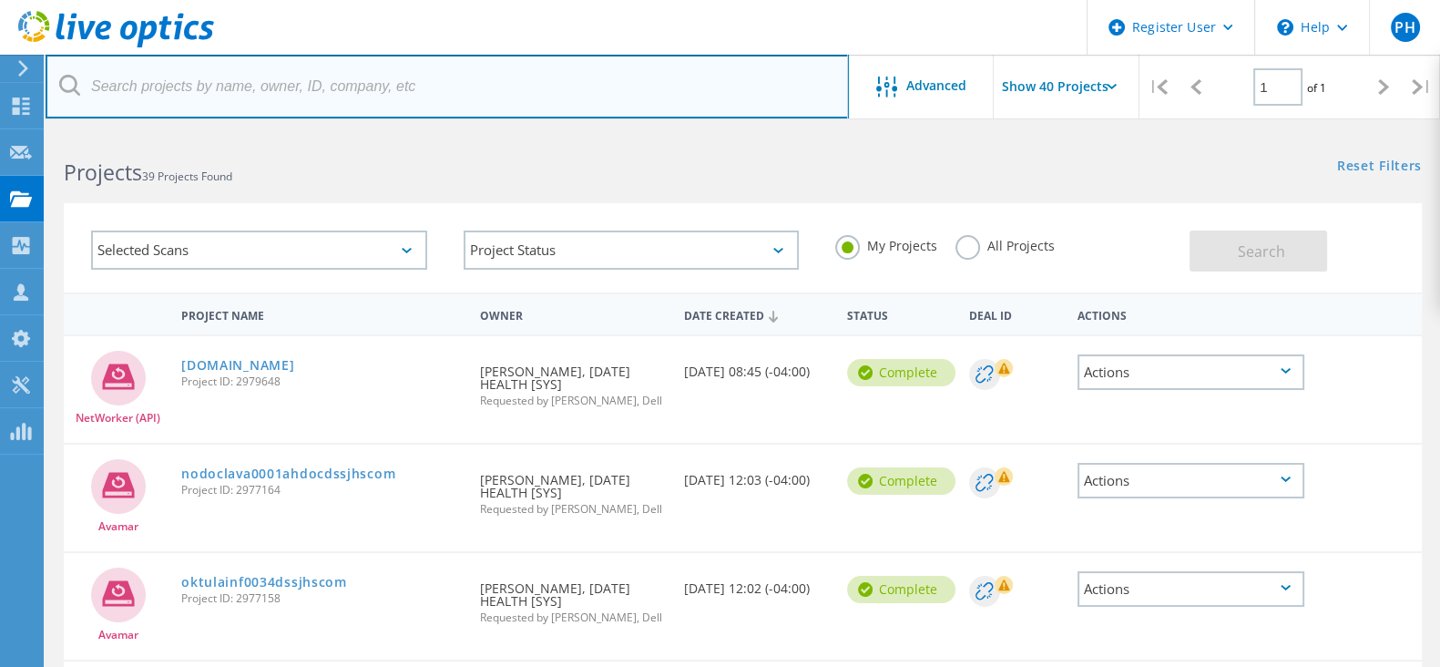
click at [287, 97] on input "text" at bounding box center [448, 87] width 804 height 64
paste input "Skrieg@ascension.org"
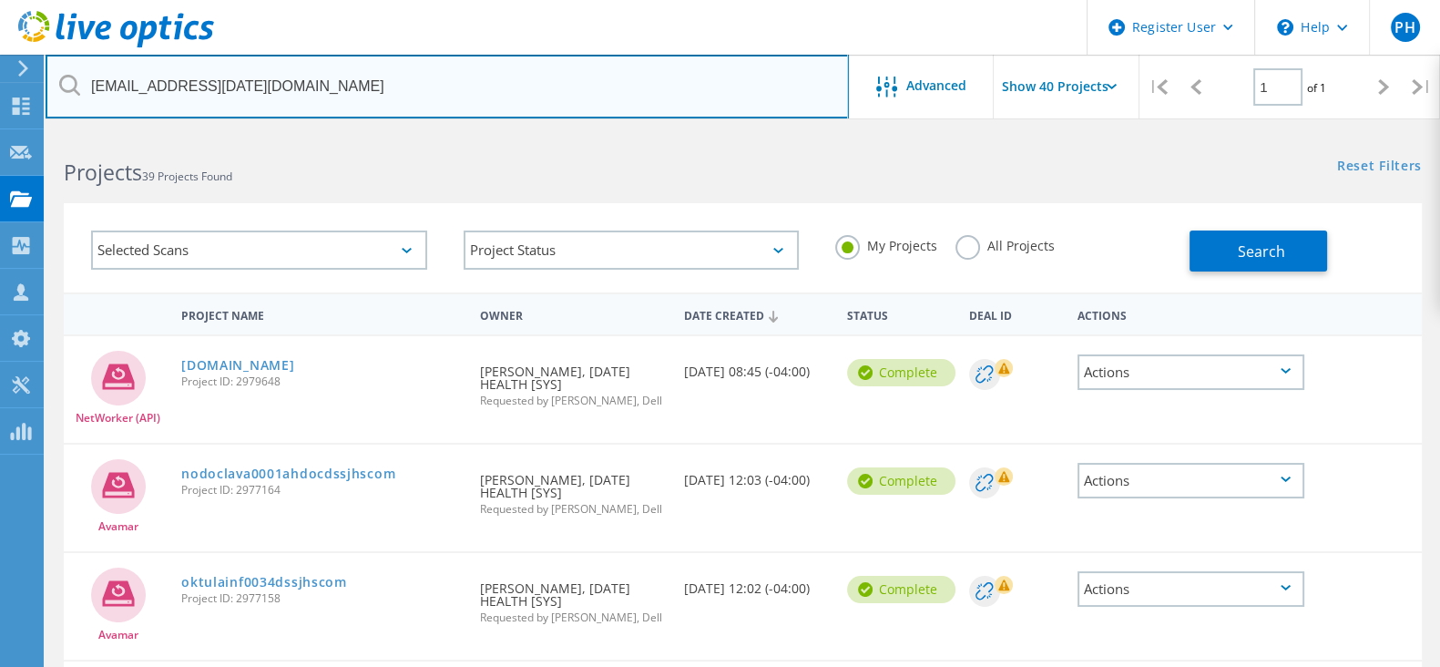
type input "Skrieg@ascension.org"
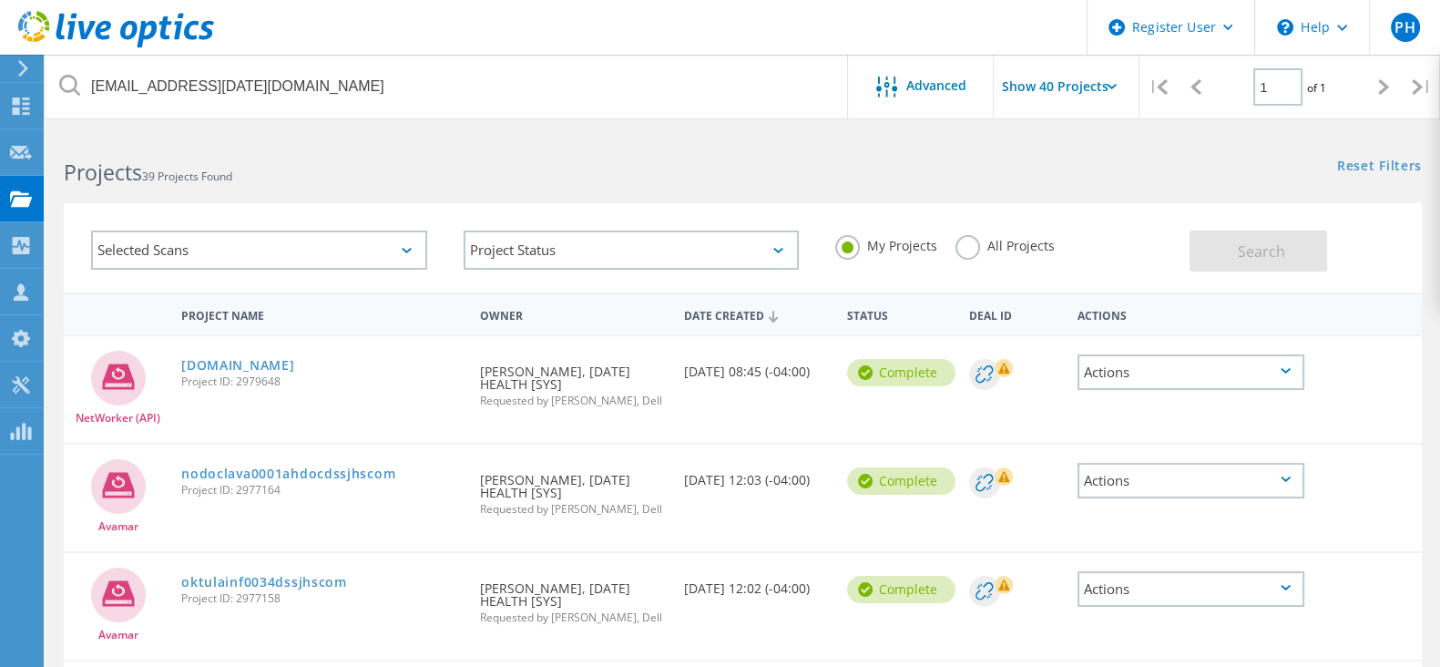
click at [1090, 97] on input "Show 40 Projects" at bounding box center [1085, 87] width 182 height 64
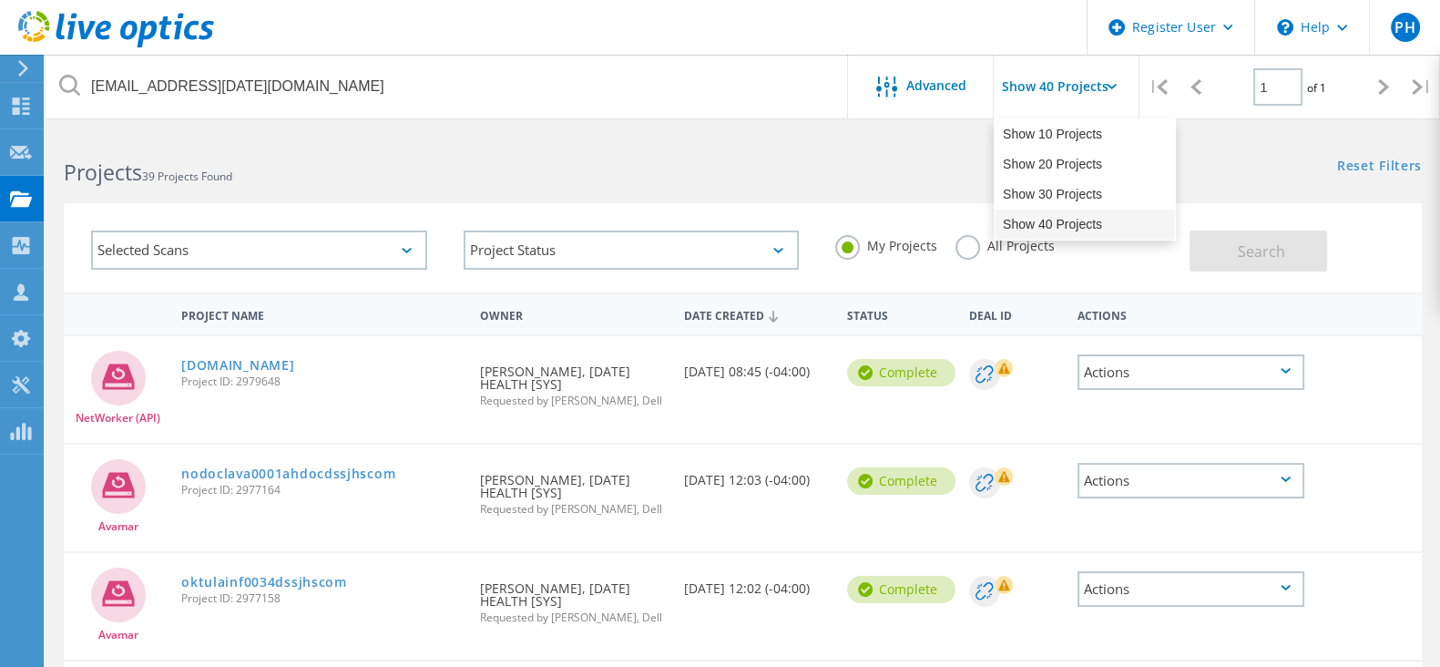
click at [1052, 226] on div "Show 40 Projects" at bounding box center [1085, 225] width 180 height 30
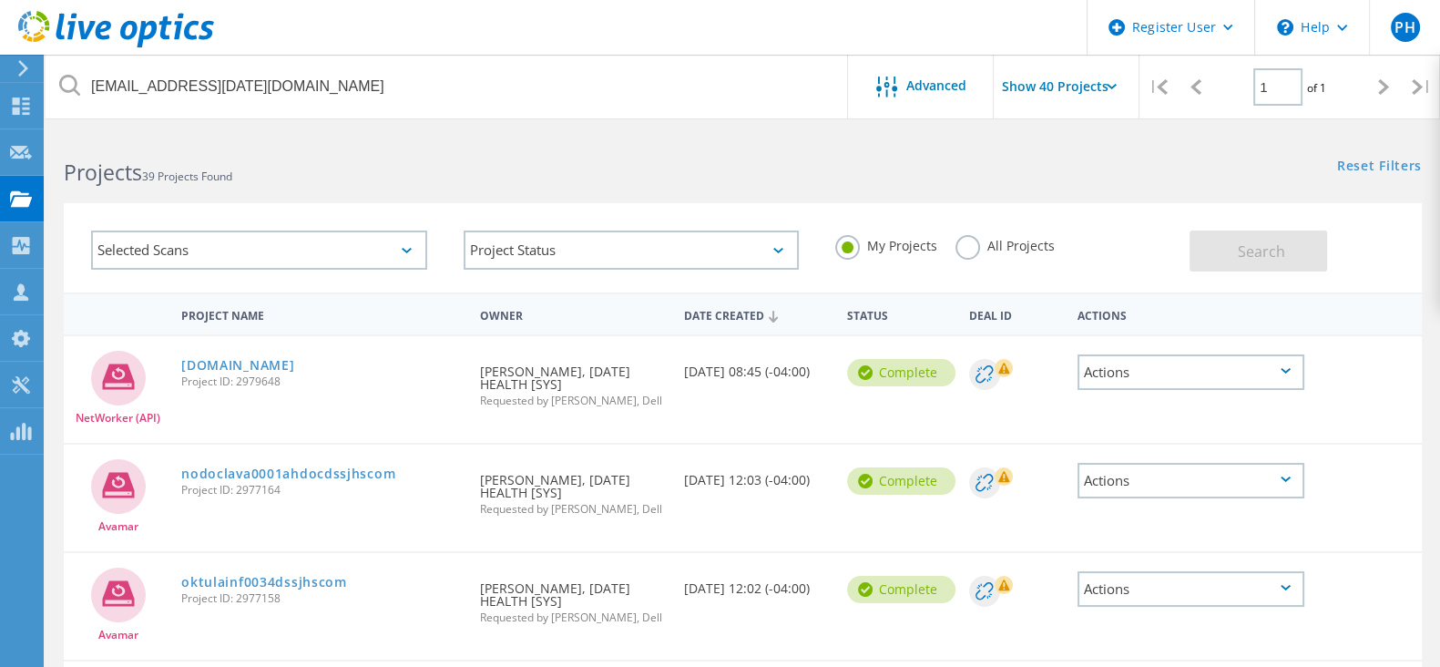
click at [1385, 90] on icon at bounding box center [1383, 86] width 11 height 15
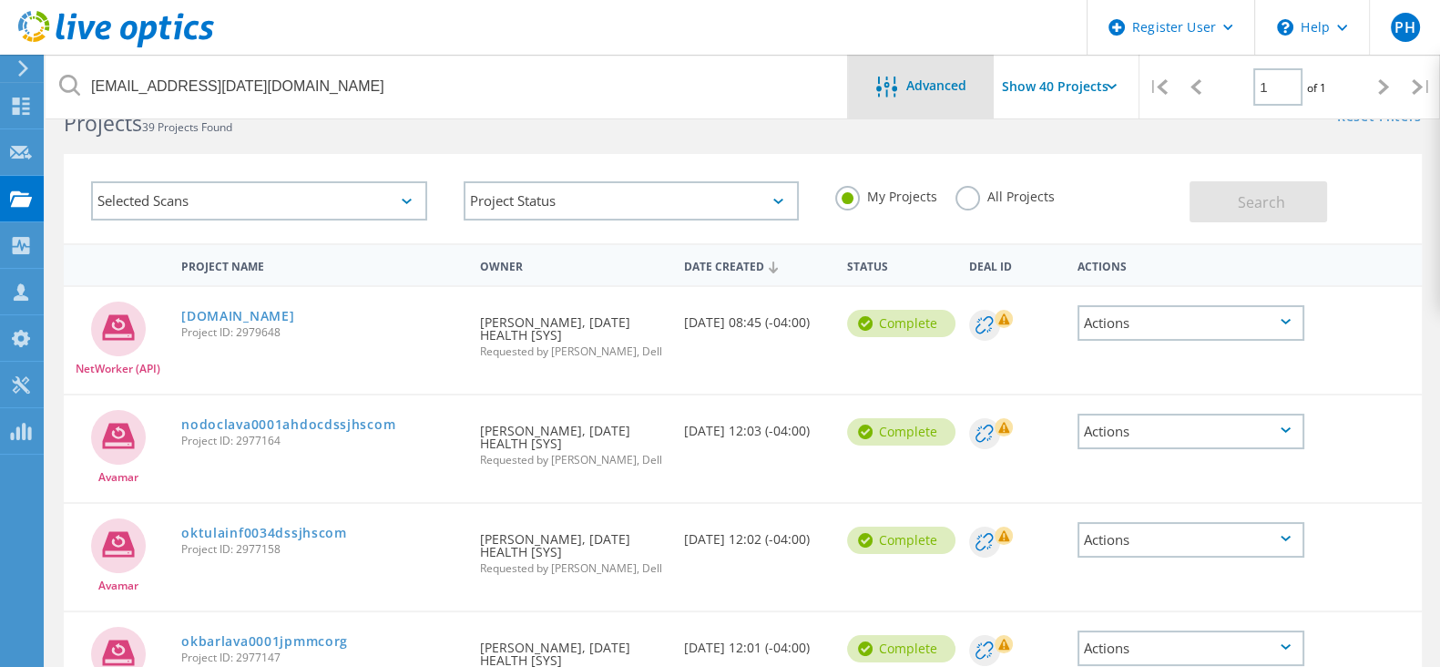
click at [945, 109] on div "Advanced" at bounding box center [921, 87] width 146 height 64
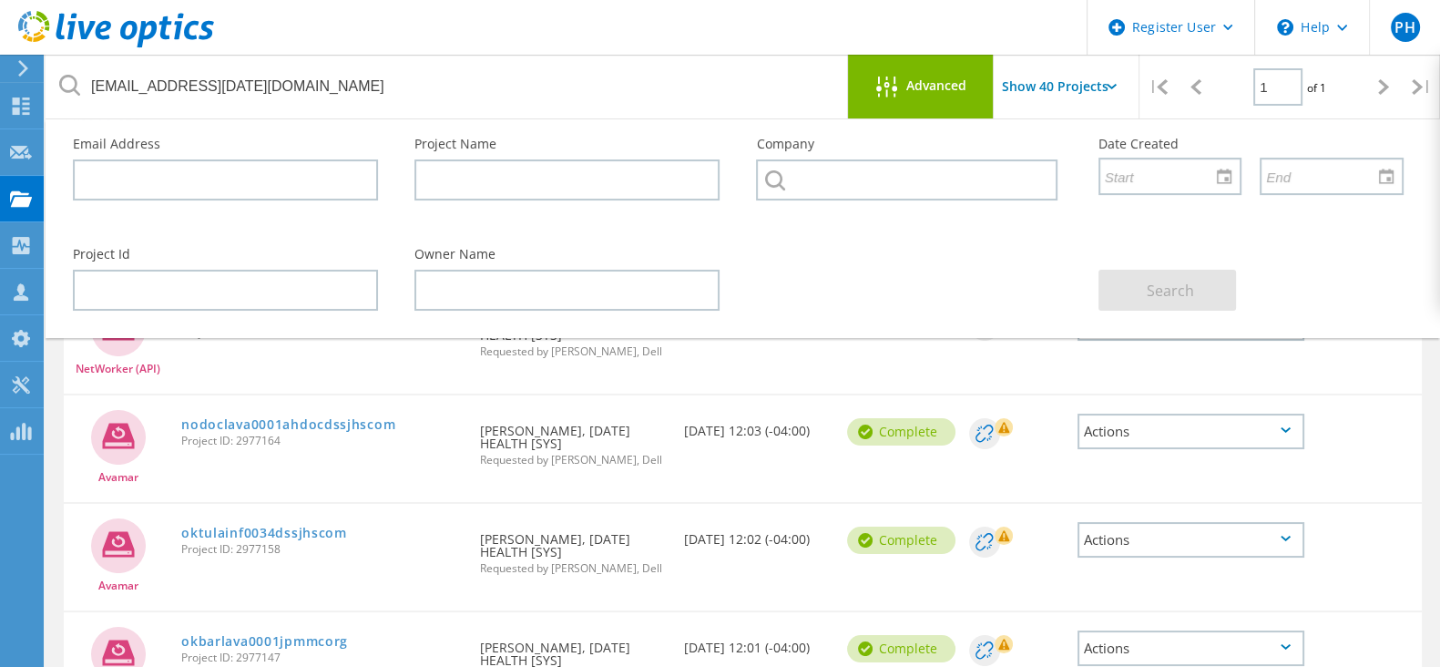
click at [945, 109] on div "Advanced" at bounding box center [921, 87] width 146 height 64
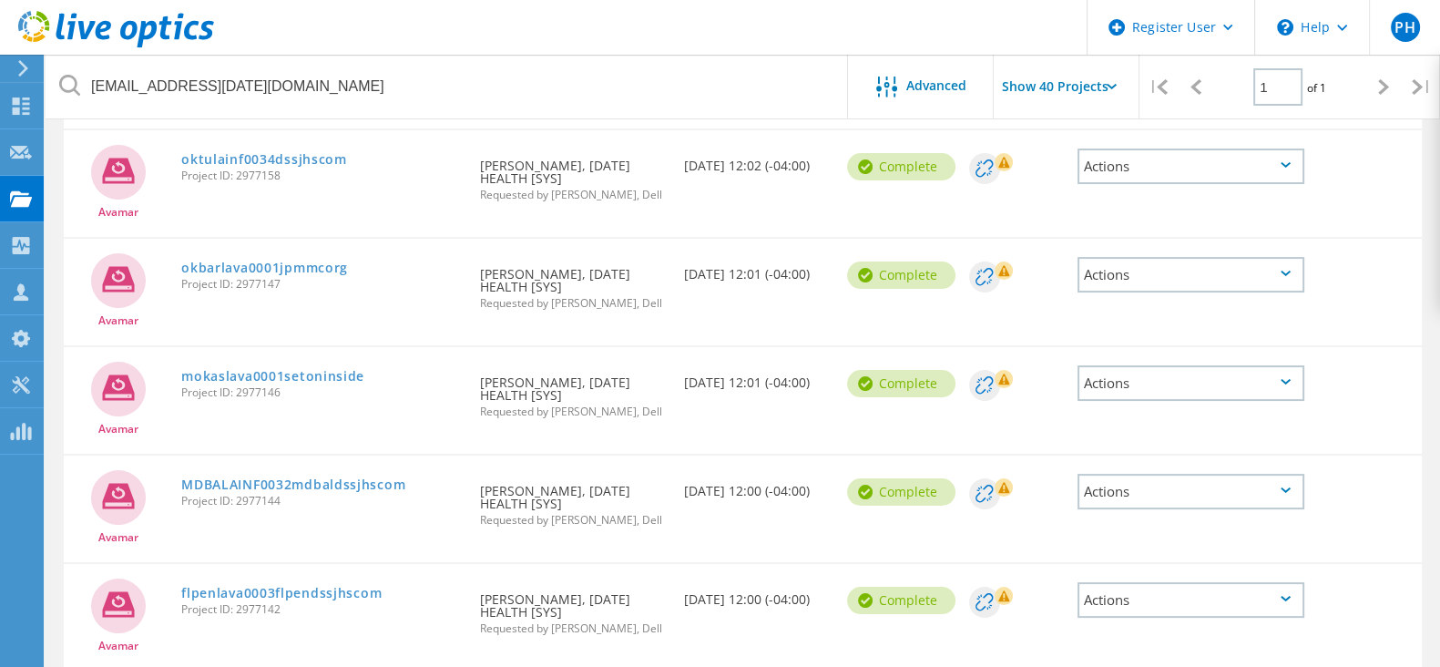
scroll to position [0, 0]
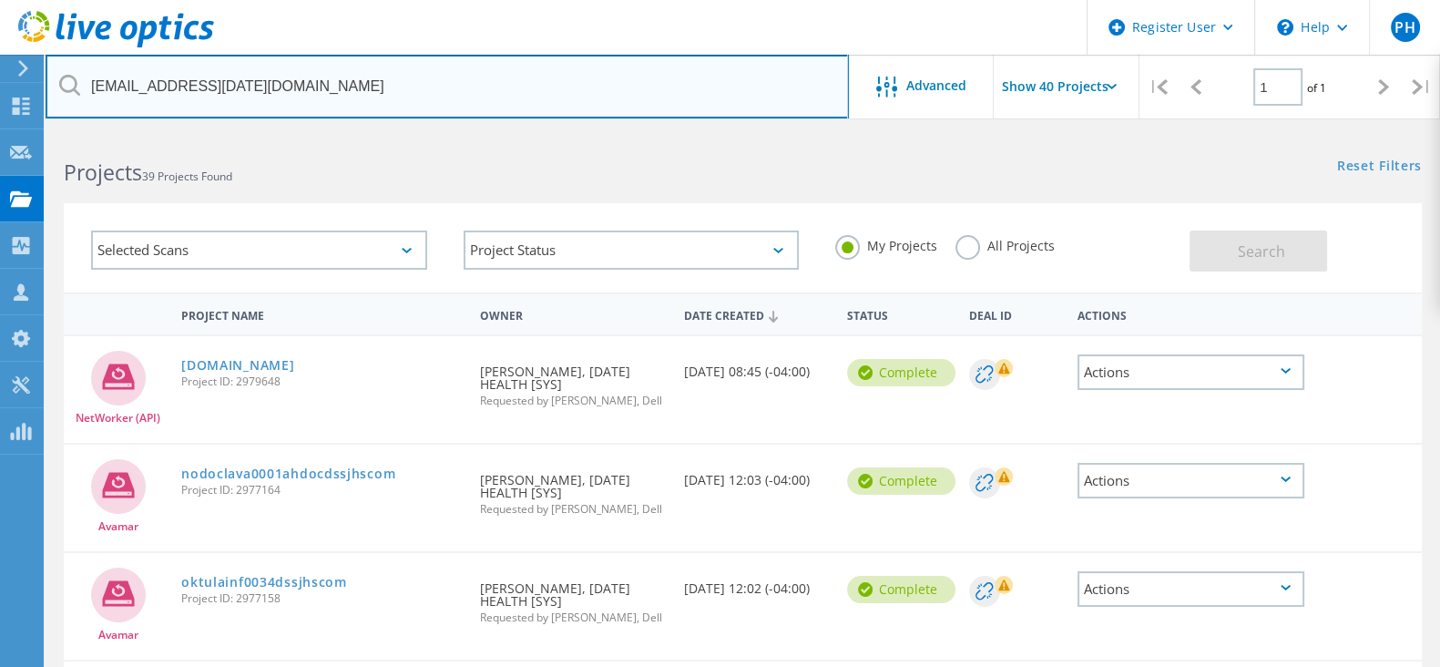
click at [334, 77] on input "Skrieg@ascension.org" at bounding box center [448, 87] width 804 height 64
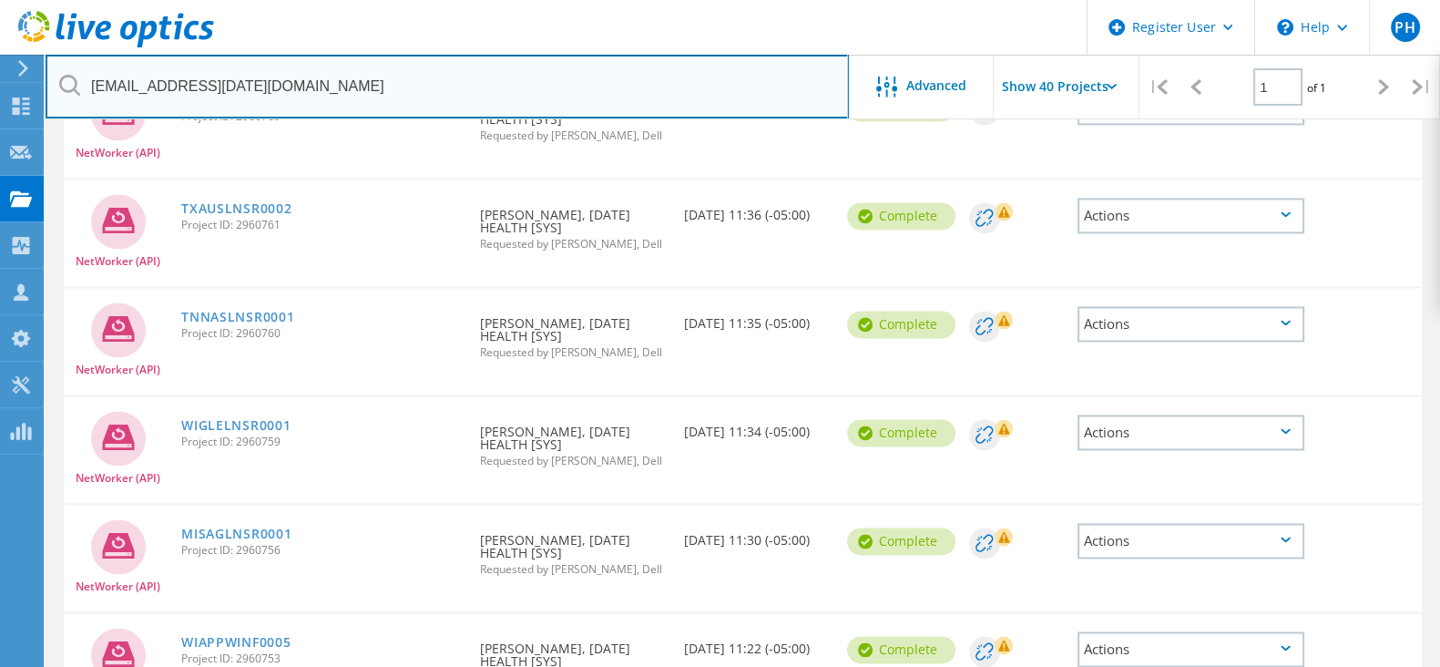
scroll to position [3956, 0]
